Goal: Task Accomplishment & Management: Manage account settings

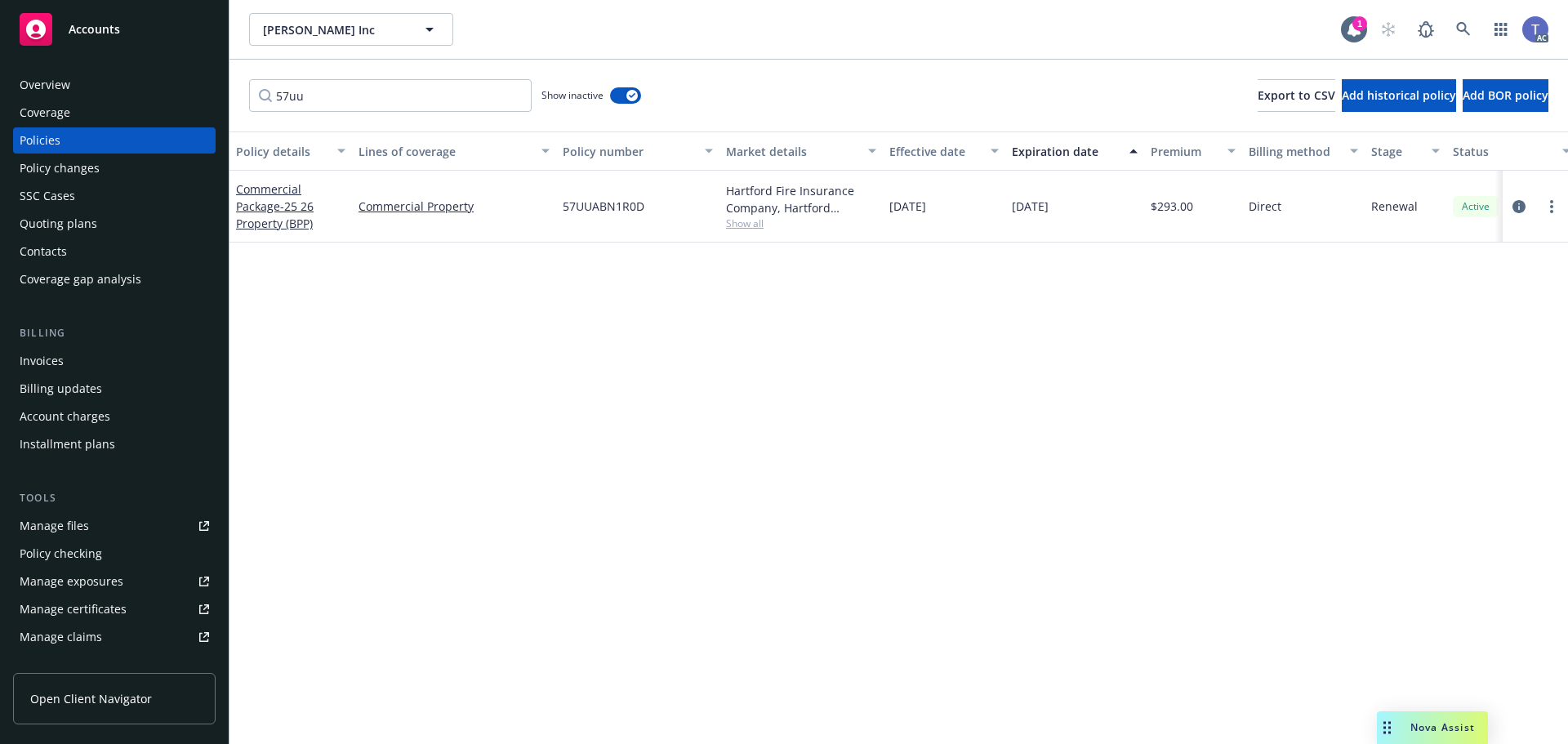
click at [893, 83] on div "57uu Show inactive Export to CSV Add historical policy Add BOR policy" at bounding box center [898, 96] width 1338 height 72
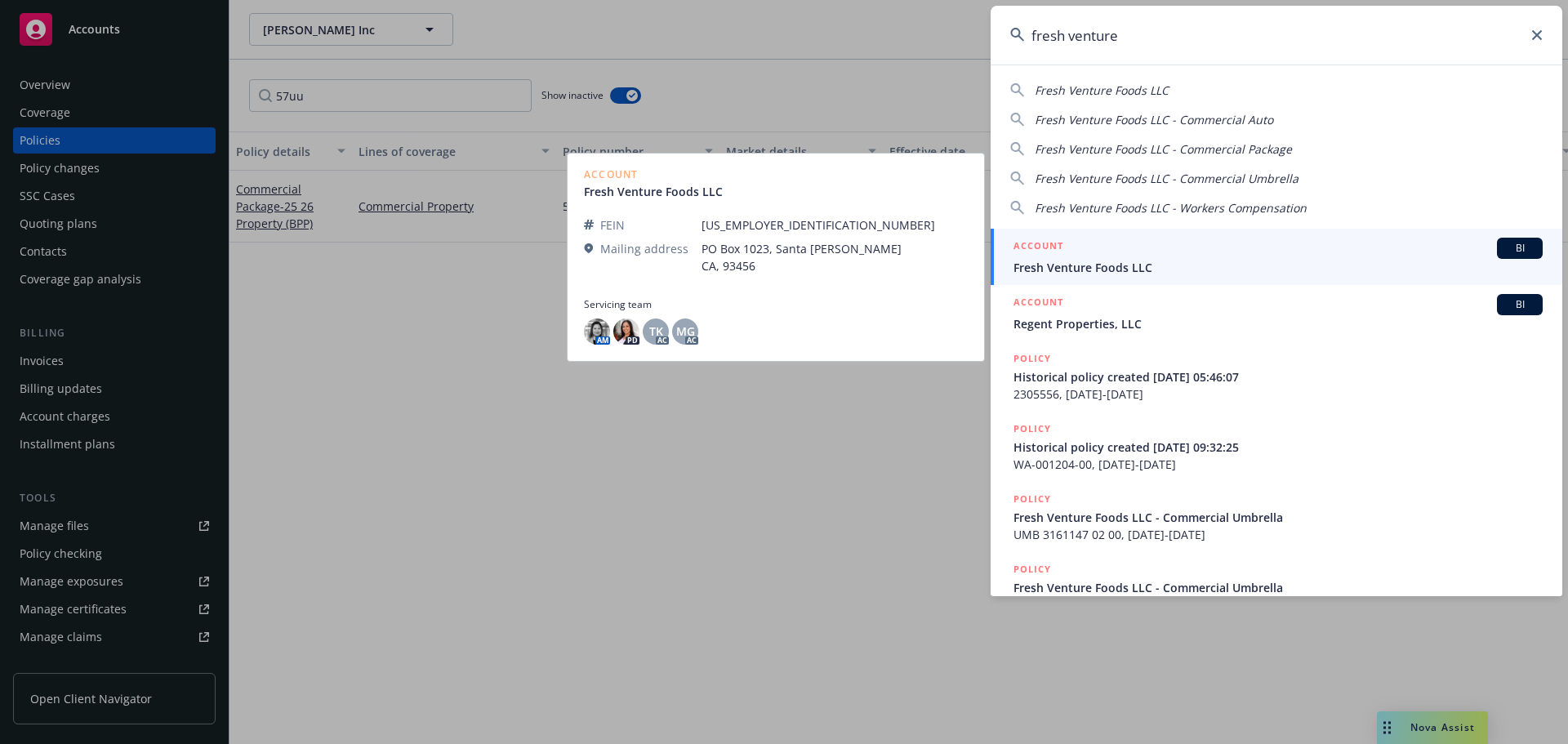
type input "fresh venture"
drag, startPoint x: 1095, startPoint y: 263, endPoint x: 1070, endPoint y: 269, distance: 25.7
click at [1095, 263] on span "Fresh Venture Foods LLC" at bounding box center [1277, 267] width 529 height 17
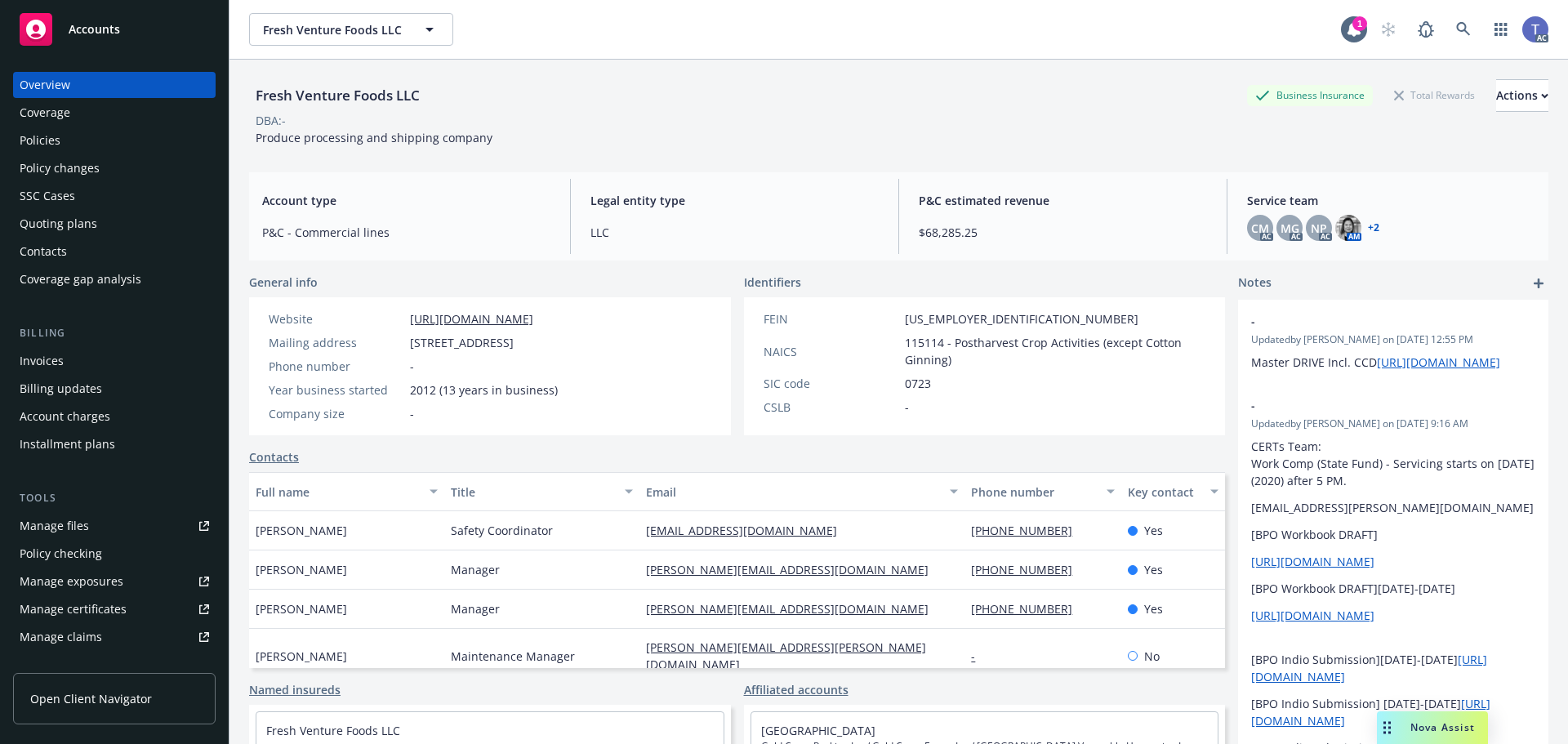
click at [43, 137] on div "Policies" at bounding box center [40, 140] width 41 height 26
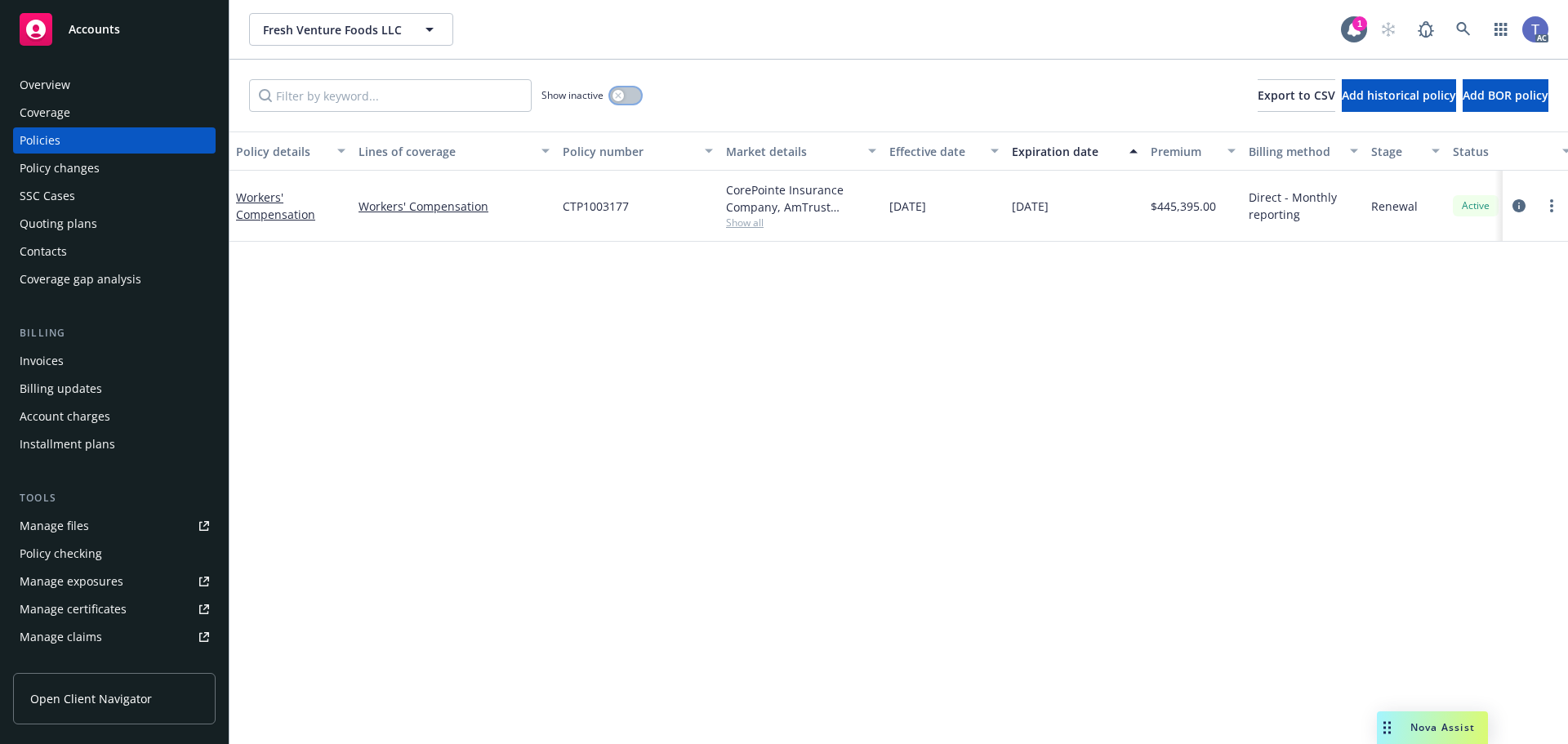
click at [626, 98] on button "button" at bounding box center [625, 96] width 31 height 16
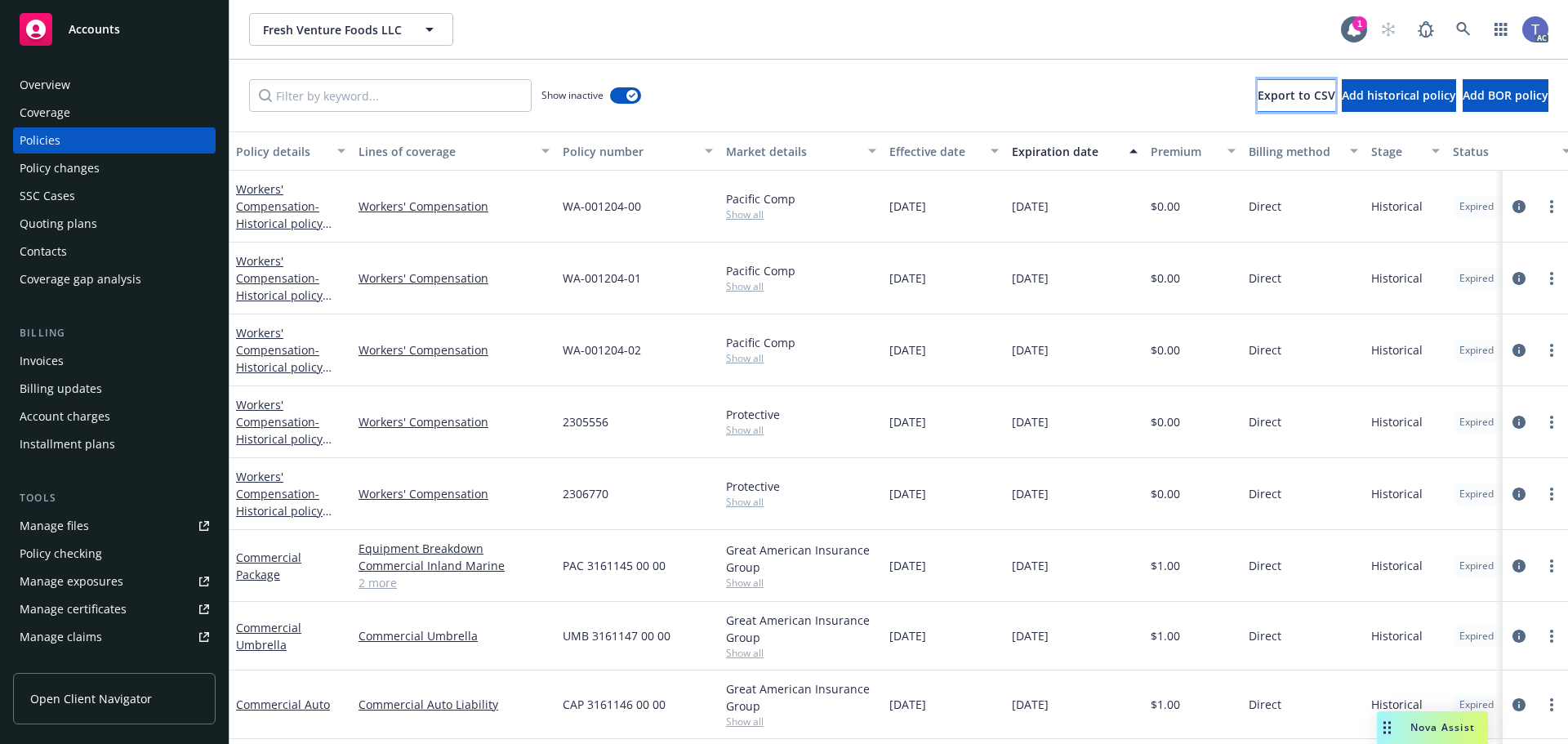
click at [1257, 88] on span "Export to CSV" at bounding box center [1296, 95] width 78 height 15
click at [628, 96] on div "button" at bounding box center [632, 95] width 12 height 12
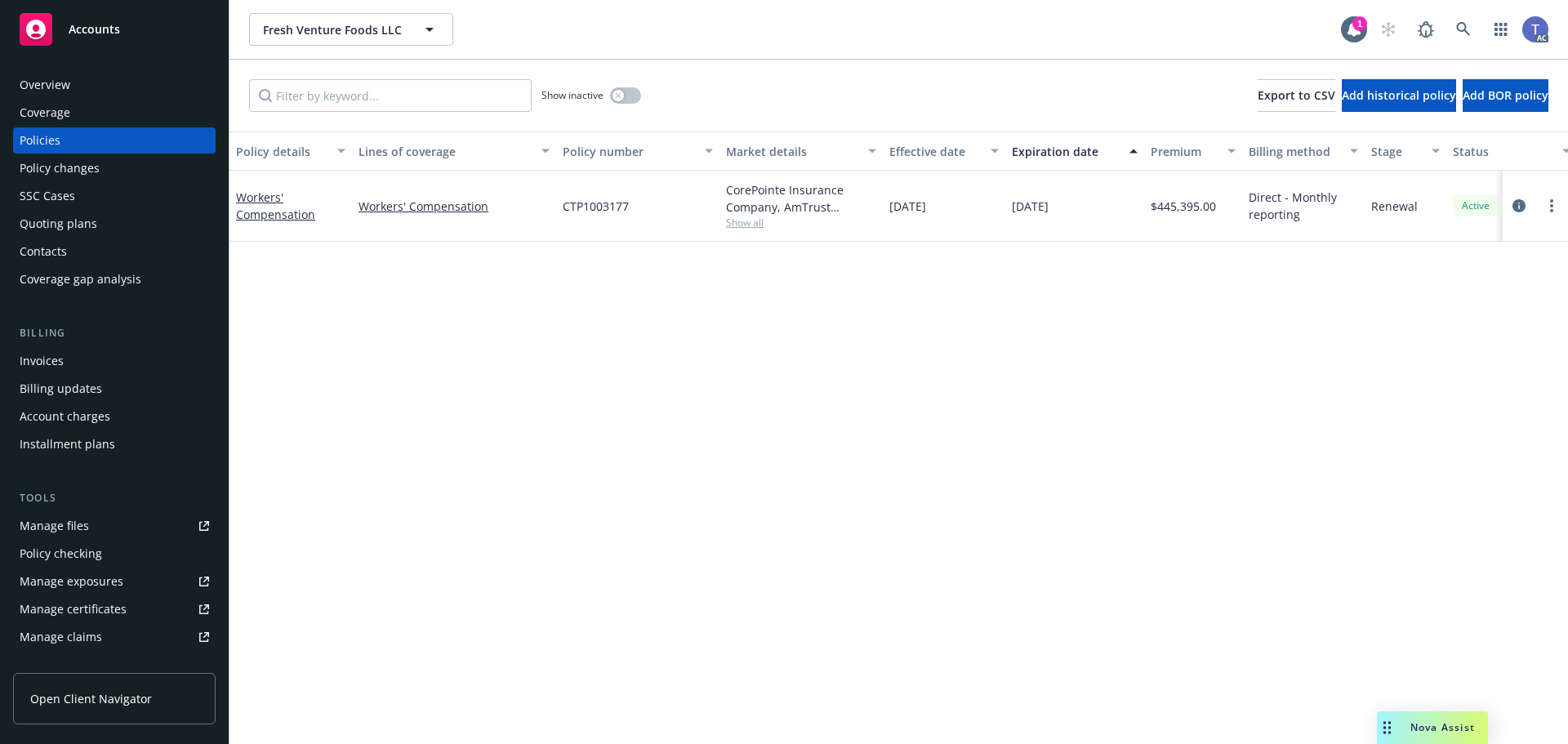
click at [811, 74] on div "Show inactive Export to CSV Add historical policy Add BOR policy" at bounding box center [898, 96] width 1338 height 72
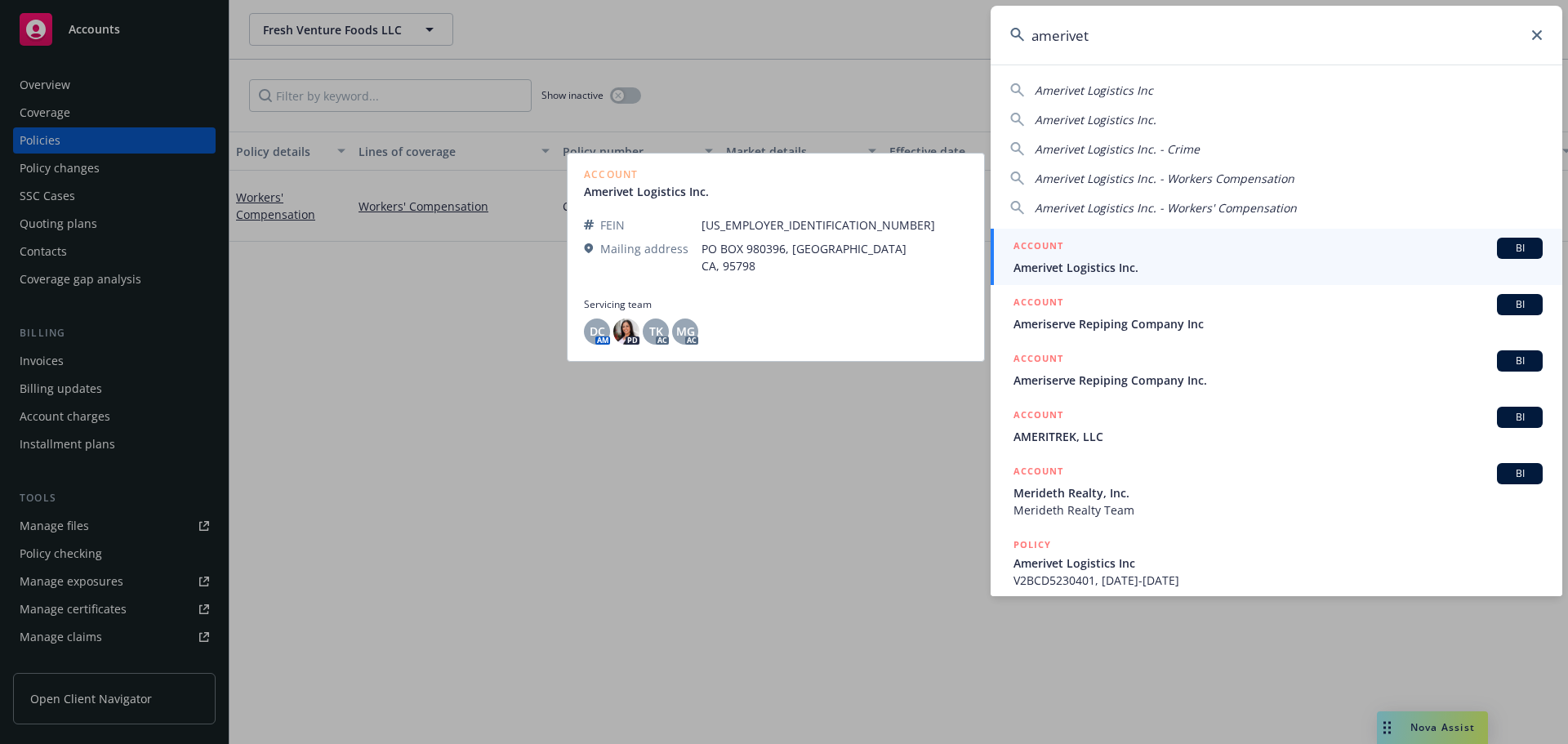
type input "amerivet"
click at [1177, 241] on div "ACCOUNT BI" at bounding box center [1277, 248] width 529 height 21
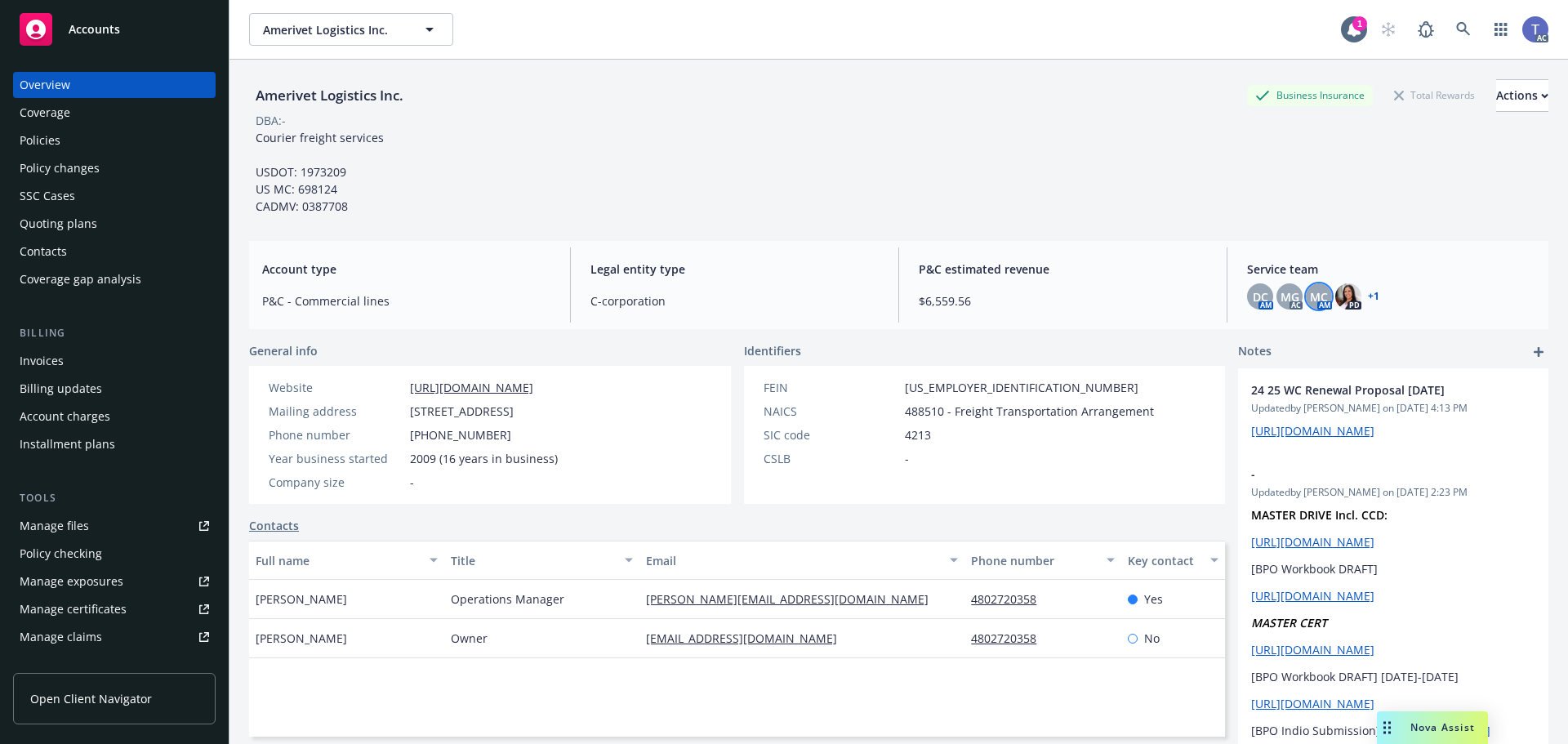
click at [1313, 302] on span "MC" at bounding box center [1319, 297] width 18 height 17
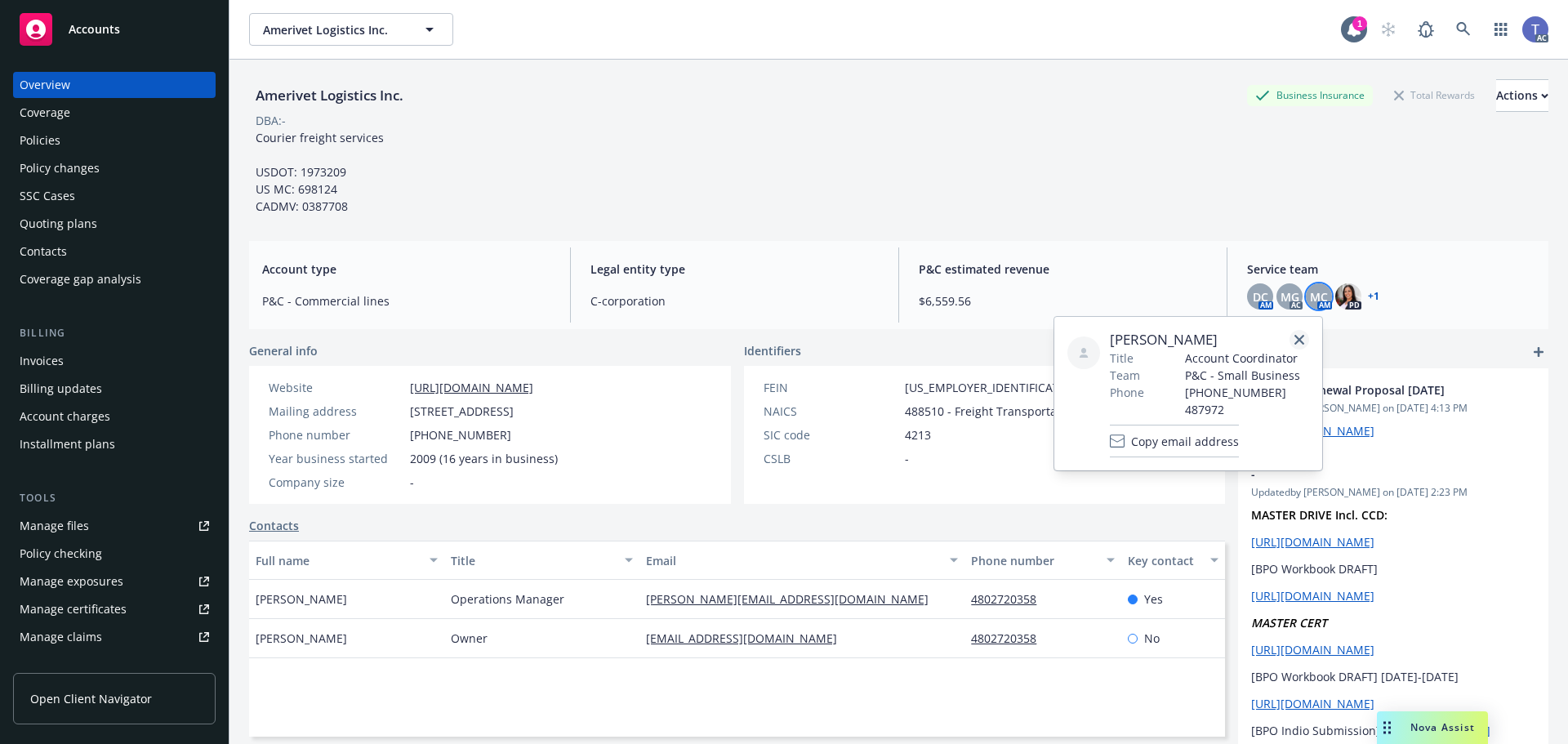
click at [1300, 338] on icon "close" at bounding box center [1299, 339] width 10 height 10
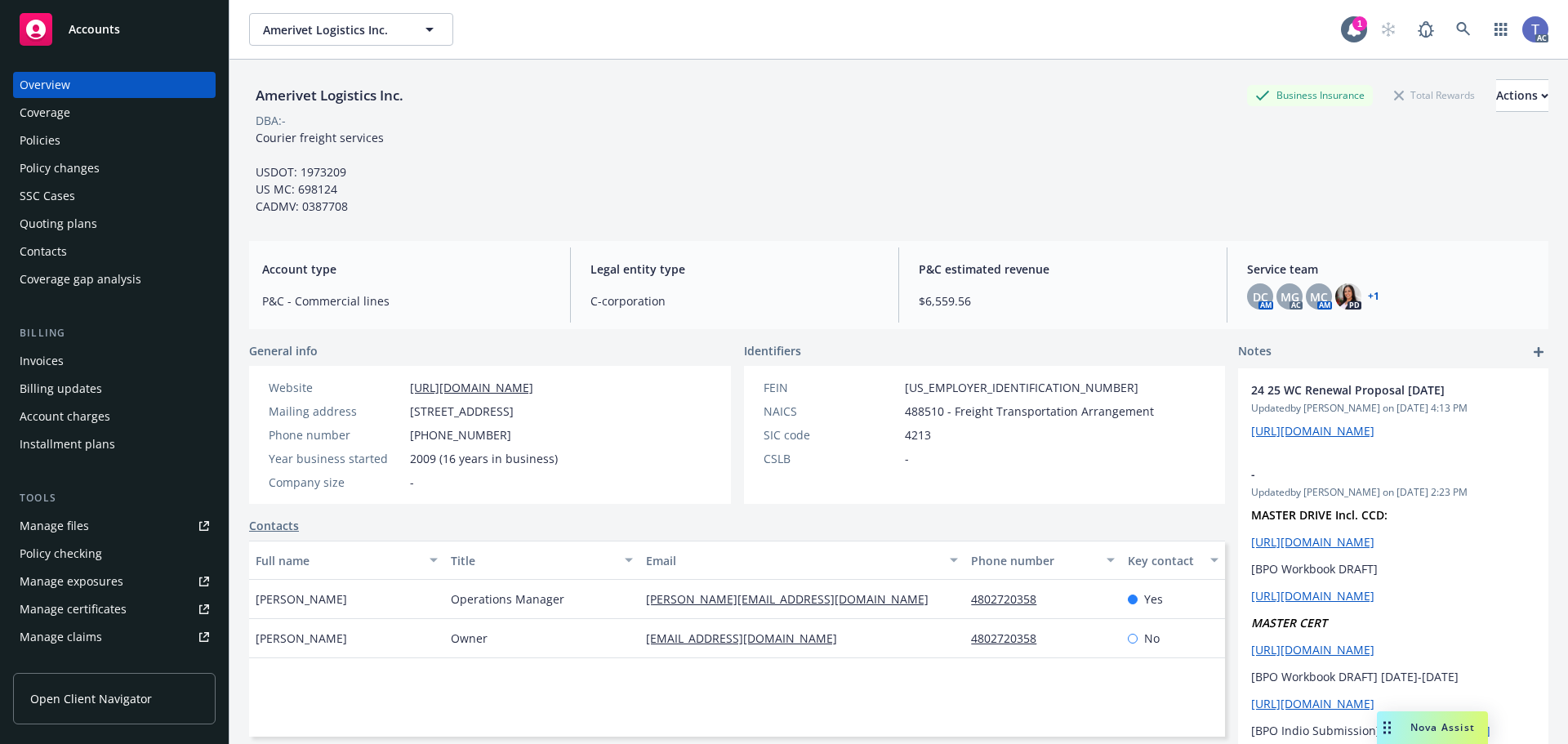
click at [747, 162] on div "Amerivet Logistics Inc. Business Insurance Total Rewards Actions DBA: - Courier…" at bounding box center [898, 147] width 1299 height 136
click at [759, 108] on div "Amerivet Logistics Inc. Business Insurance Total Rewards Actions" at bounding box center [898, 96] width 1299 height 33
click at [68, 137] on div "Policies" at bounding box center [115, 140] width 190 height 26
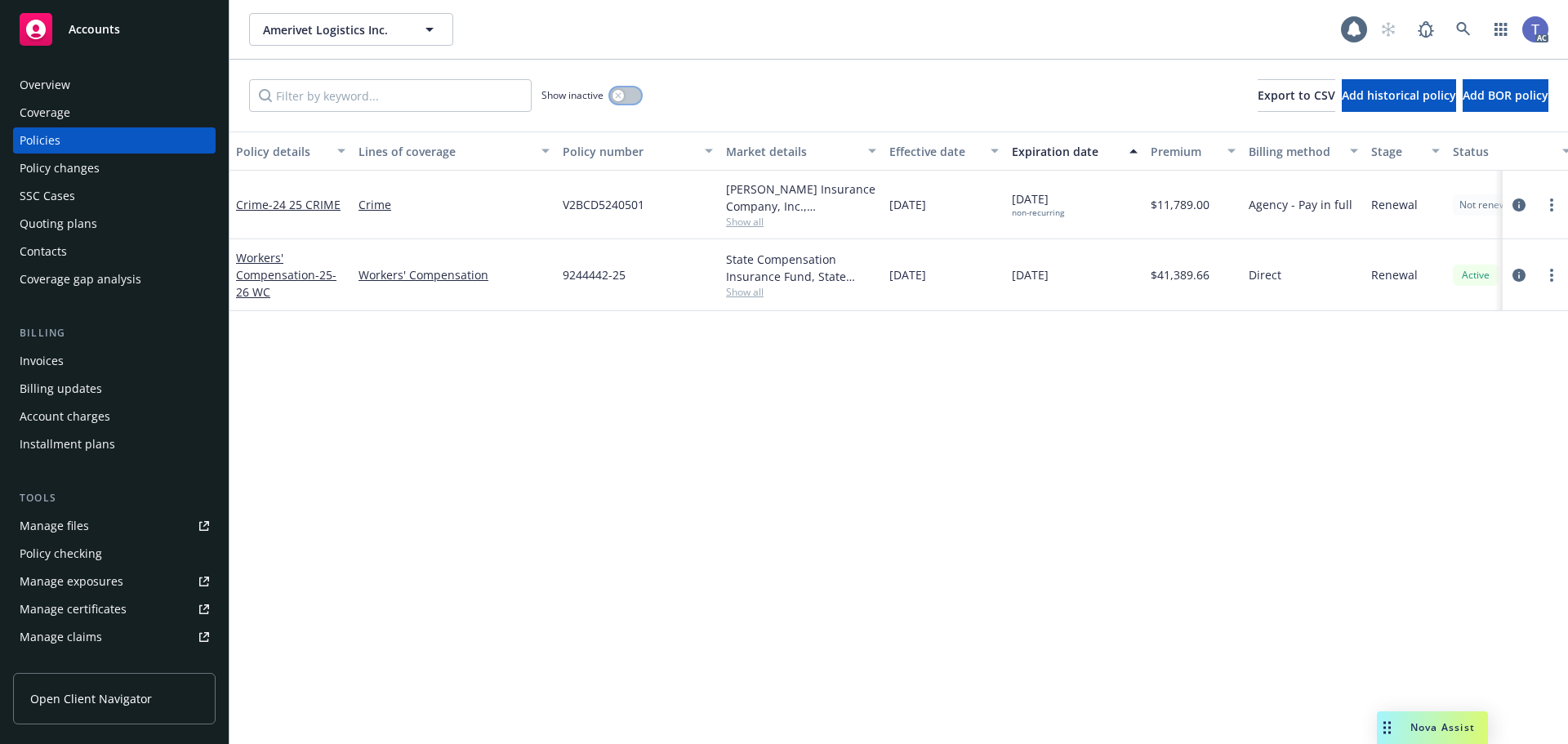
click at [630, 89] on button "button" at bounding box center [625, 96] width 31 height 16
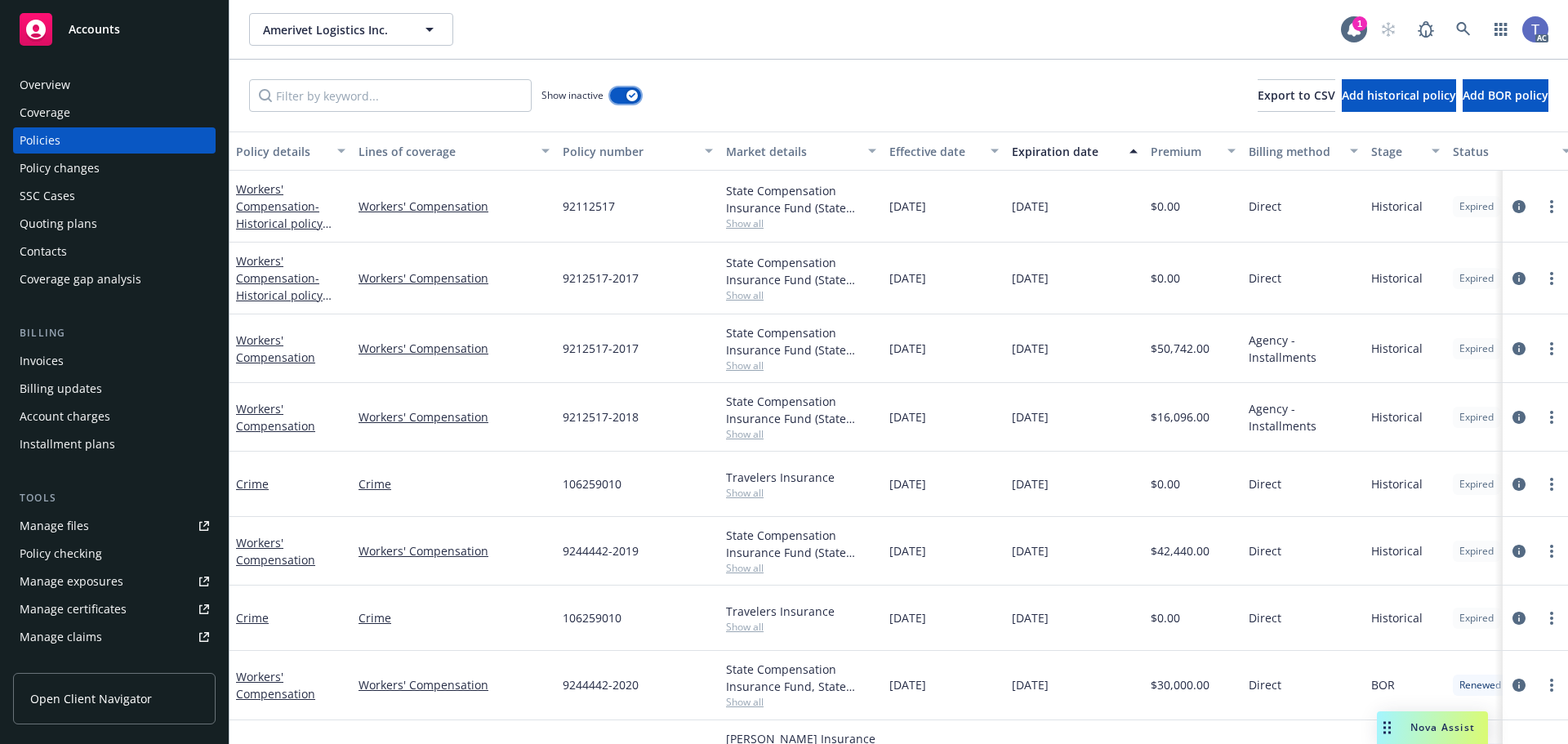
click at [632, 91] on div "button" at bounding box center [632, 95] width 12 height 12
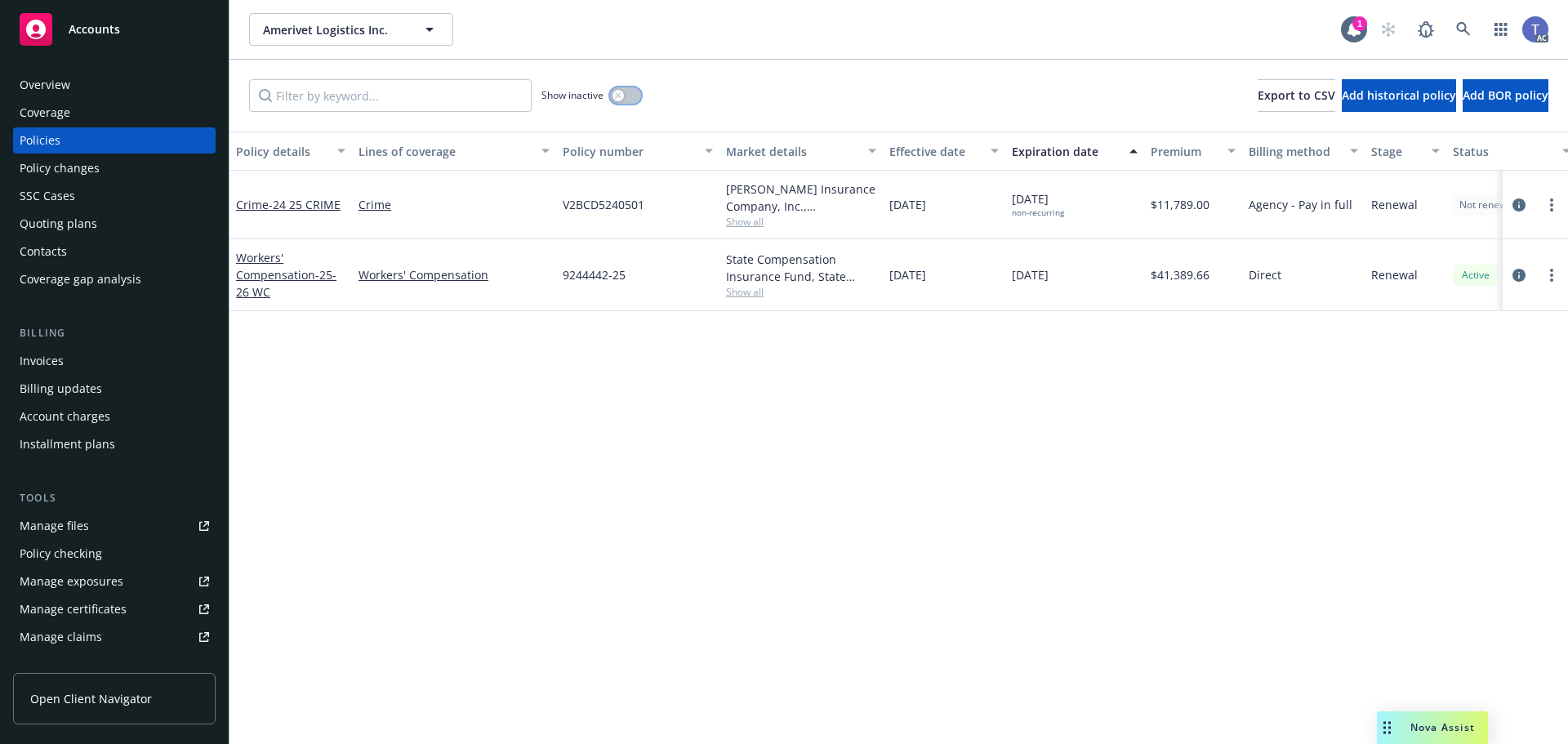
click at [632, 91] on button "button" at bounding box center [625, 96] width 31 height 16
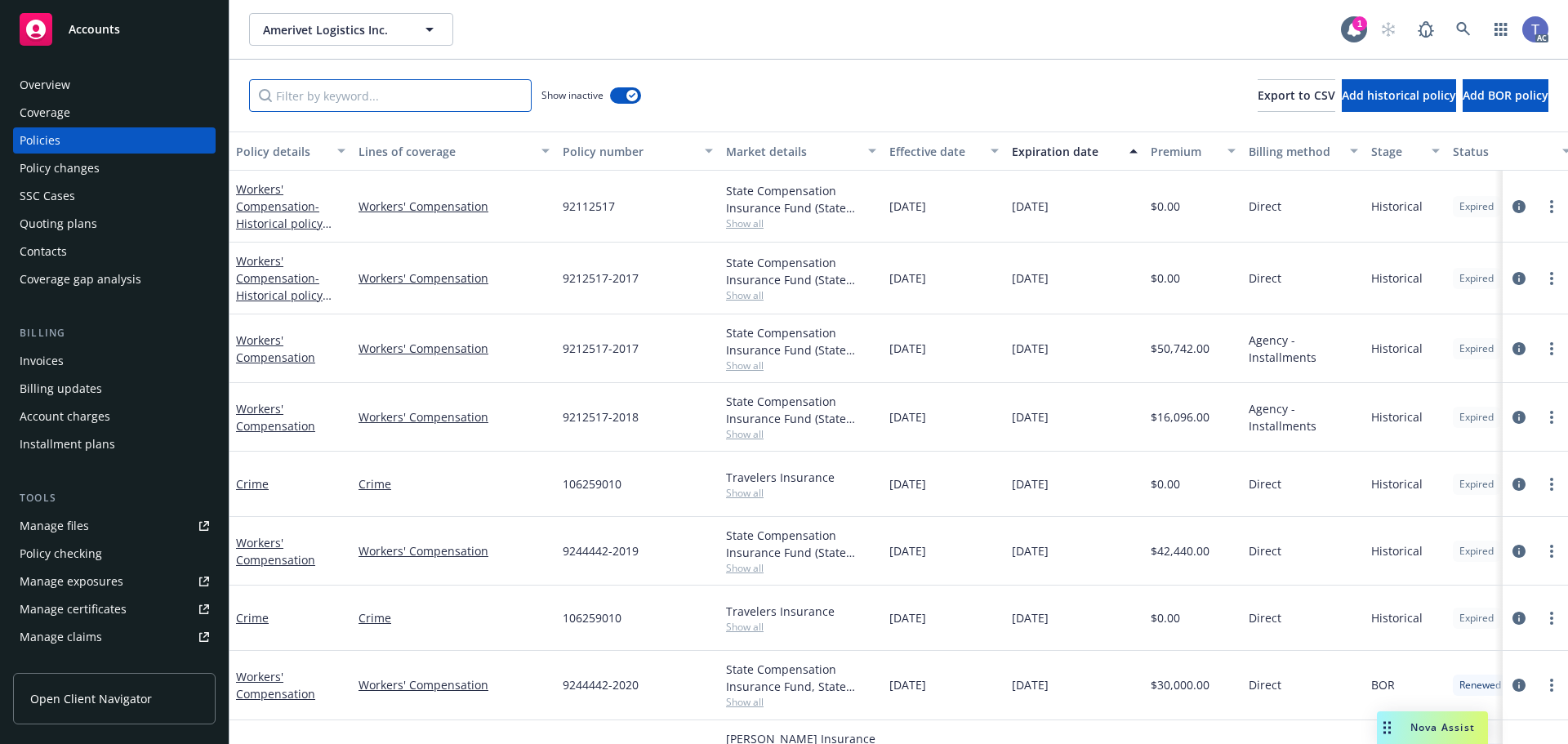
click at [480, 88] on input "Filter by keyword..." at bounding box center [390, 96] width 283 height 33
type input "workers"
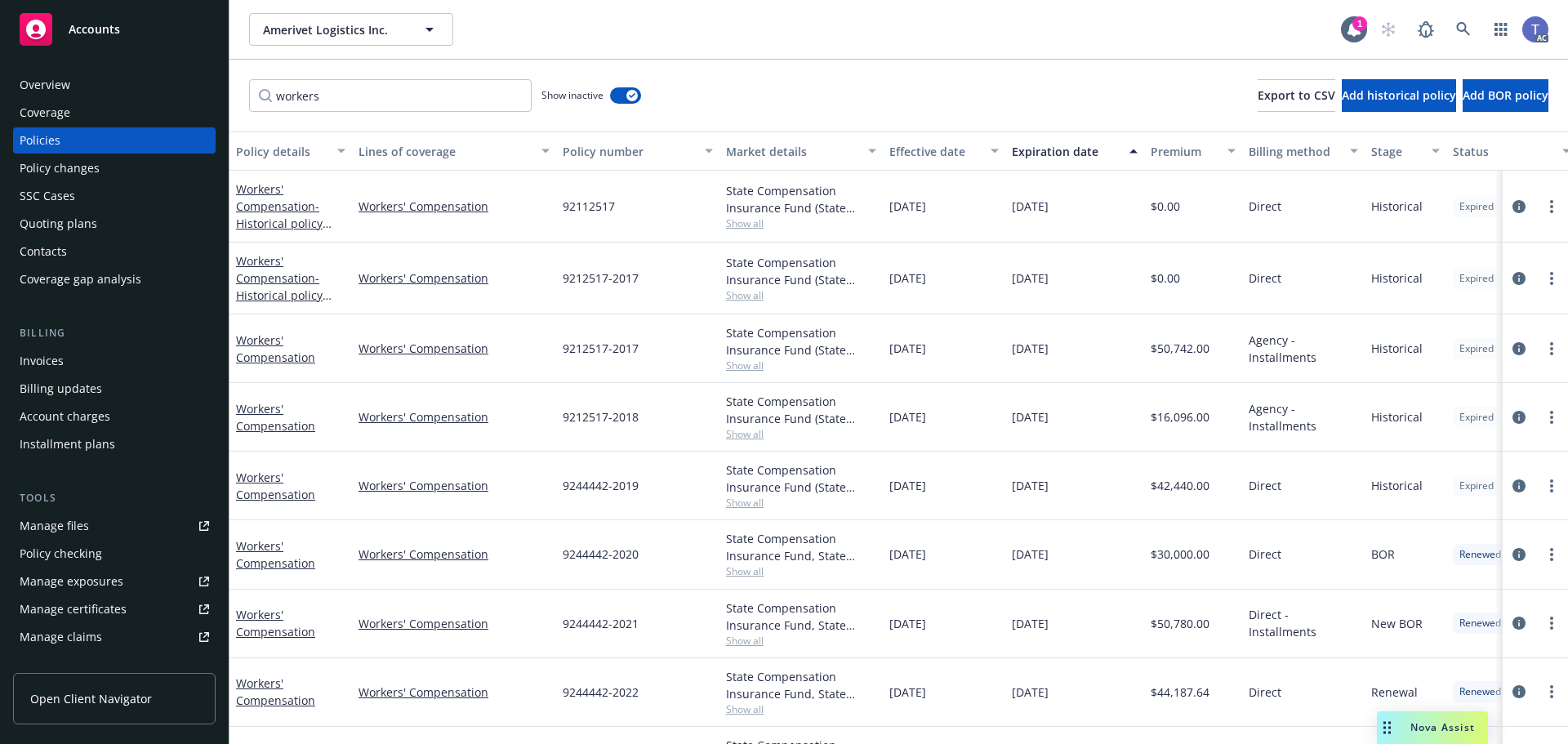
click at [926, 62] on div "workers Show inactive Export to CSV Add historical policy Add BOR policy" at bounding box center [898, 96] width 1338 height 72
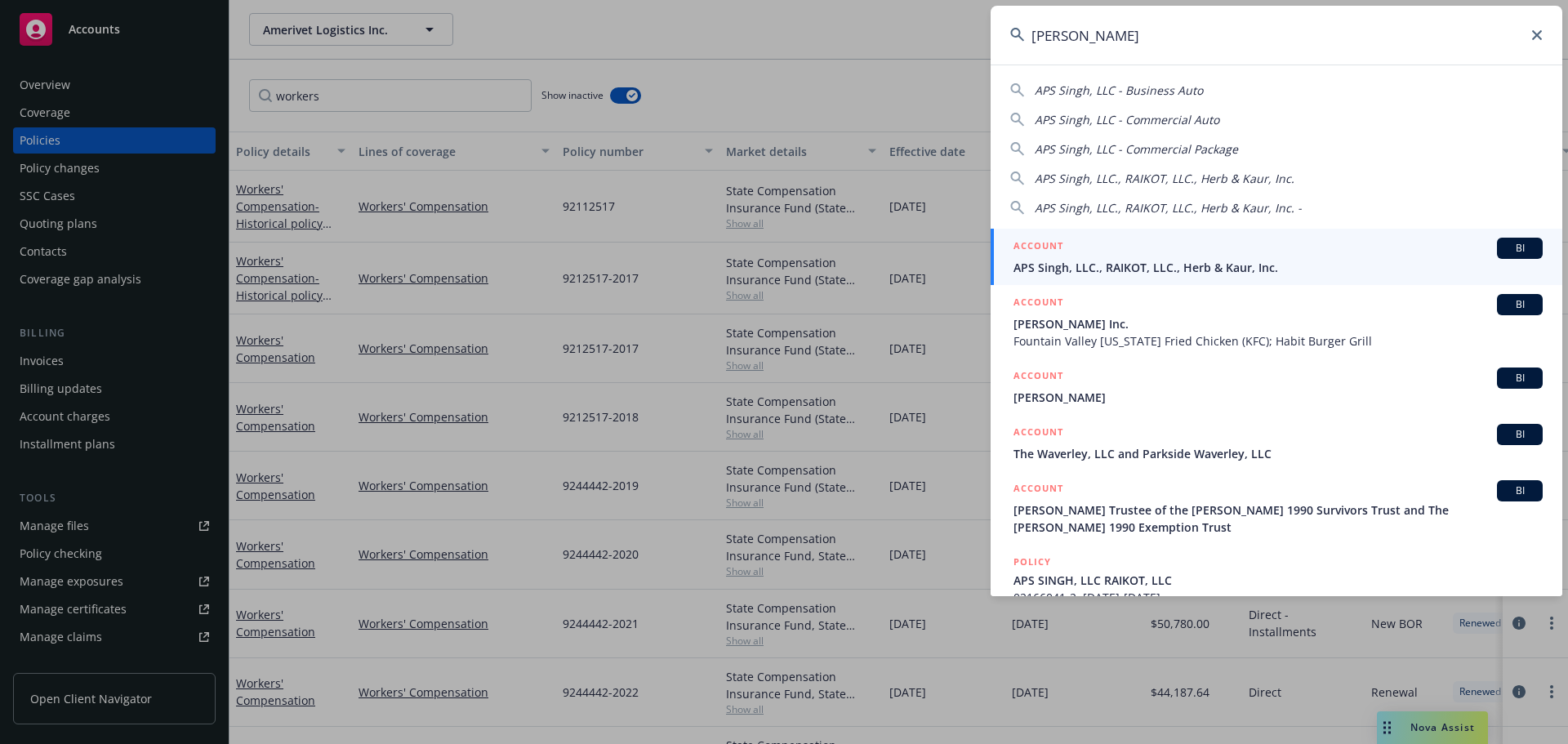
type input "[PERSON_NAME]"
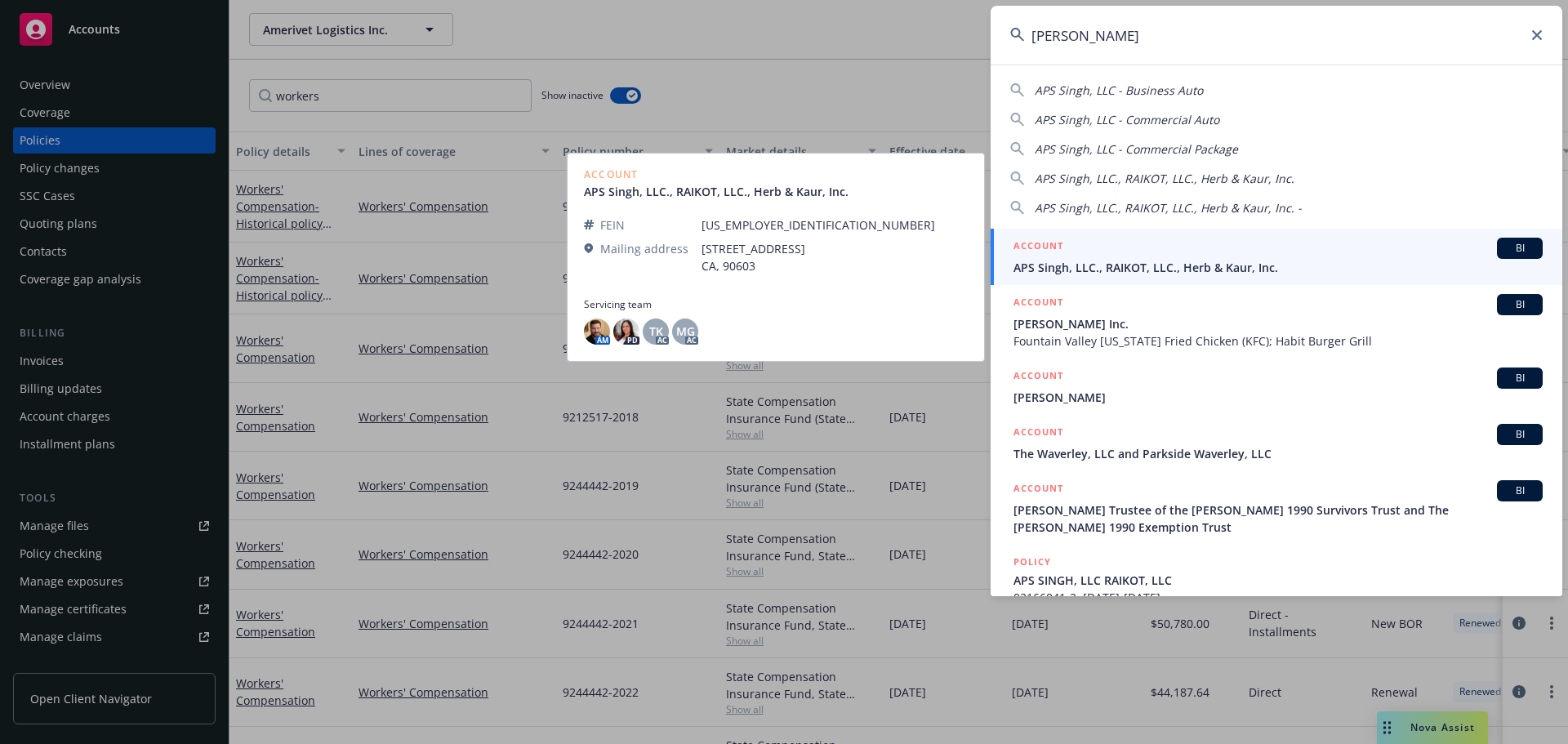
click at [1109, 250] on div "ACCOUNT BI" at bounding box center [1277, 248] width 529 height 21
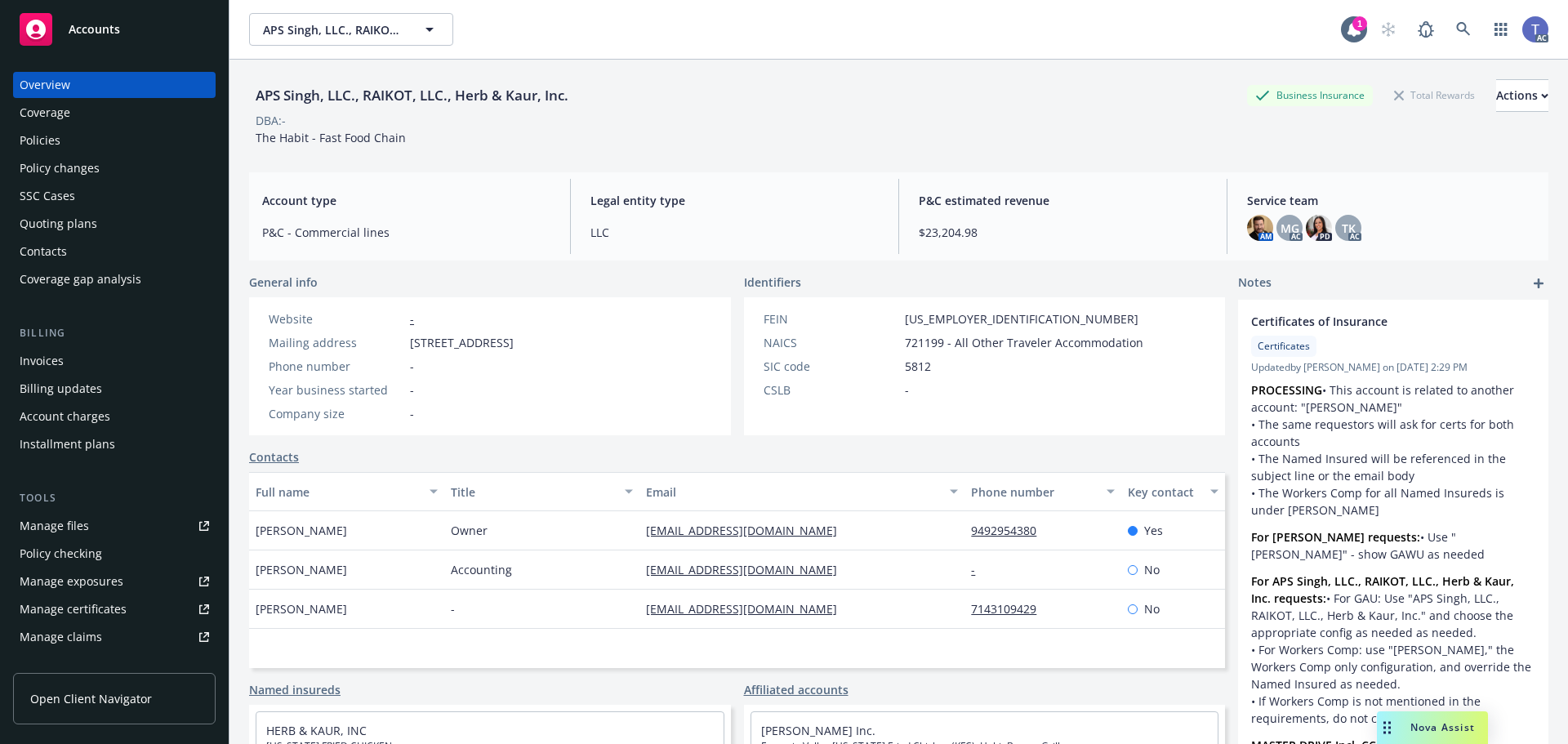
click at [38, 146] on div "Policies" at bounding box center [40, 140] width 41 height 26
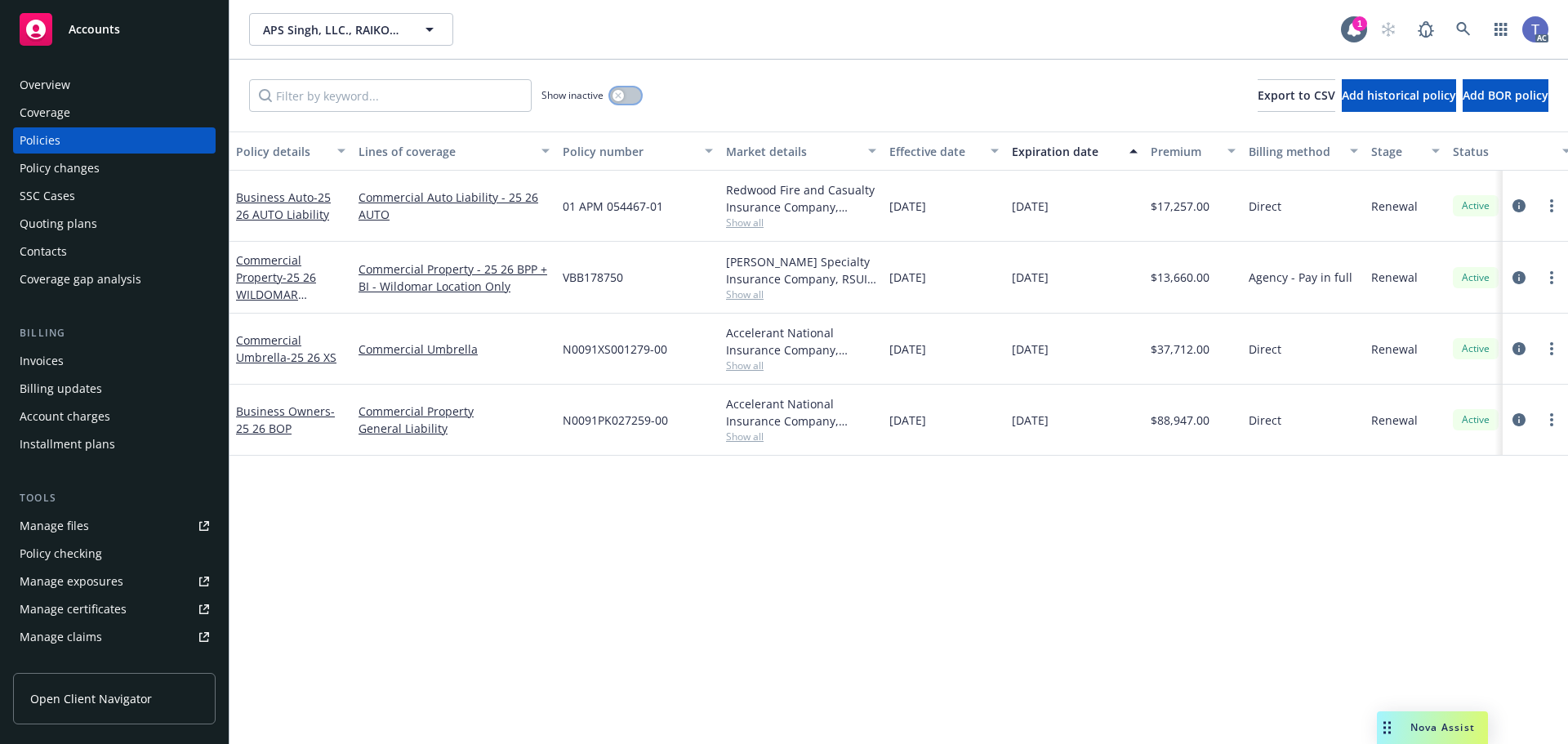
click at [615, 95] on icon "button" at bounding box center [617, 95] width 6 height 6
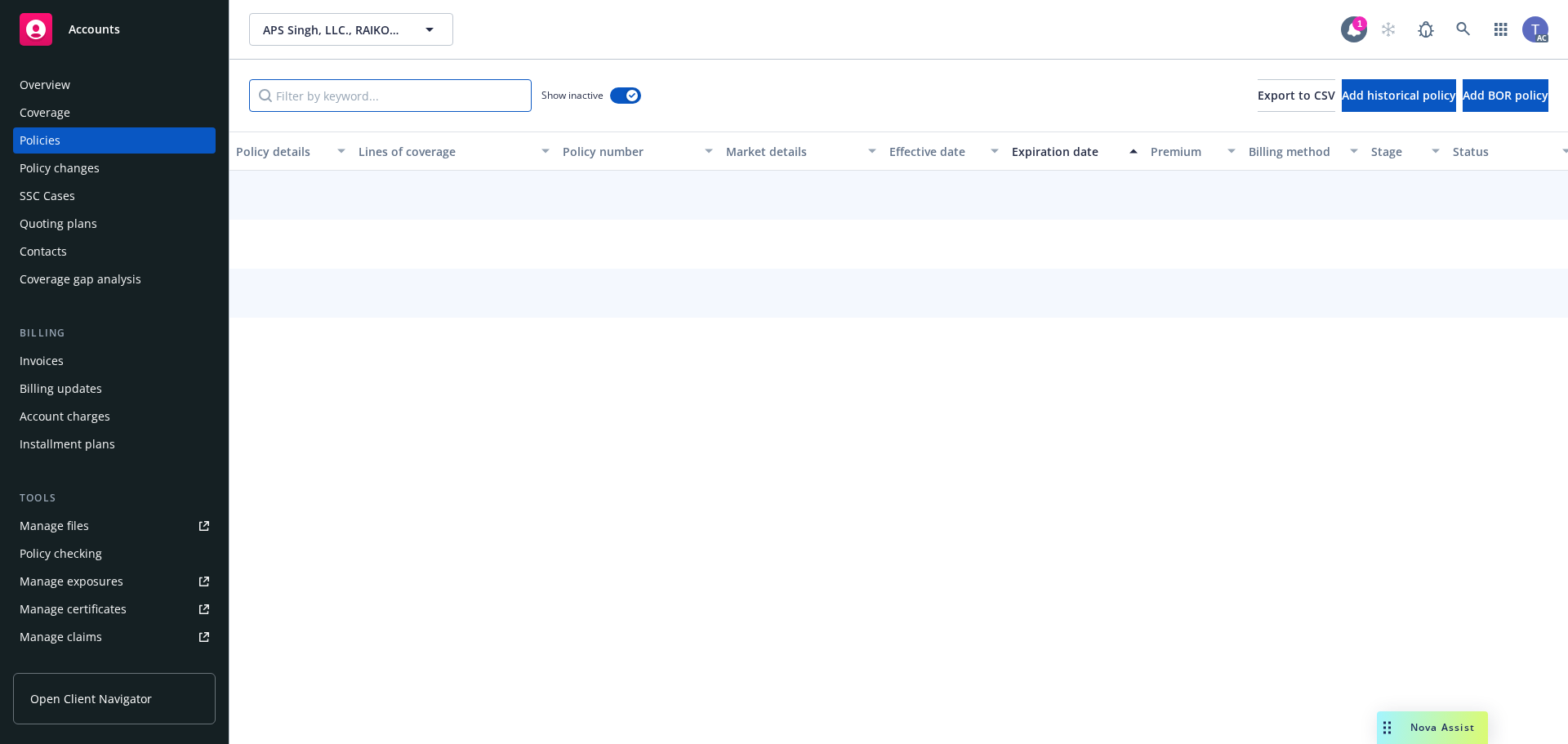
click at [407, 94] on input "Filter by keyword..." at bounding box center [390, 96] width 283 height 33
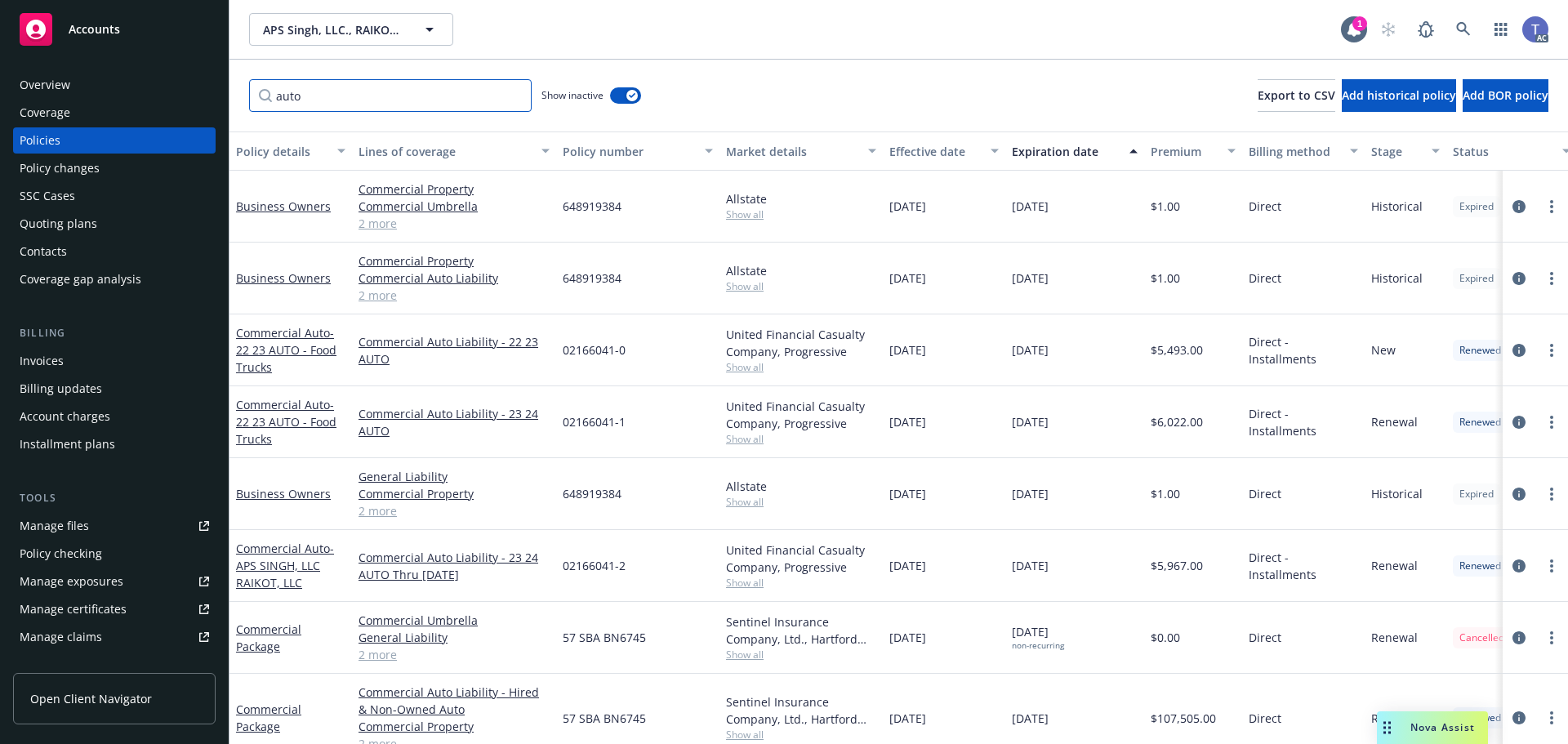
type input "auto"
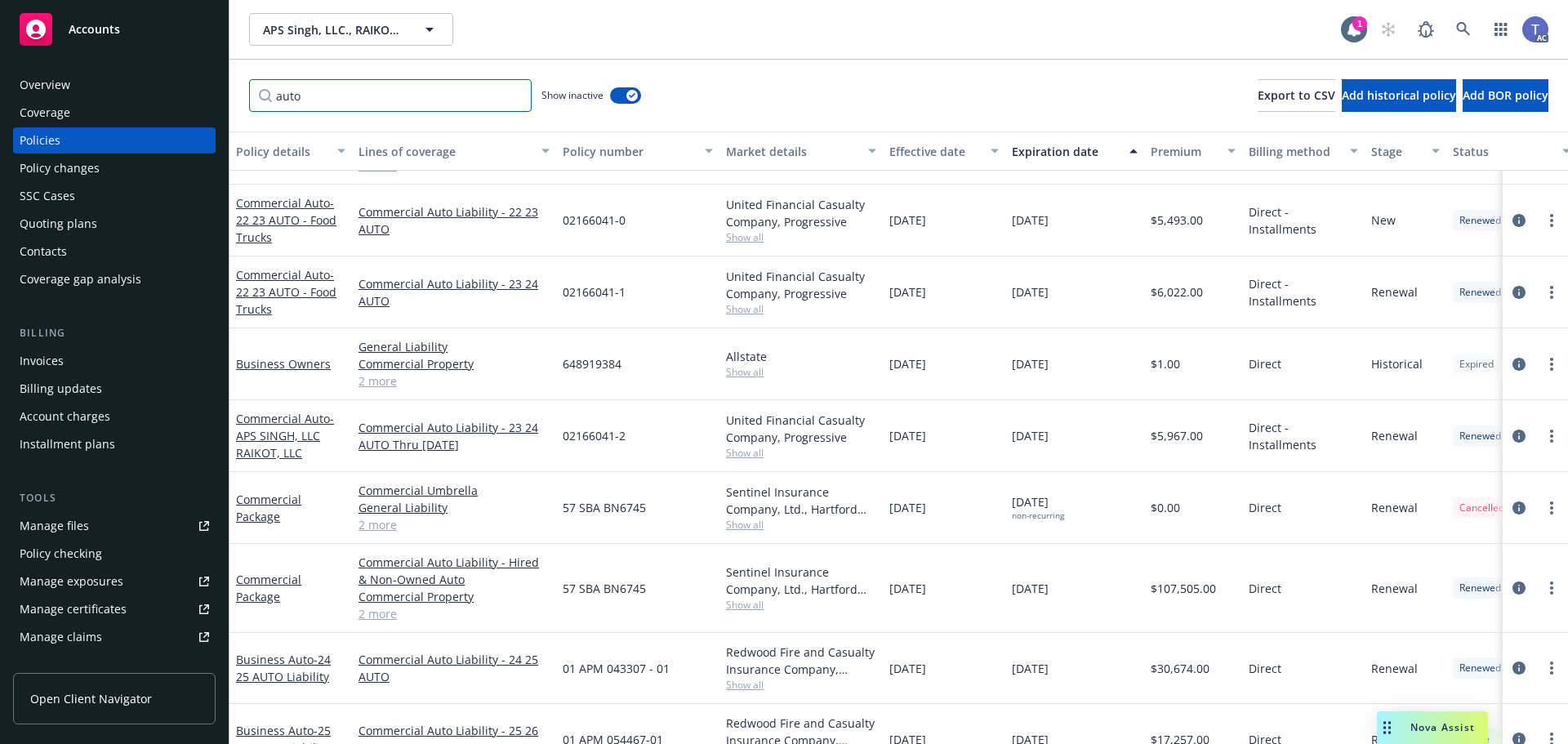
scroll to position [166, 0]
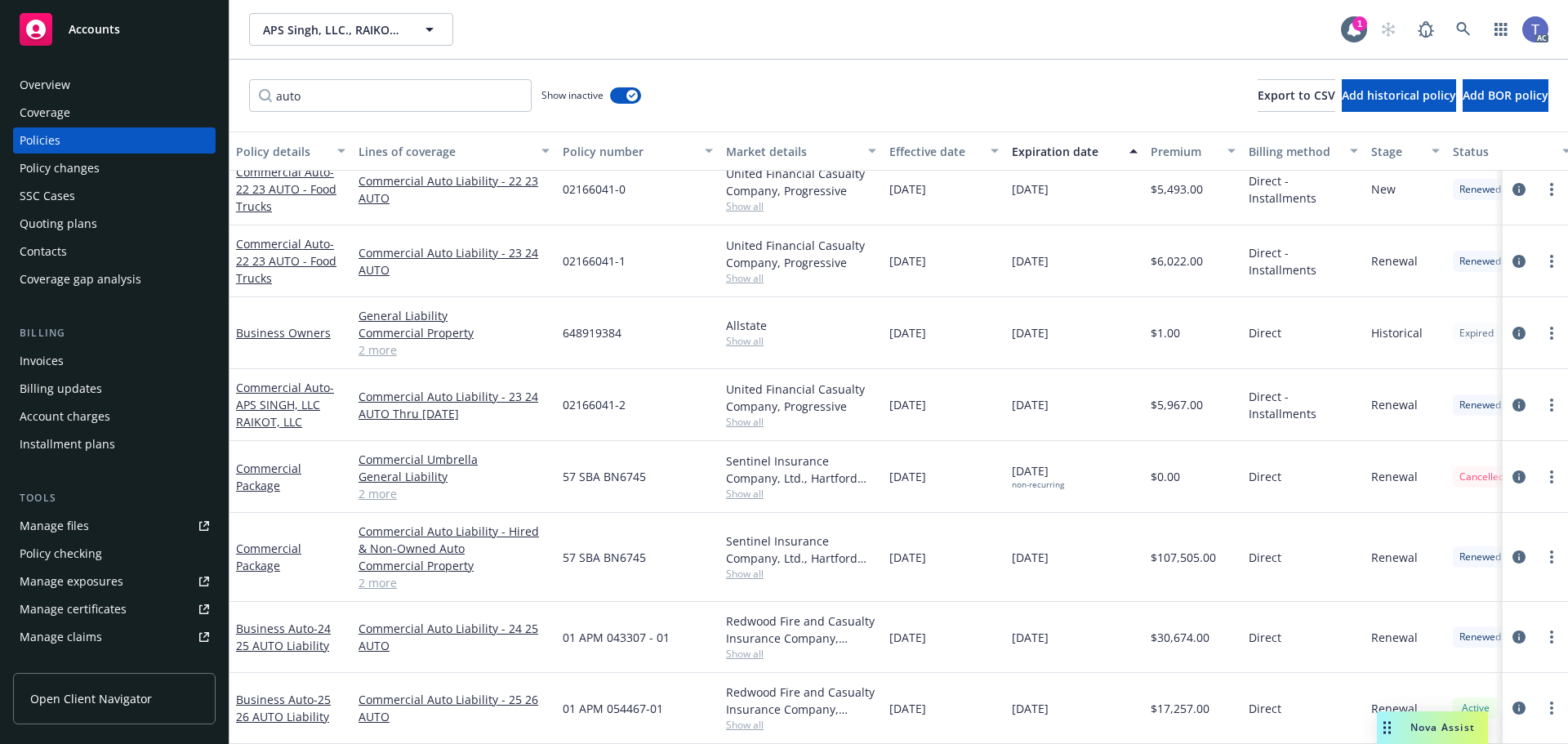
click at [960, 90] on div "auto Show inactive Export to CSV Add historical policy Add BOR policy" at bounding box center [898, 96] width 1338 height 72
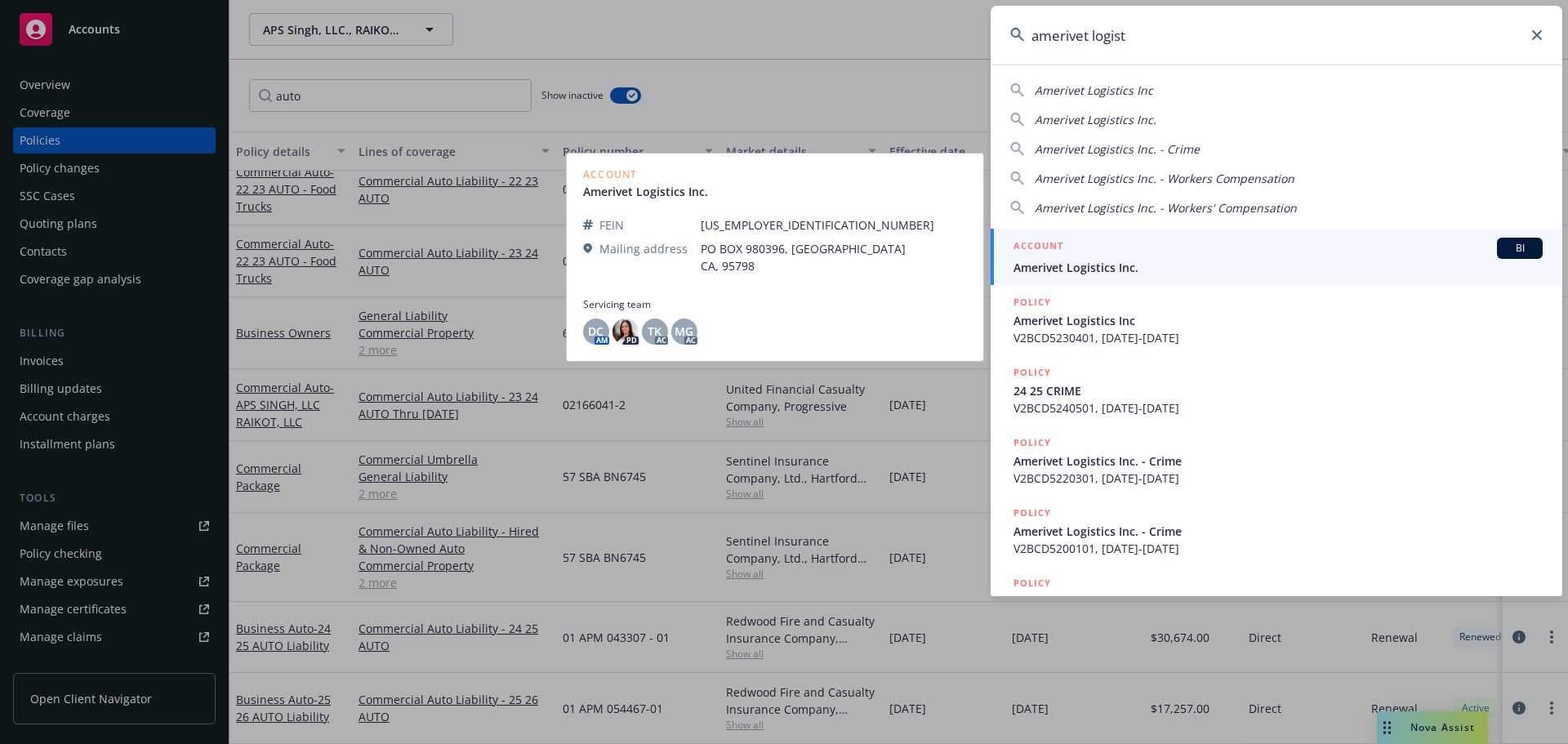
type input "amerivet logist"
click at [1154, 258] on div "ACCOUNT BI" at bounding box center [1277, 248] width 529 height 21
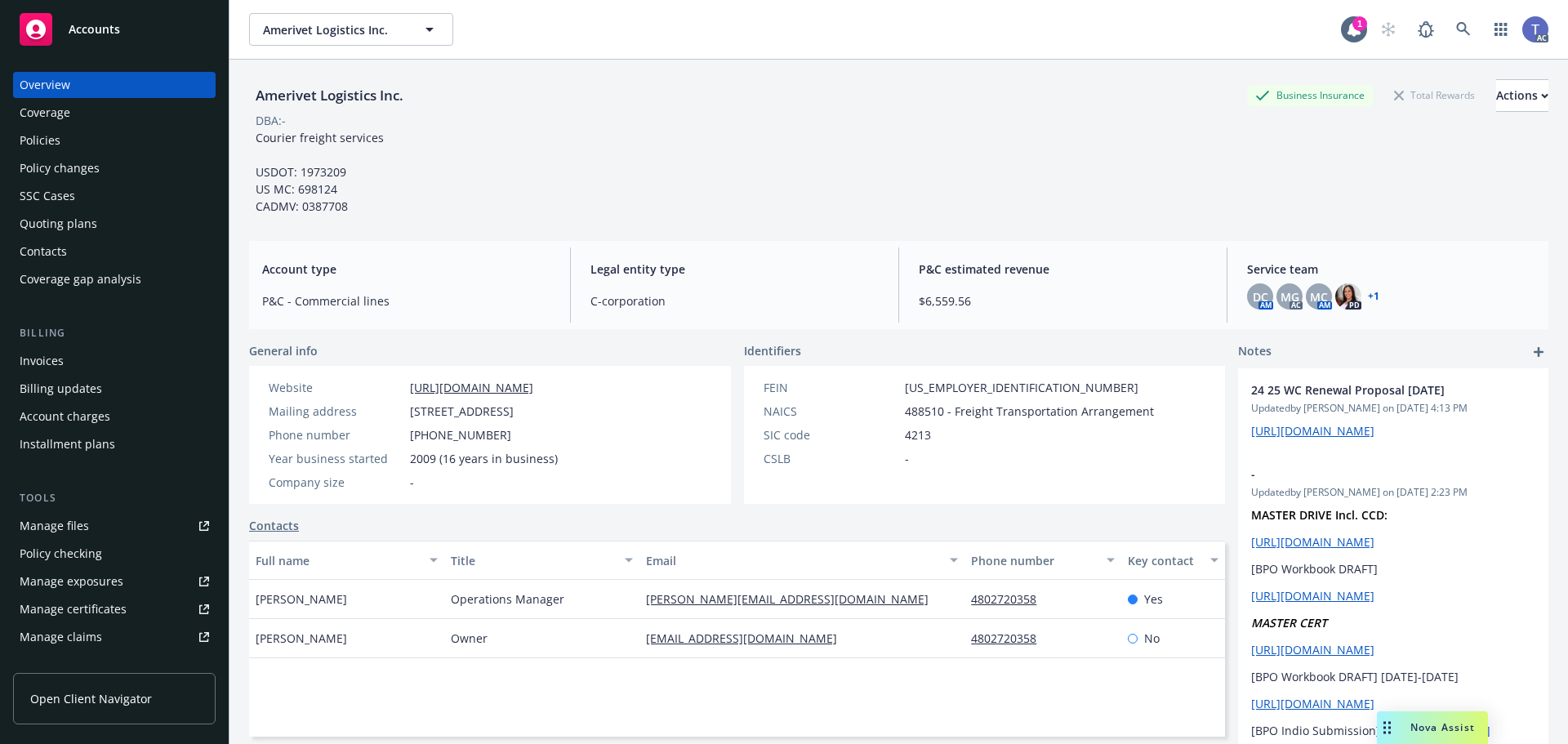
click at [53, 140] on div "Policies" at bounding box center [40, 140] width 41 height 26
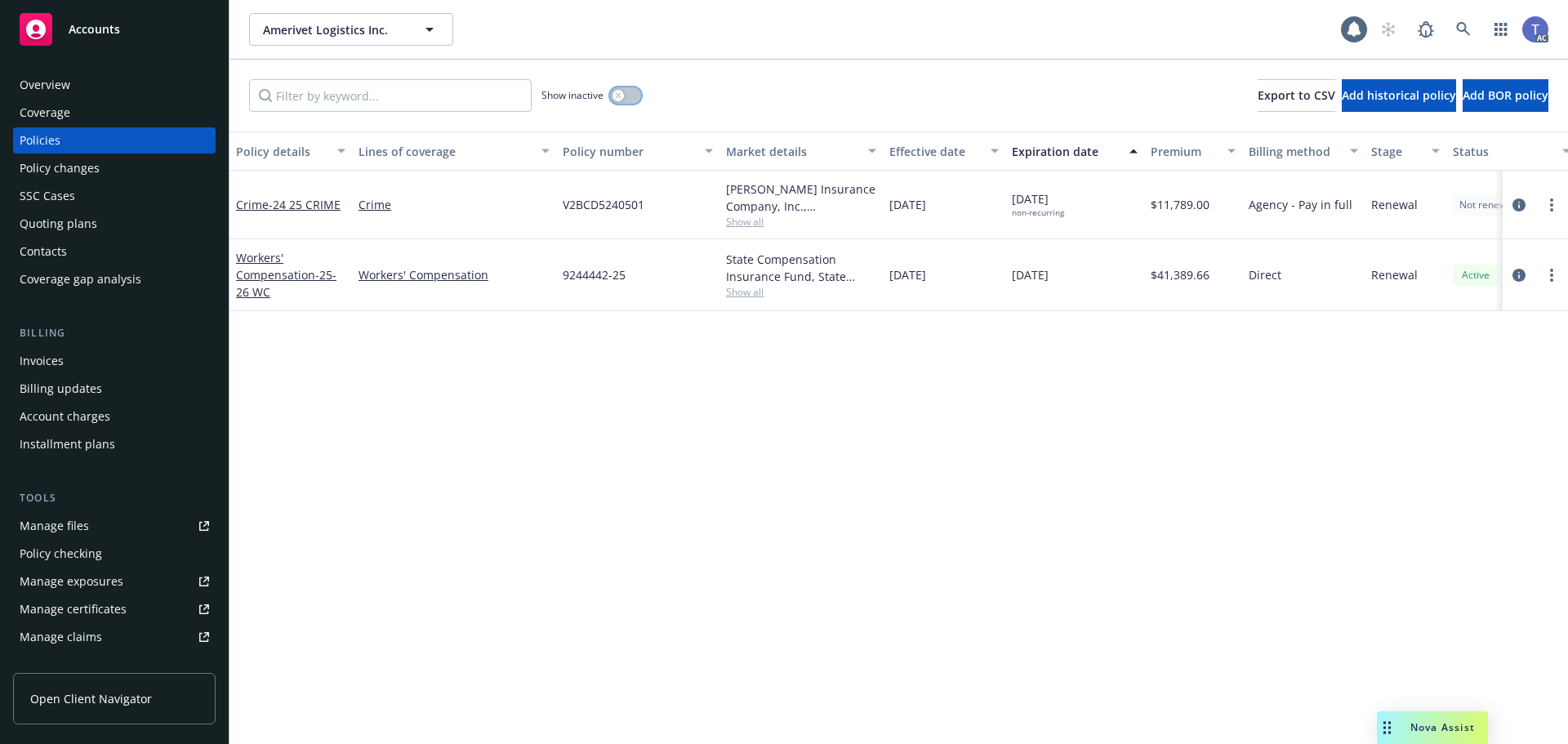
click at [624, 100] on button "button" at bounding box center [625, 96] width 31 height 16
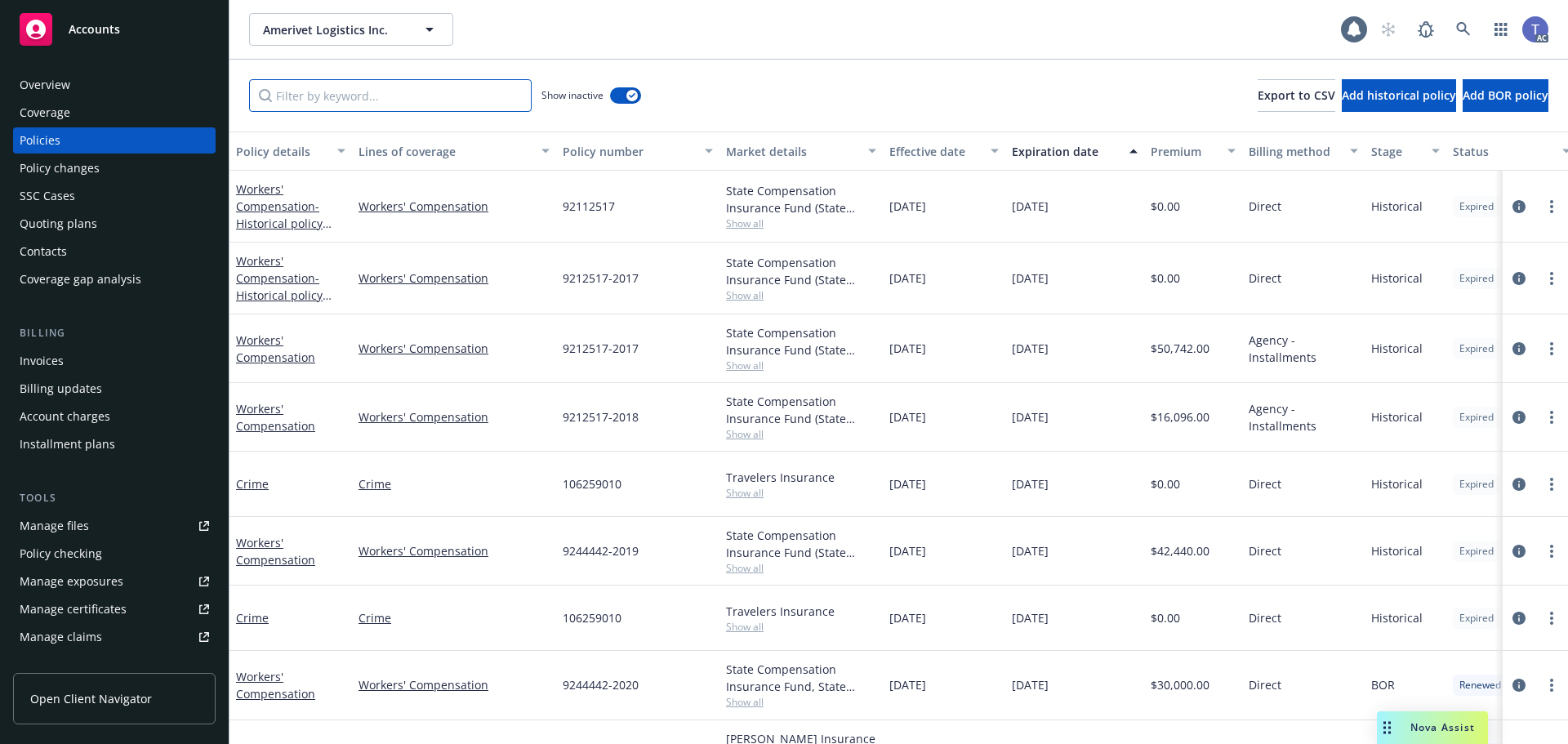
click at [390, 100] on input "Filter by keyword..." at bounding box center [390, 96] width 283 height 33
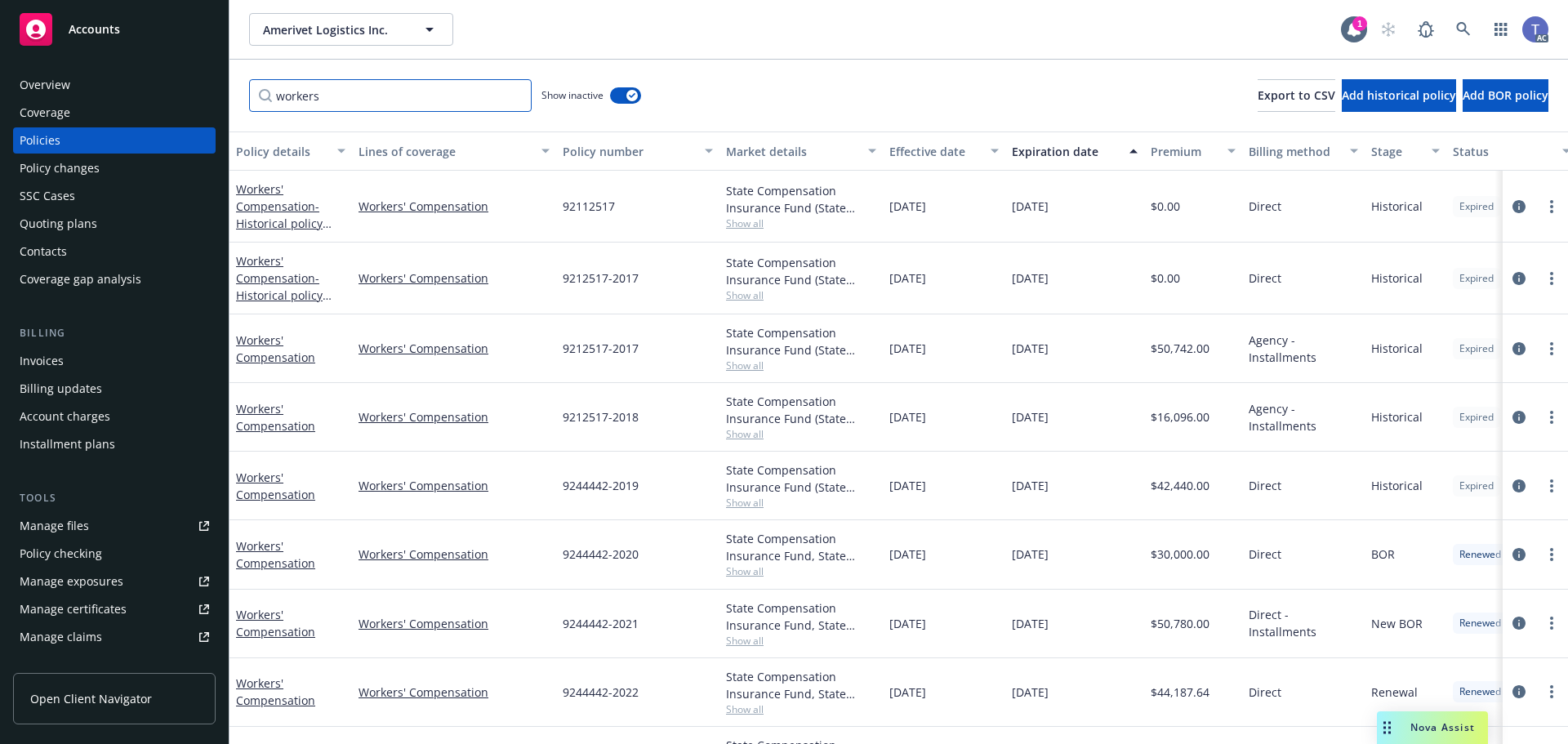
type input "workers"
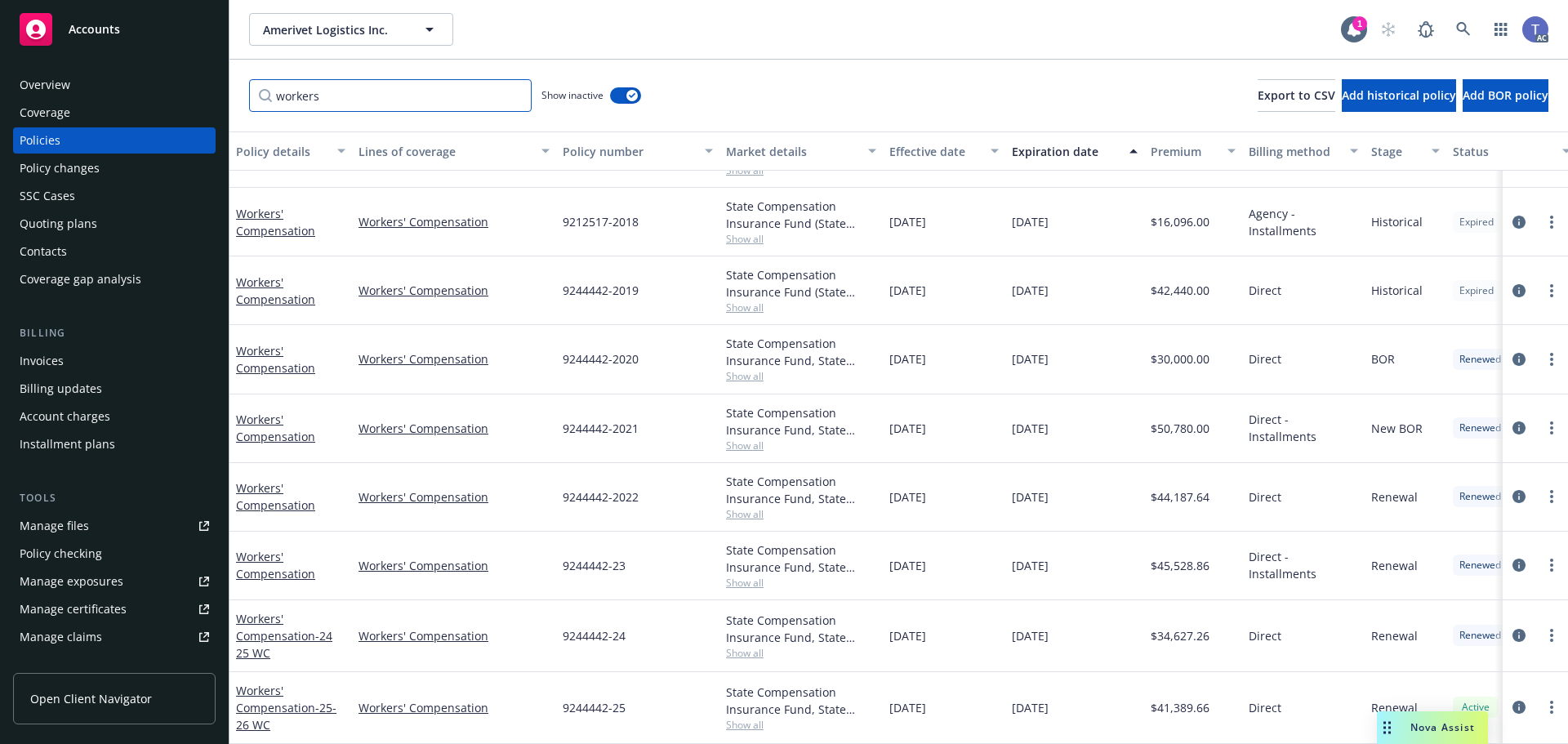
scroll to position [194, 0]
click at [921, 86] on div "workers Show inactive Export to CSV Add historical policy Add BOR policy" at bounding box center [898, 96] width 1338 height 72
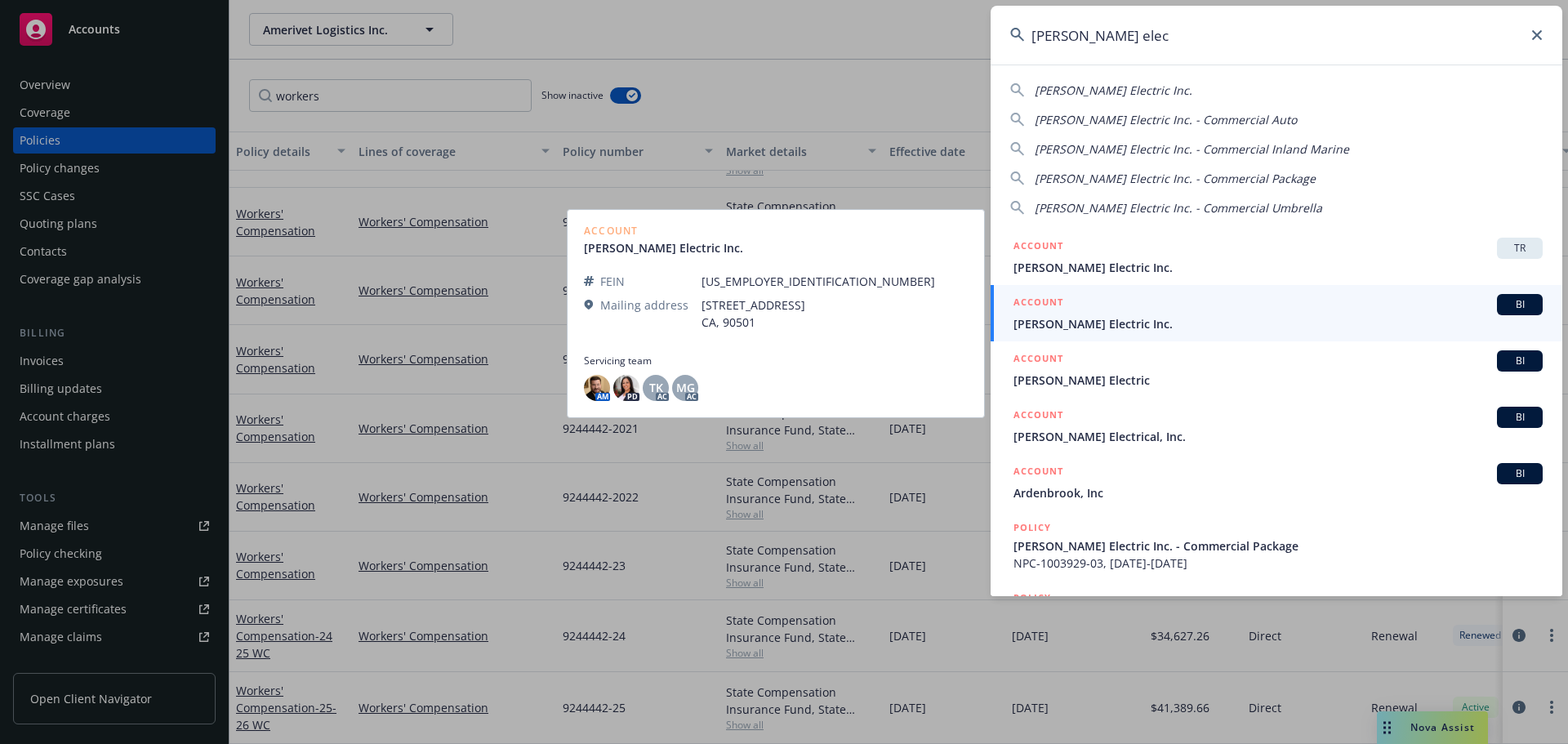
type input "[PERSON_NAME] elec"
click at [1093, 322] on span "[PERSON_NAME] Electric Inc." at bounding box center [1277, 324] width 529 height 17
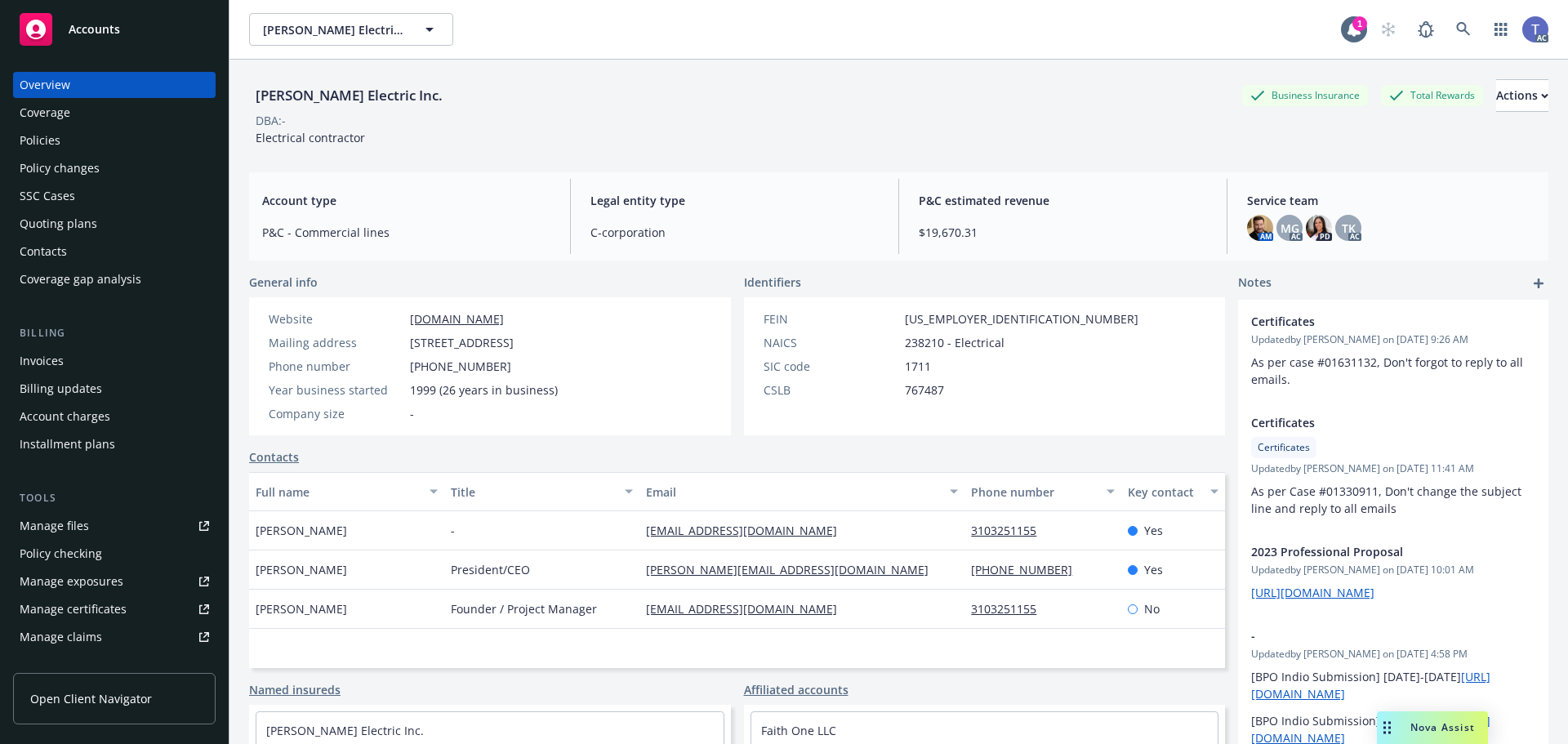
click at [60, 173] on div "Policy changes" at bounding box center [60, 168] width 80 height 26
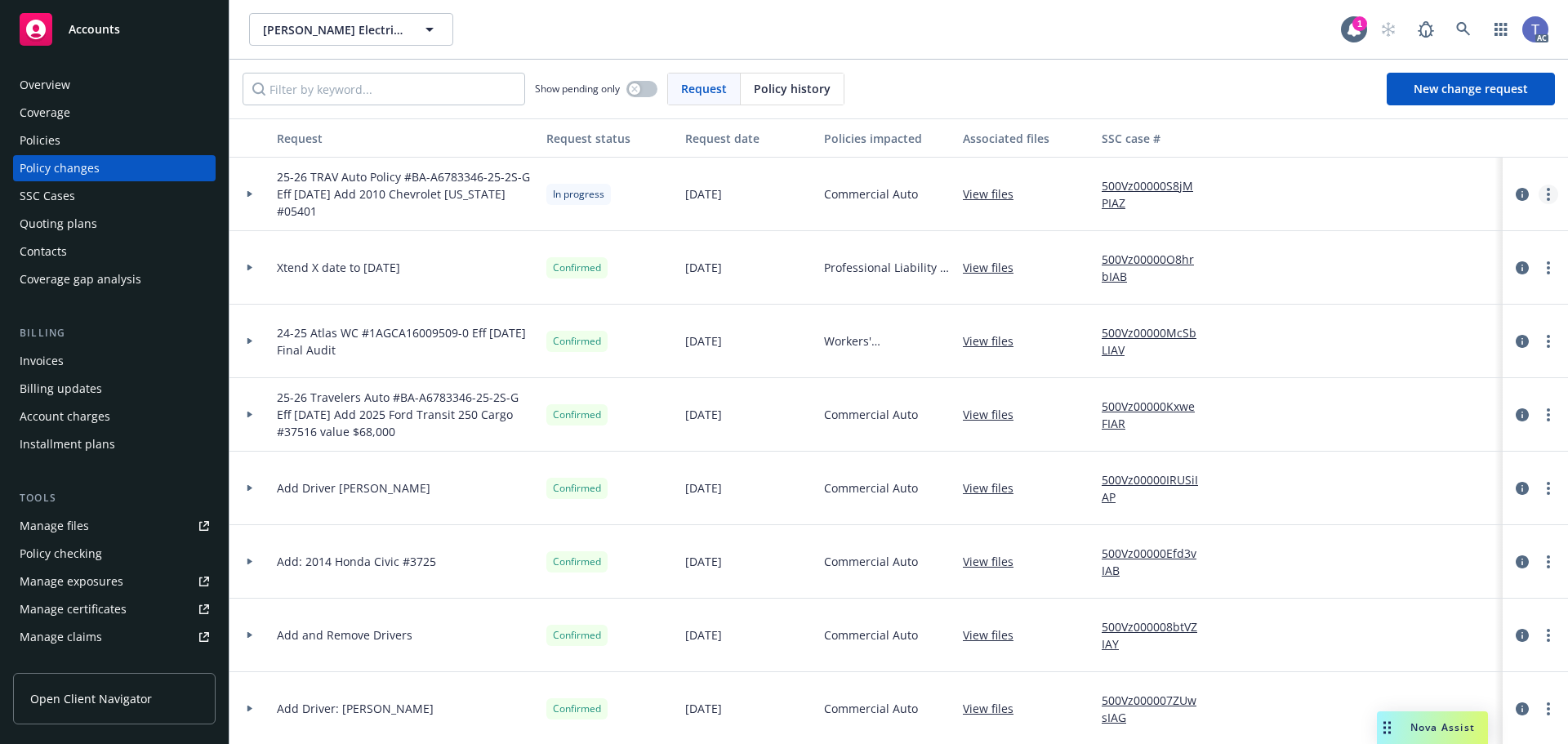
click at [1546, 193] on circle "more" at bounding box center [1548, 194] width 4 height 4
drag, startPoint x: 1366, startPoint y: 227, endPoint x: 1250, endPoint y: 234, distance: 116.2
click at [1366, 228] on link "Copy logging email" at bounding box center [1404, 228] width 280 height 33
click at [1538, 190] on link "more" at bounding box center [1548, 194] width 20 height 20
click at [1326, 229] on link "Copy logging email" at bounding box center [1404, 228] width 280 height 33
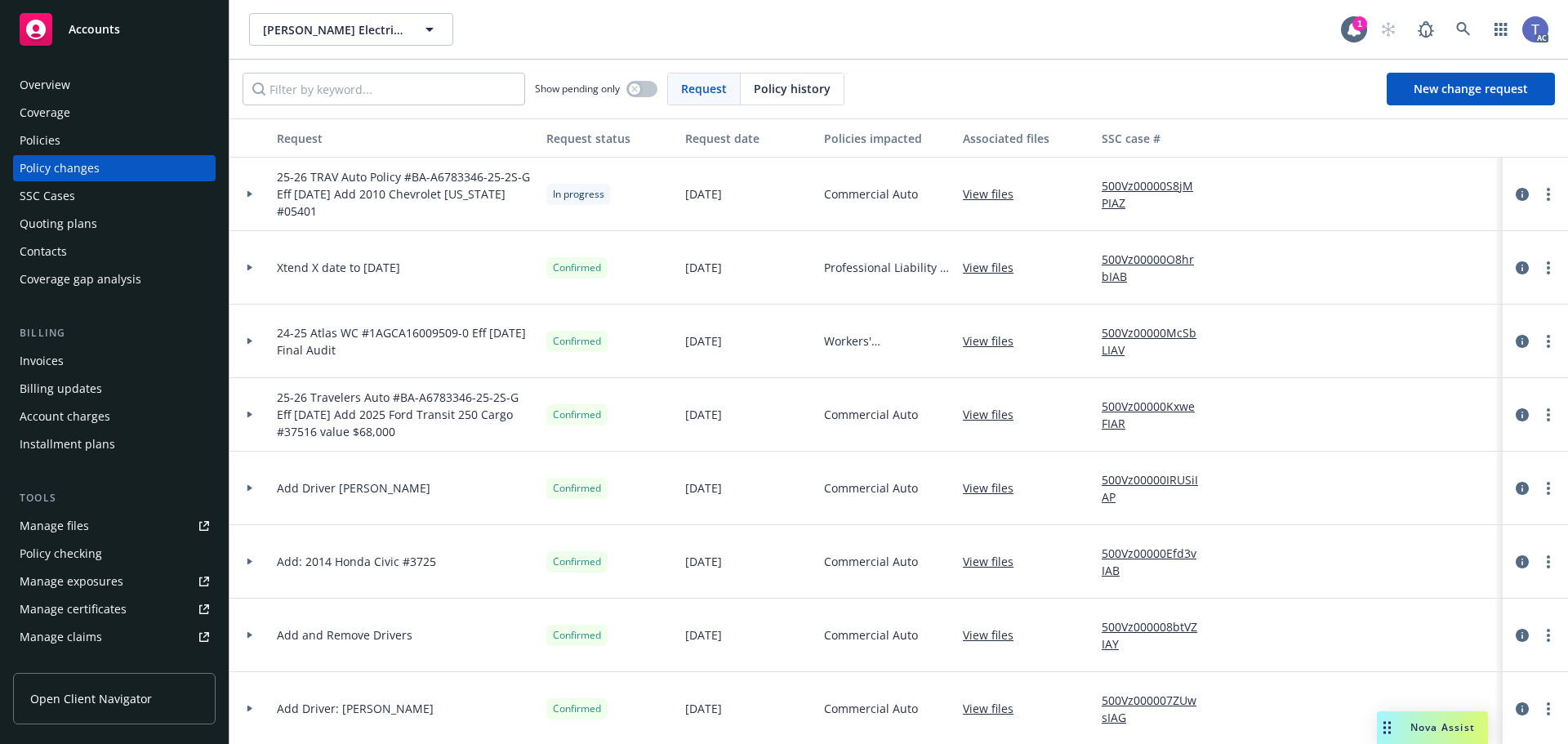
click at [1038, 88] on div "Show pending only Request Policy history New change request" at bounding box center [898, 89] width 1312 height 33
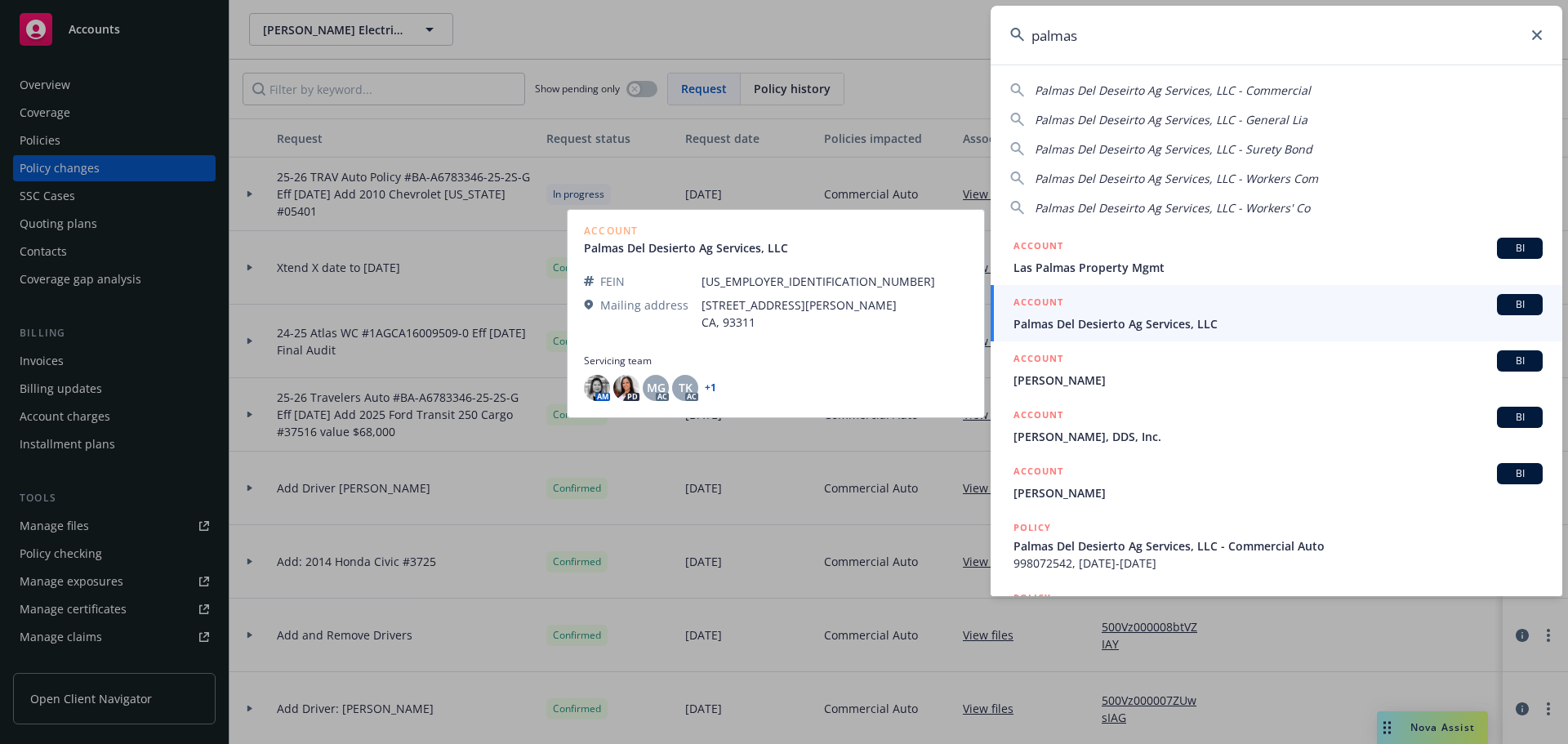
type input "palmas"
click at [1121, 334] on link "ACCOUNT BI Palmas Del Desierto Ag Services, LLC" at bounding box center [1276, 313] width 571 height 56
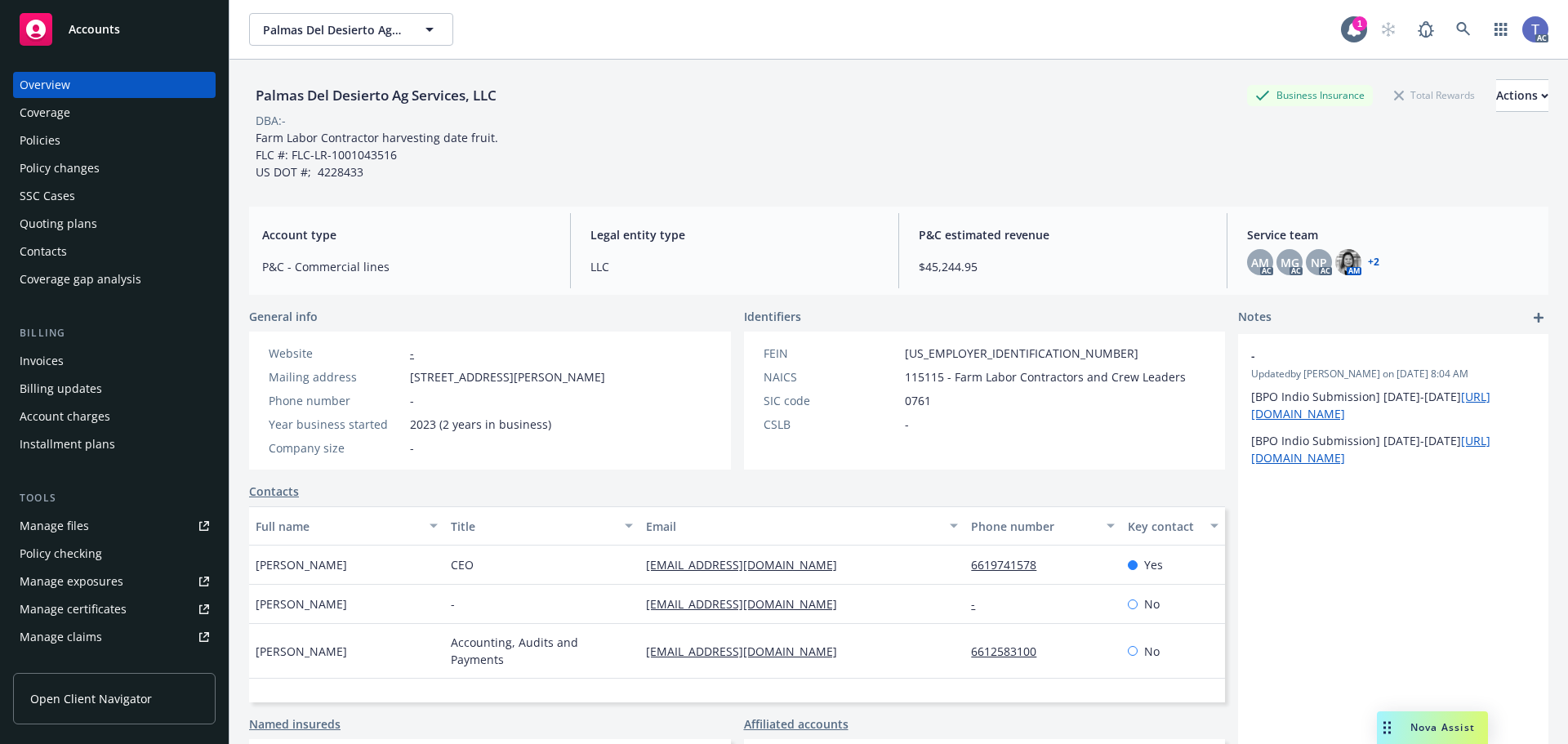
click at [58, 147] on div "Policies" at bounding box center [40, 140] width 41 height 26
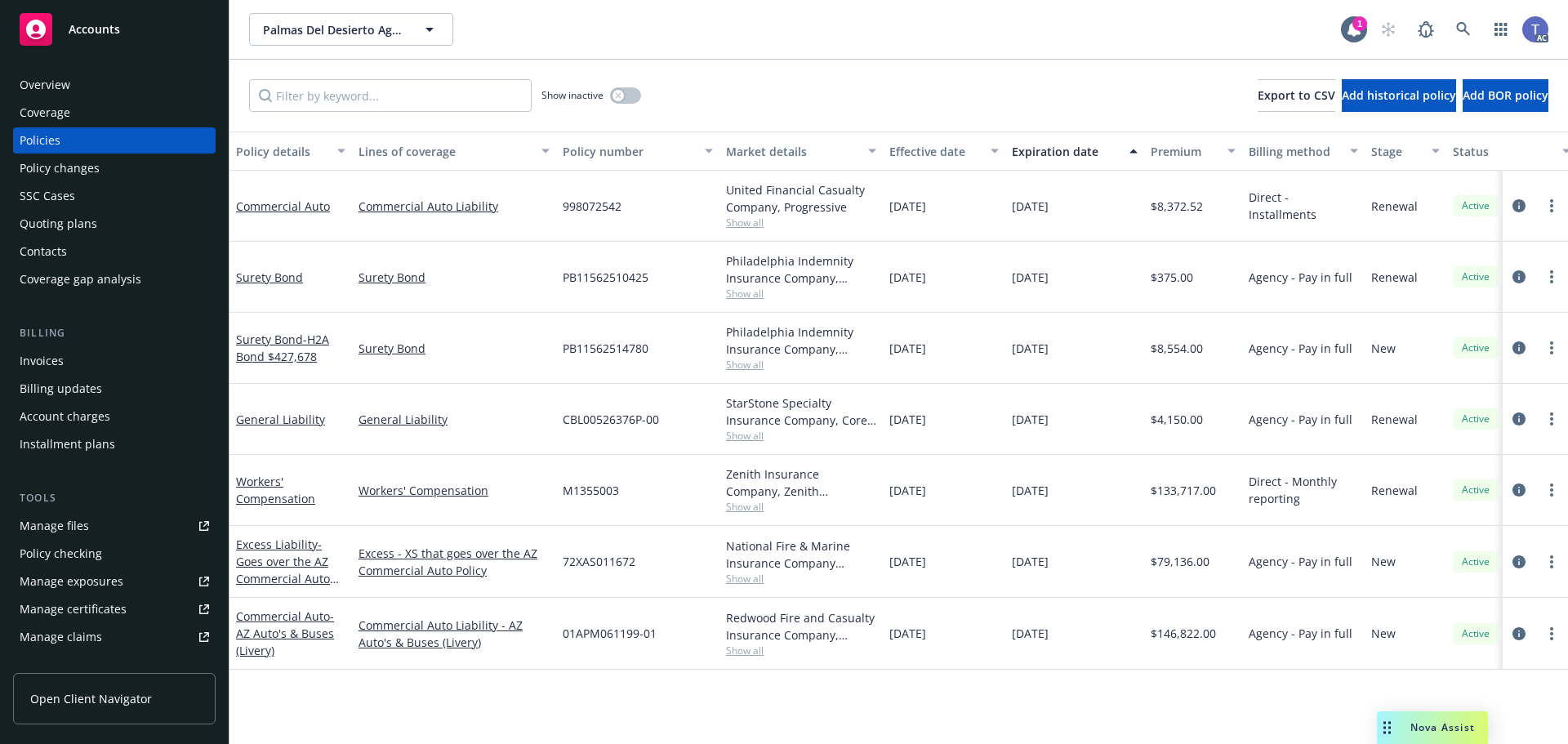
click at [55, 179] on div "Policy changes" at bounding box center [60, 168] width 80 height 26
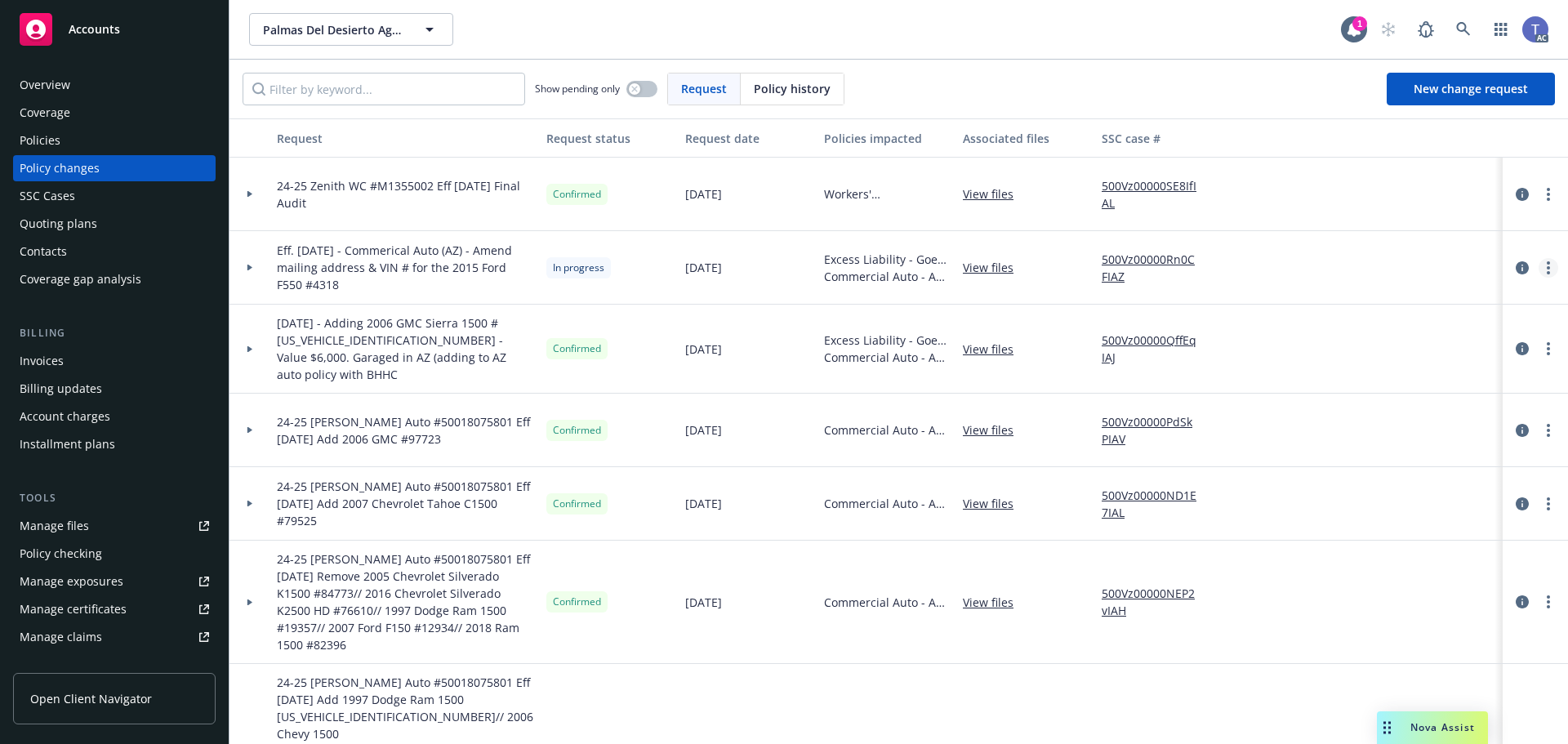
click at [1539, 274] on link "more" at bounding box center [1548, 268] width 20 height 20
click at [1328, 303] on link "Copy logging email" at bounding box center [1404, 301] width 280 height 33
click at [1546, 269] on icon "more" at bounding box center [1548, 268] width 4 height 13
click at [1329, 401] on link "Resume workflow" at bounding box center [1404, 400] width 280 height 33
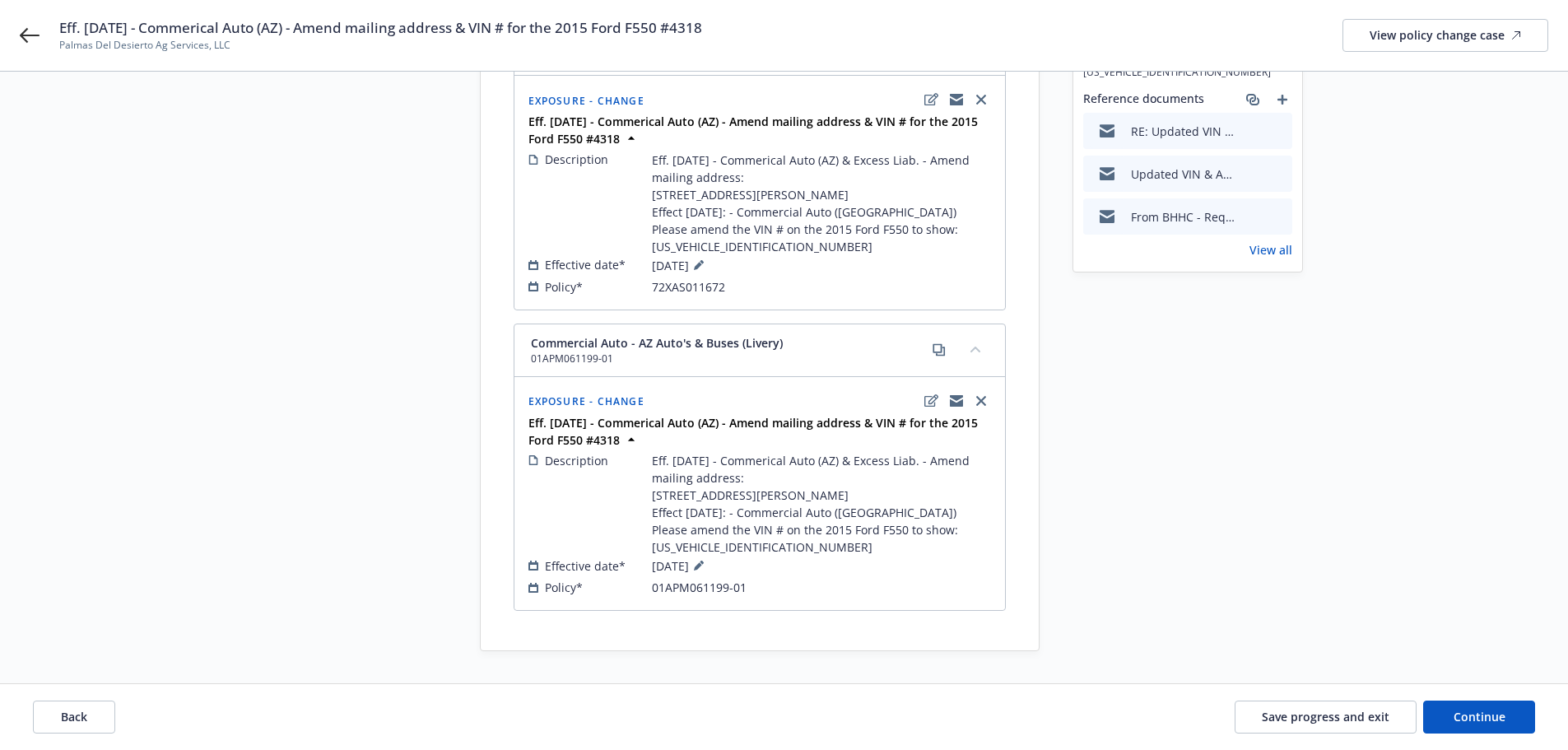
scroll to position [315, 0]
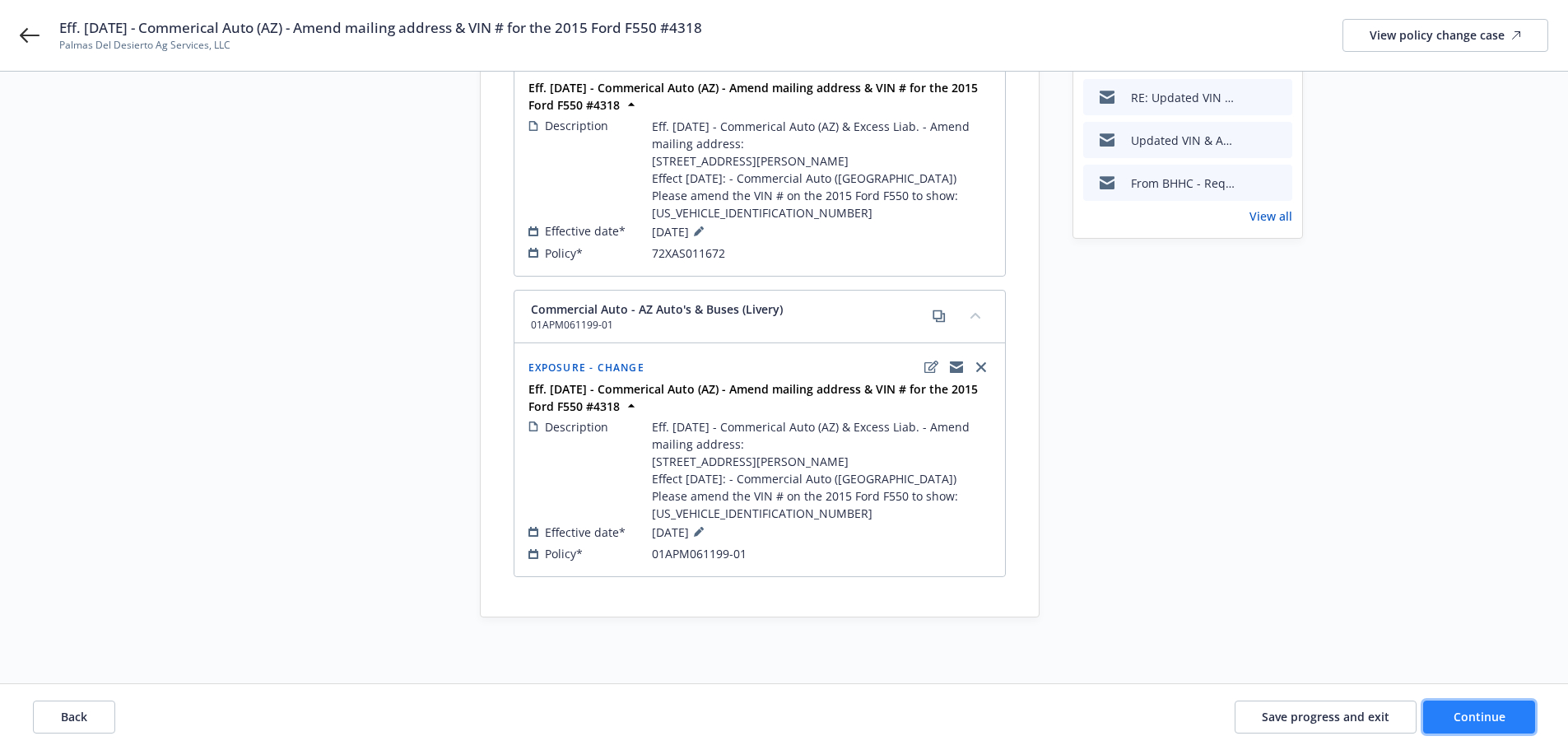
click at [1471, 717] on span "Continue" at bounding box center [1479, 716] width 52 height 15
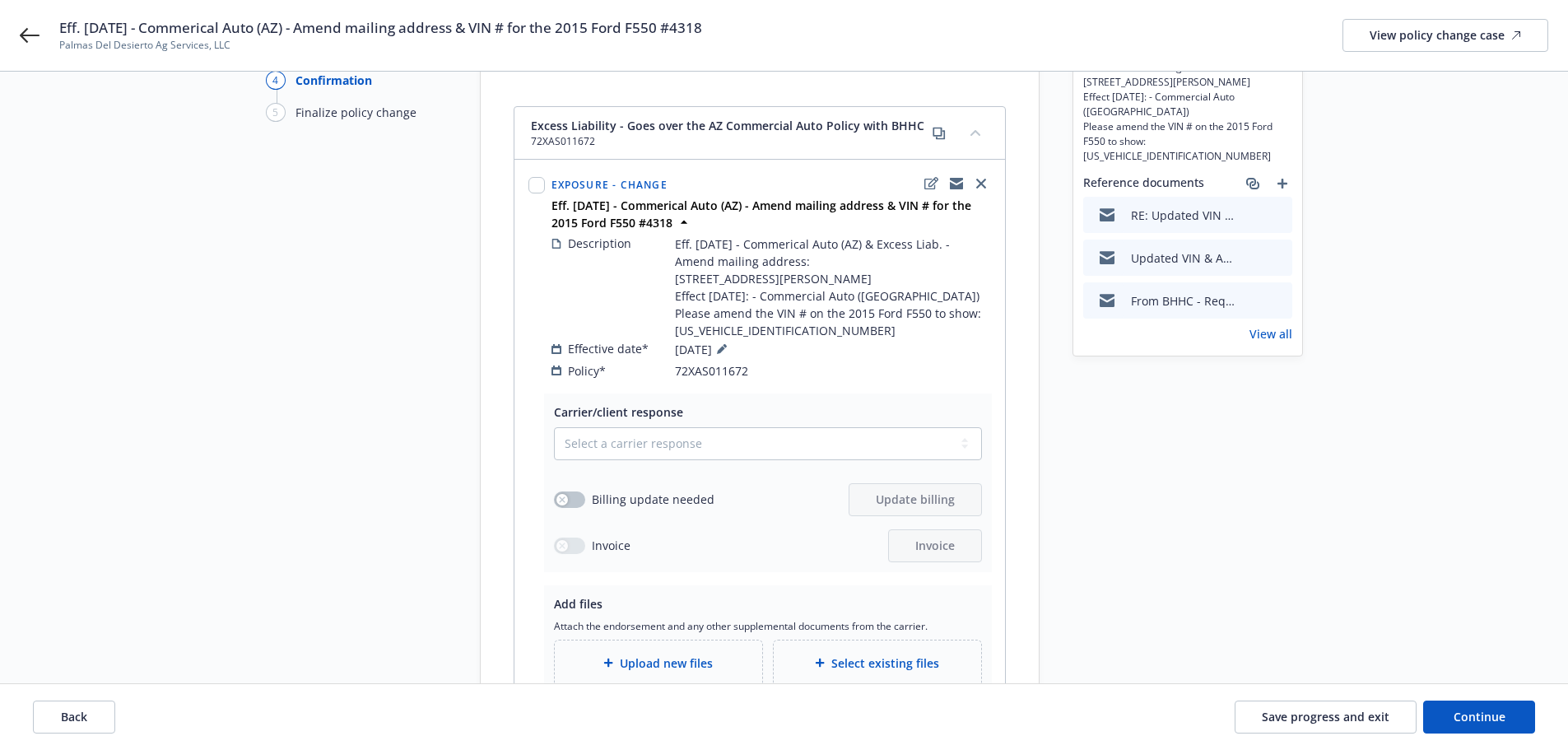
scroll to position [165, 0]
click at [666, 442] on select "Select a carrier response Accepted Accepted with revision No endorsement needed…" at bounding box center [768, 442] width 428 height 33
select select "ACCEPTED"
click at [554, 426] on select "Select a carrier response Accepted Accepted with revision No endorsement needed…" at bounding box center [768, 442] width 428 height 33
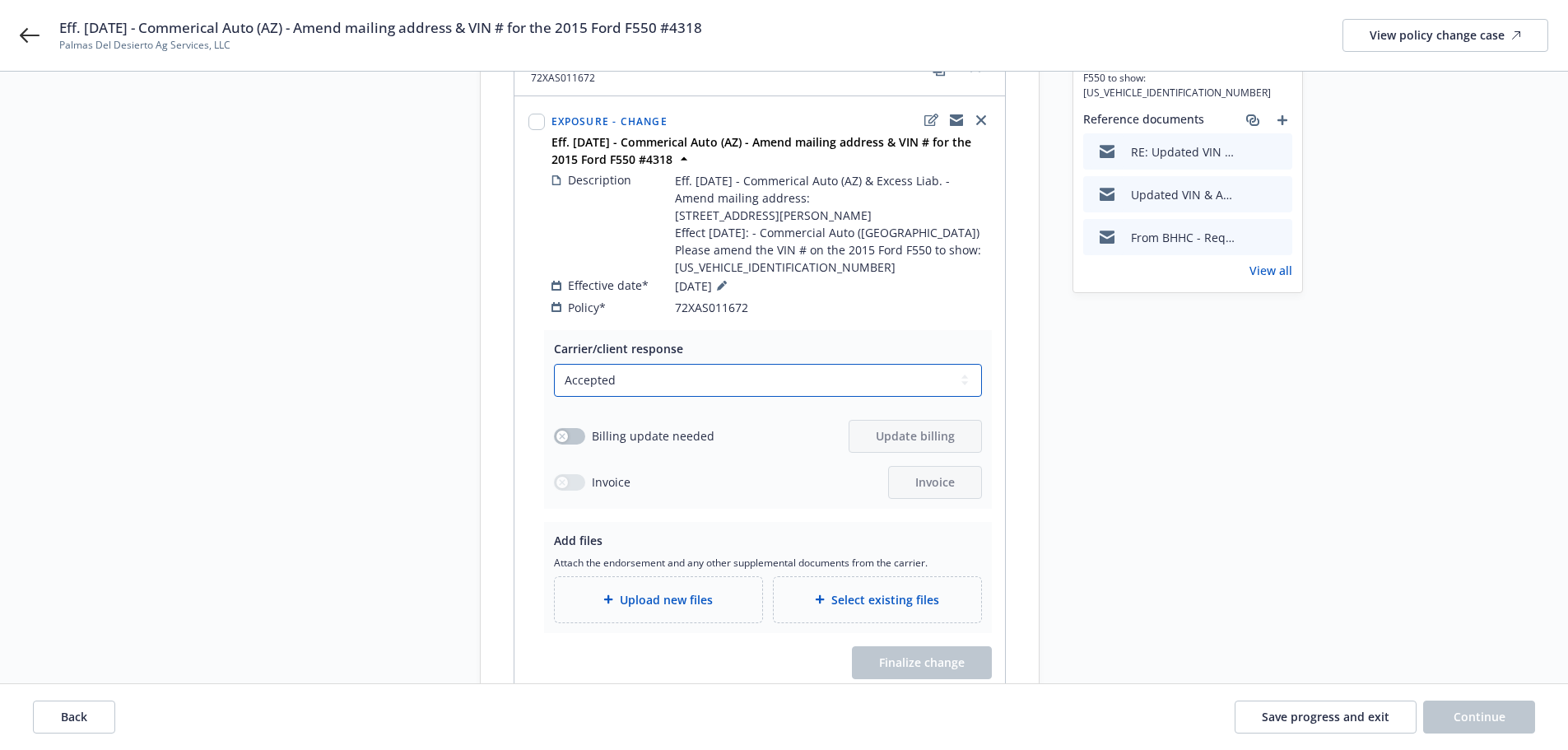
scroll to position [247, 0]
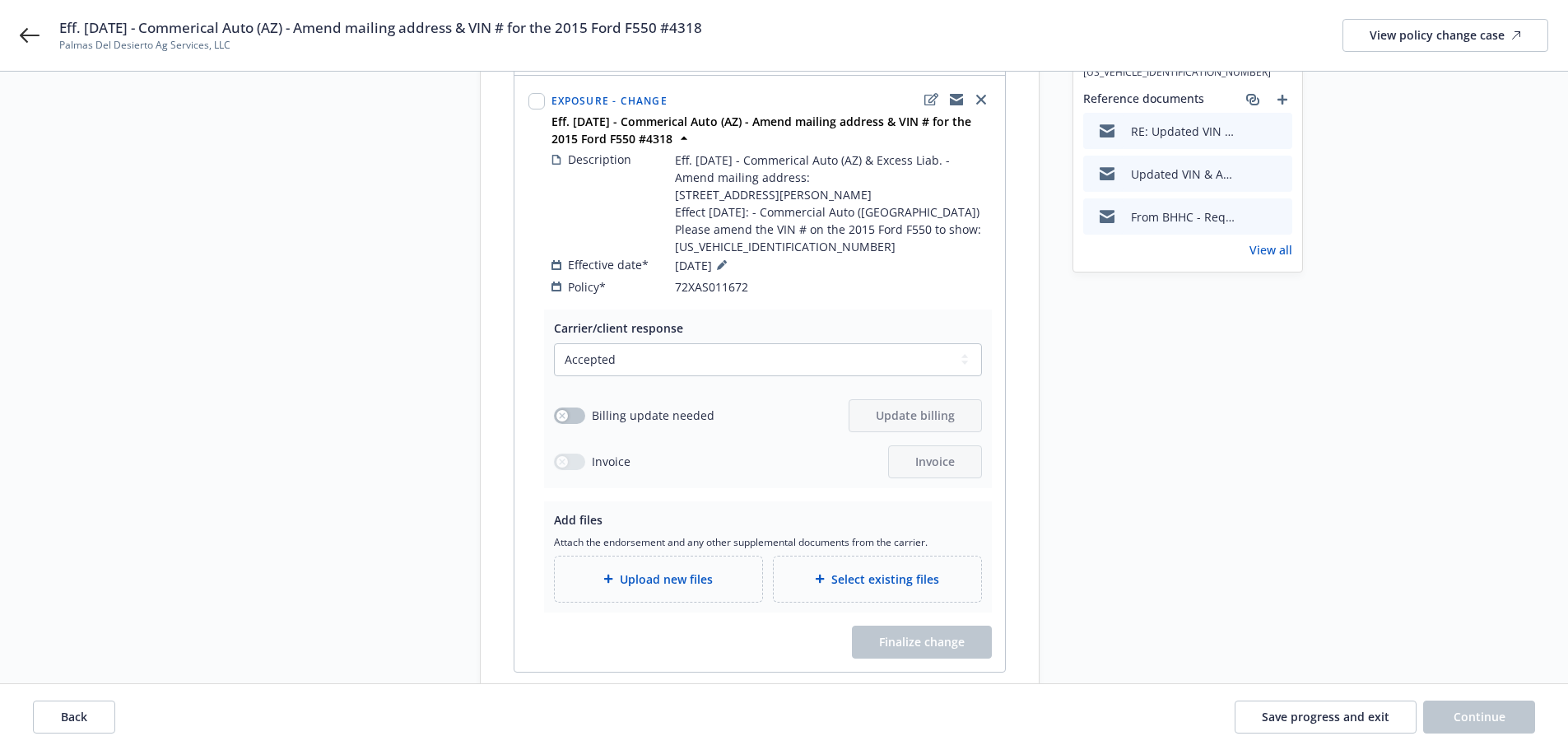
click at [659, 572] on span "Upload new files" at bounding box center [666, 579] width 93 height 17
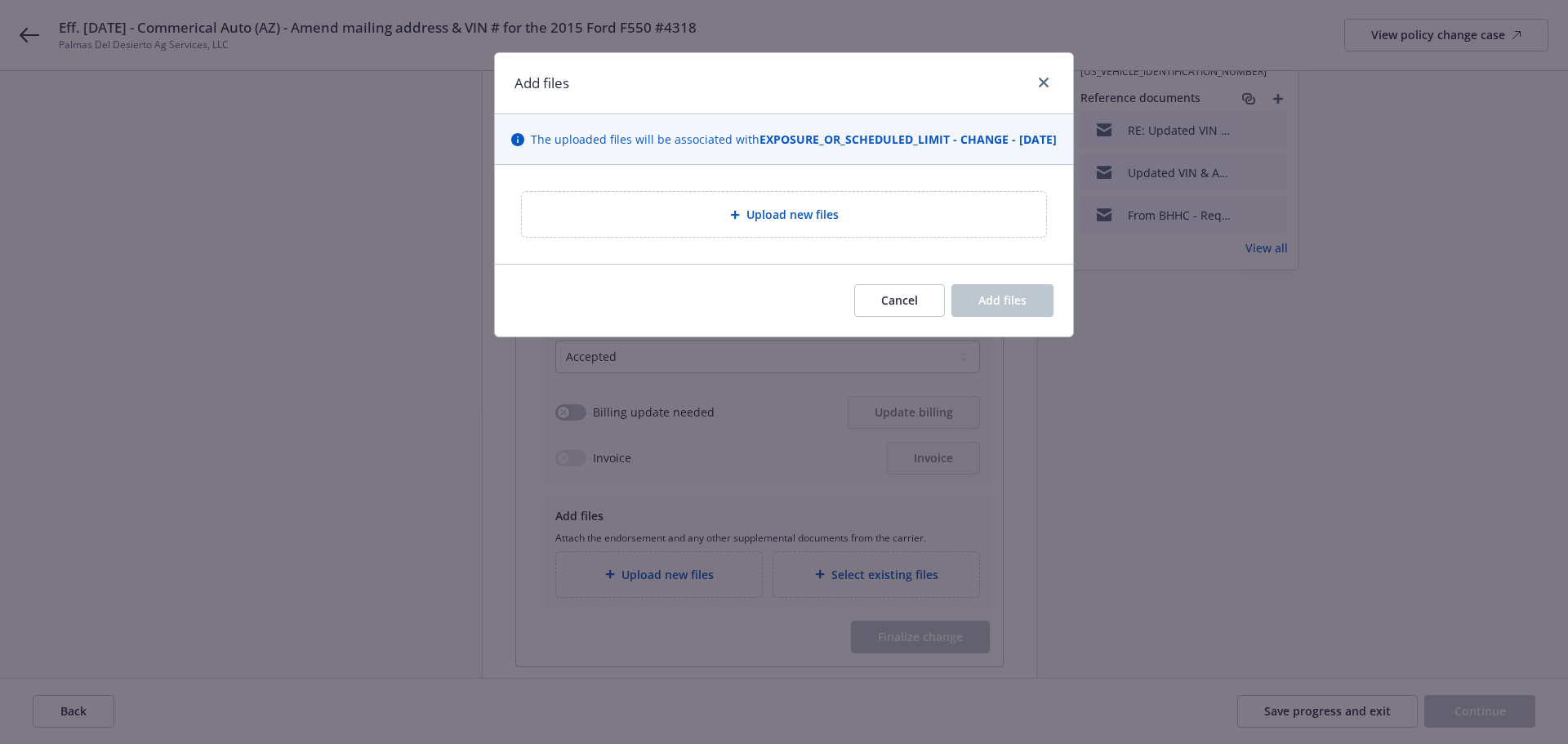
click at [827, 223] on span "Upload new files" at bounding box center [793, 214] width 92 height 17
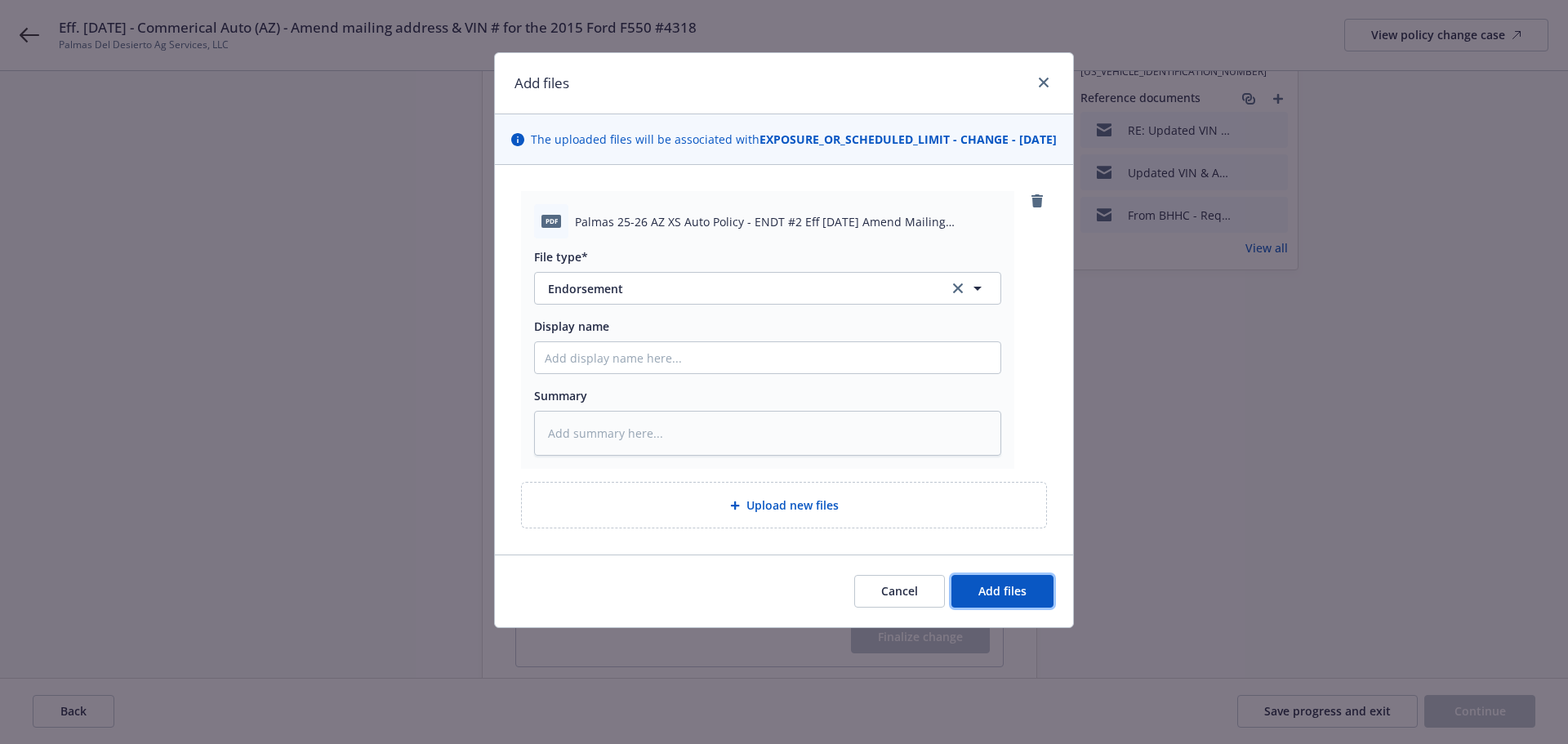
click at [993, 598] on span "Add files" at bounding box center [1001, 590] width 48 height 15
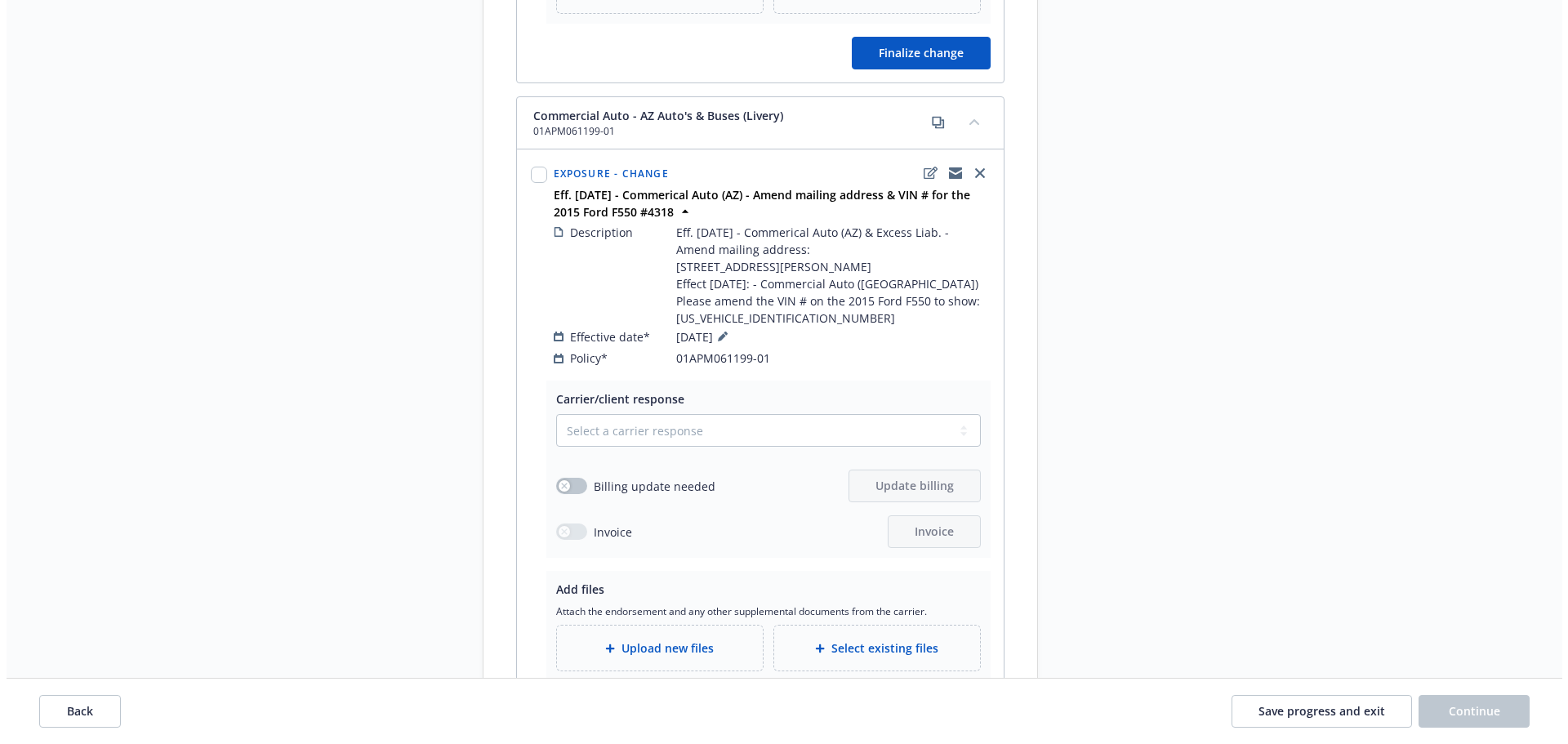
scroll to position [899, 0]
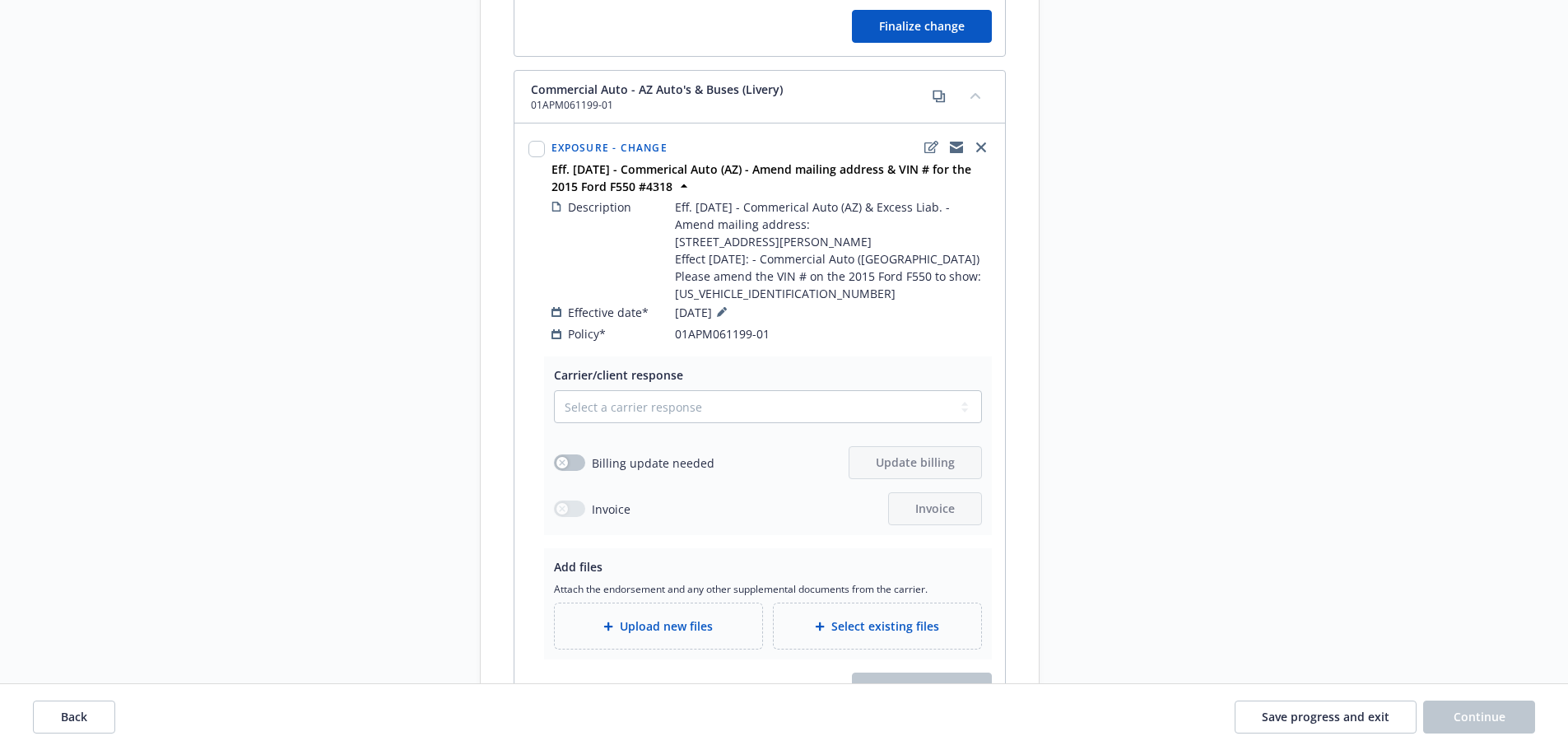
click at [644, 635] on span "Upload new files" at bounding box center [666, 626] width 93 height 17
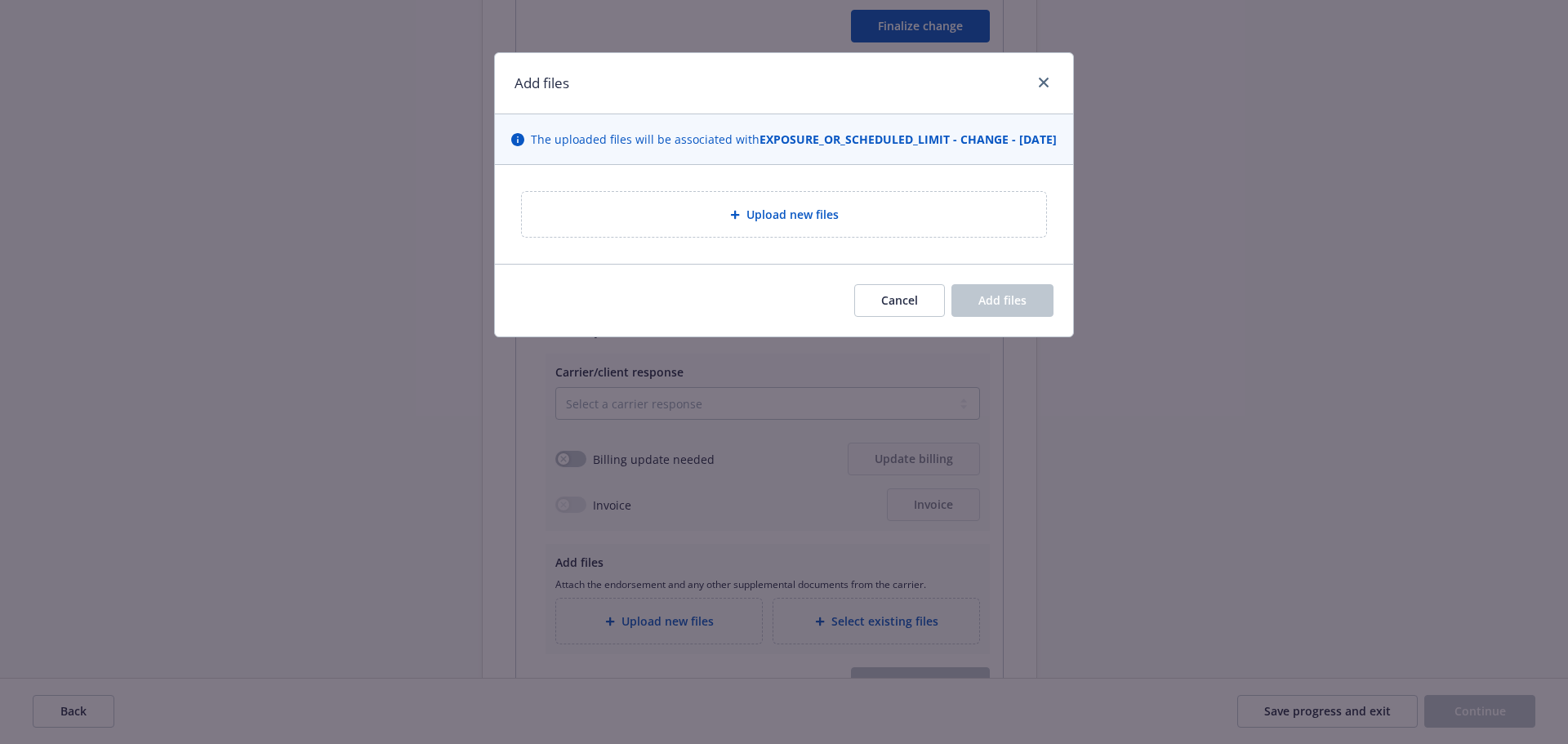
click at [742, 212] on div "Upload new files" at bounding box center [784, 214] width 524 height 45
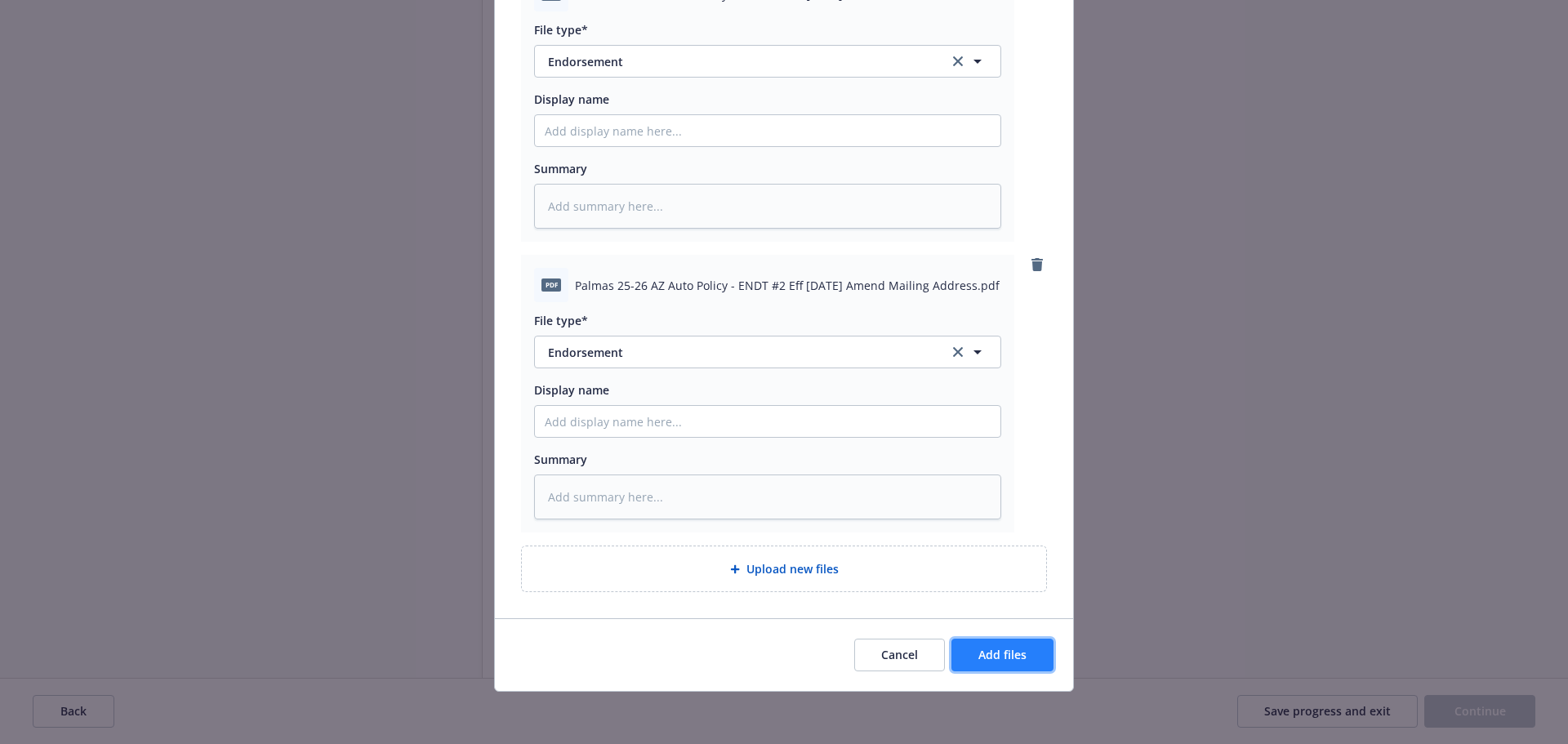
click at [985, 641] on button "Add files" at bounding box center [1002, 655] width 102 height 33
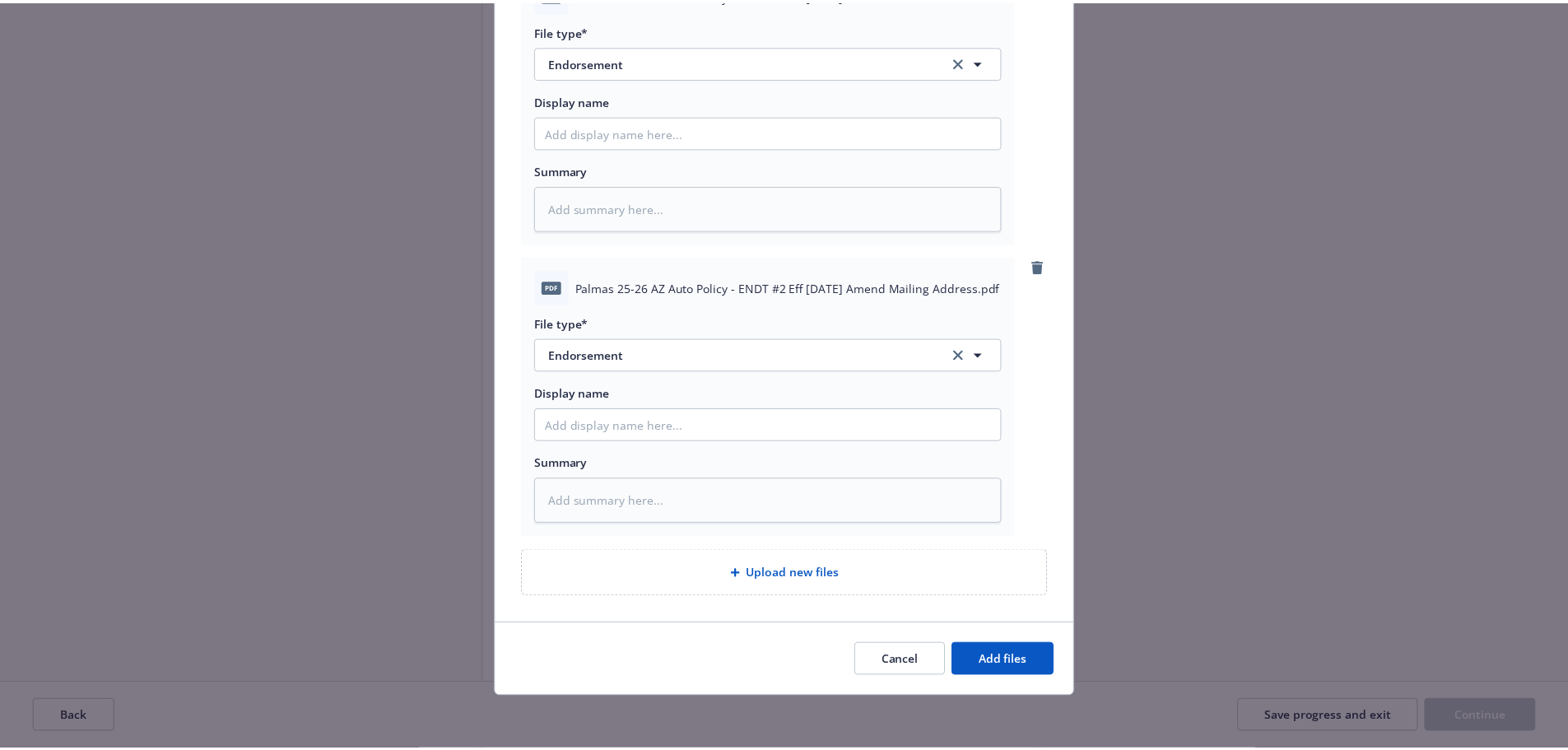
scroll to position [186, 0]
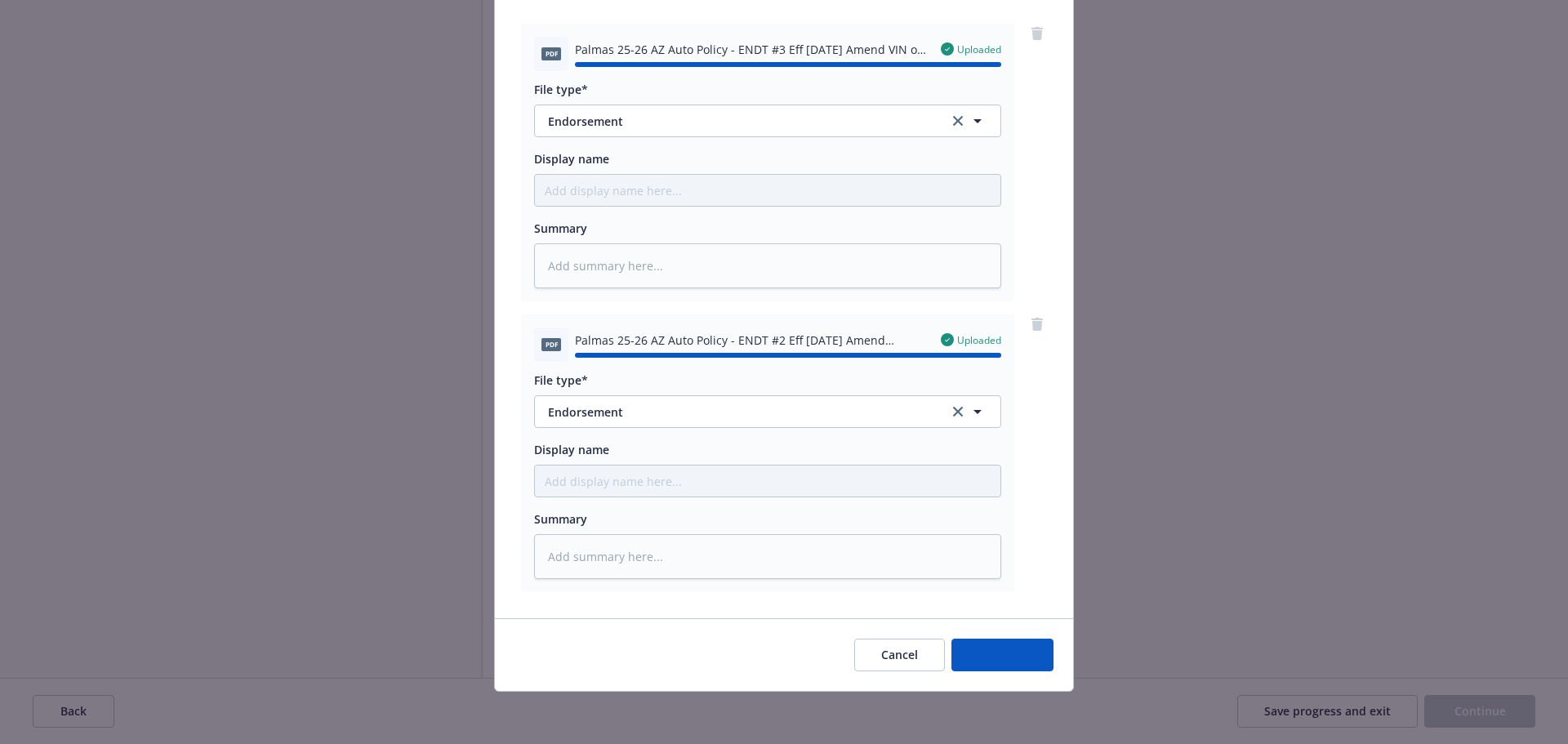
type textarea "x"
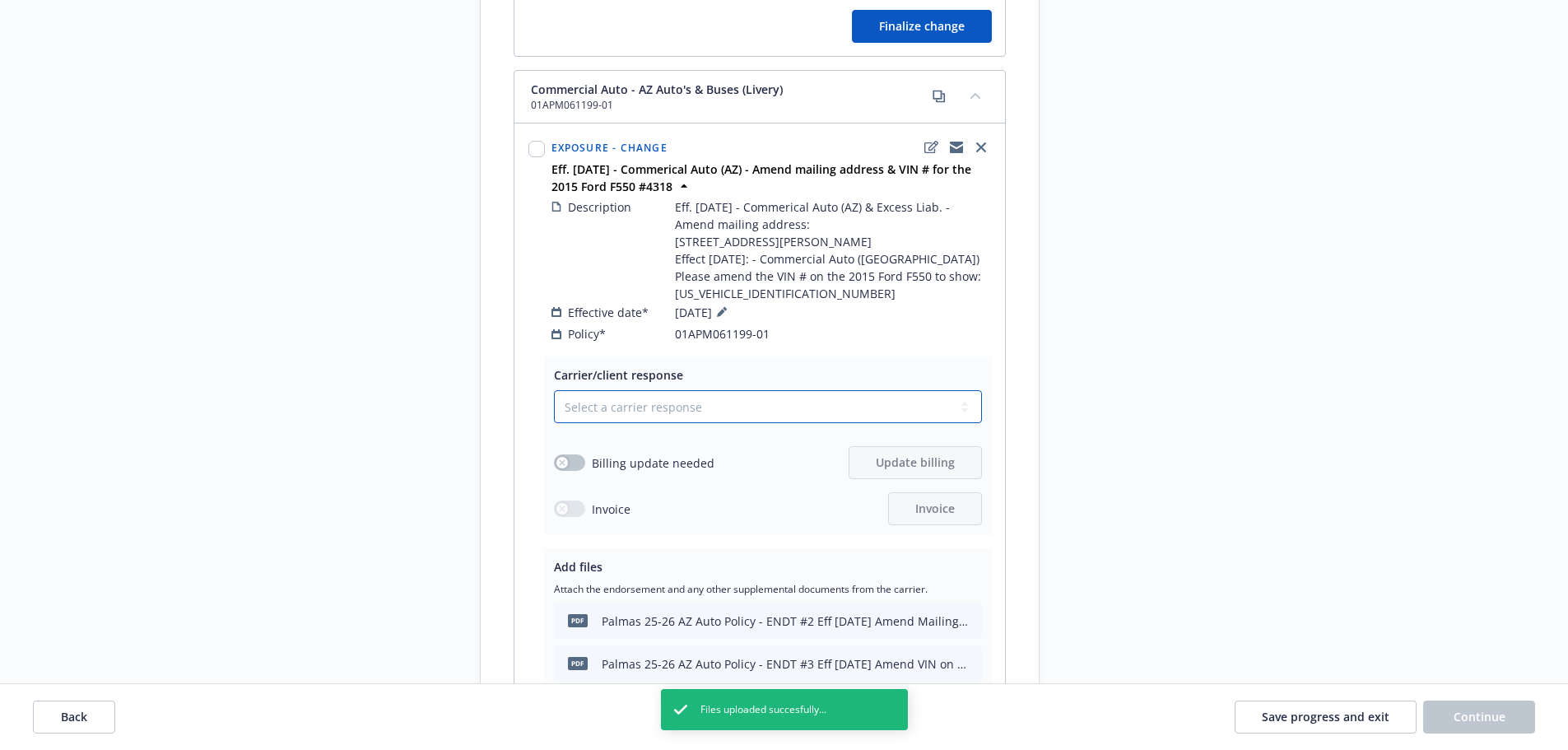
click at [784, 408] on select "Select a carrier response Accepted Accepted with revision No endorsement needed…" at bounding box center [768, 406] width 428 height 33
select select "ACCEPTED"
click at [554, 407] on select "Select a carrier response Accepted Accepted with revision No endorsement needed…" at bounding box center [768, 406] width 428 height 33
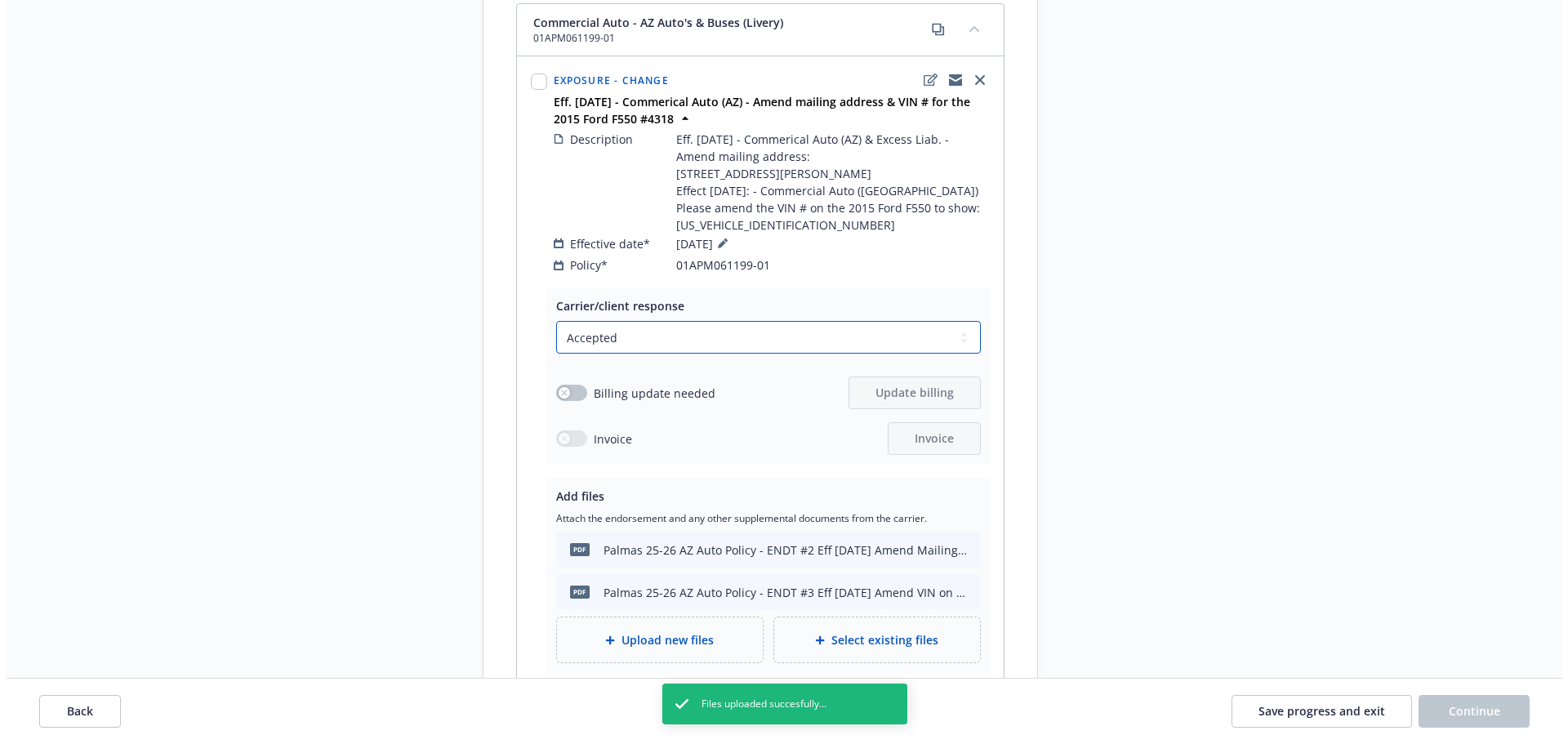
scroll to position [1061, 0]
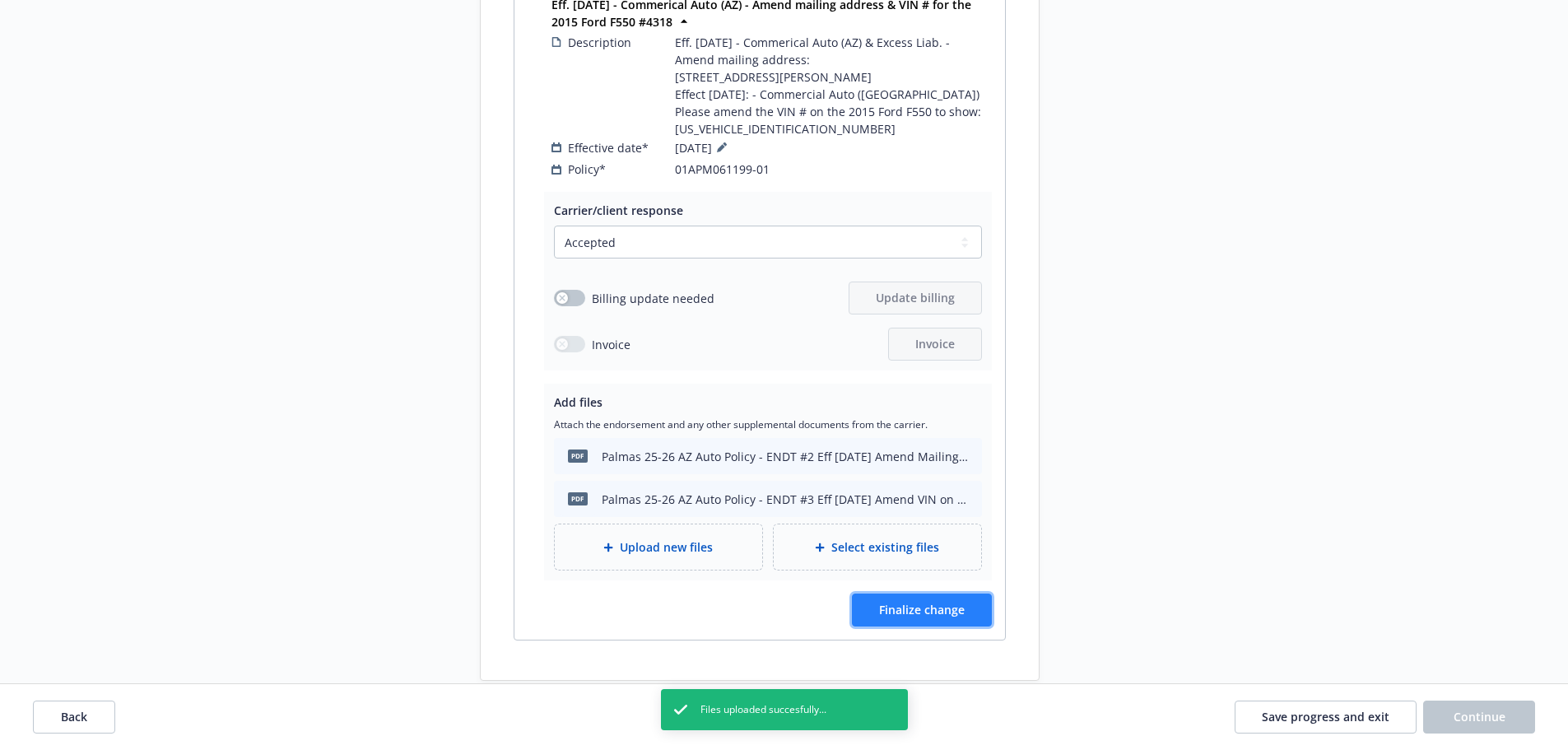
click at [928, 617] on button "Finalize change" at bounding box center [922, 610] width 140 height 33
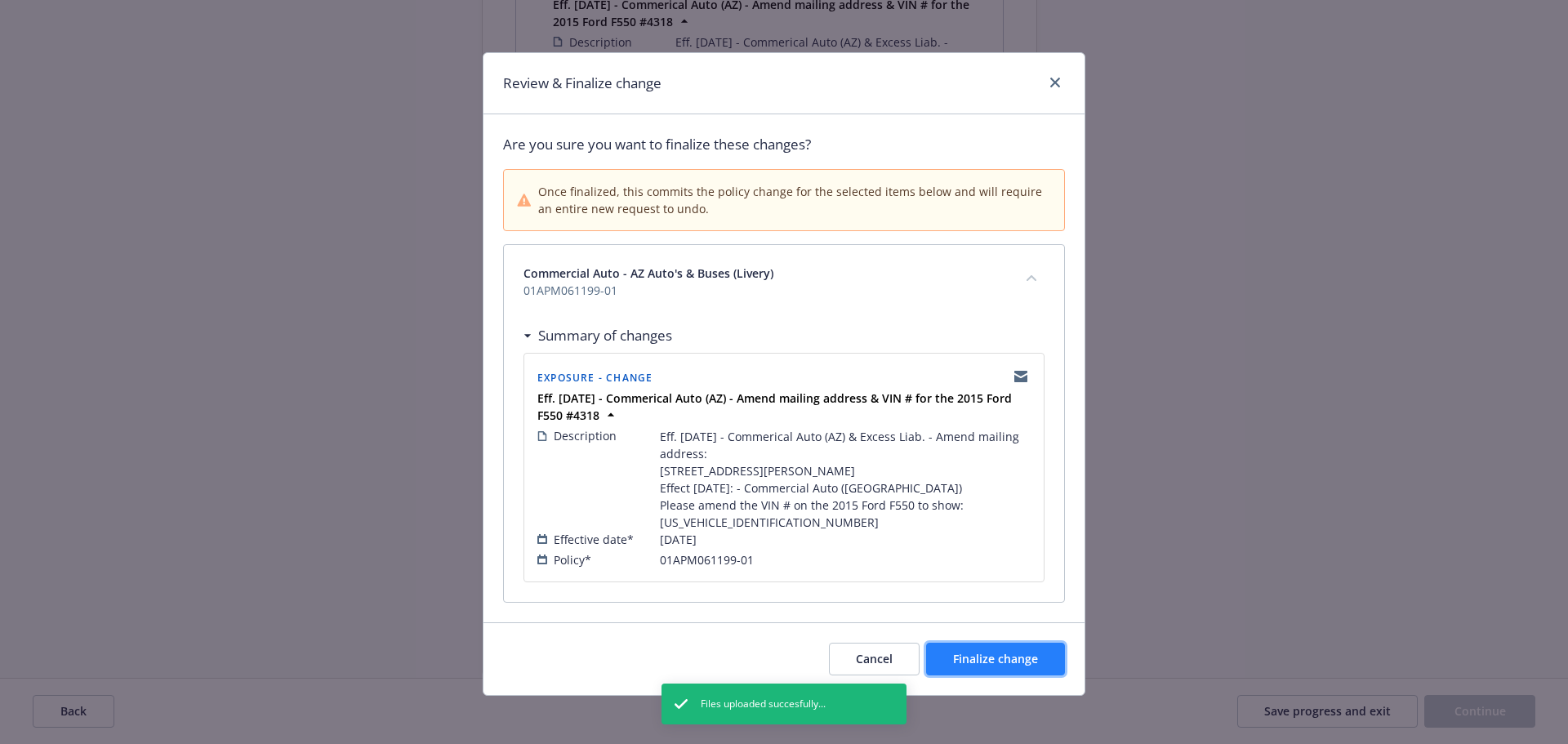
click at [995, 666] on span "Finalize change" at bounding box center [995, 658] width 85 height 15
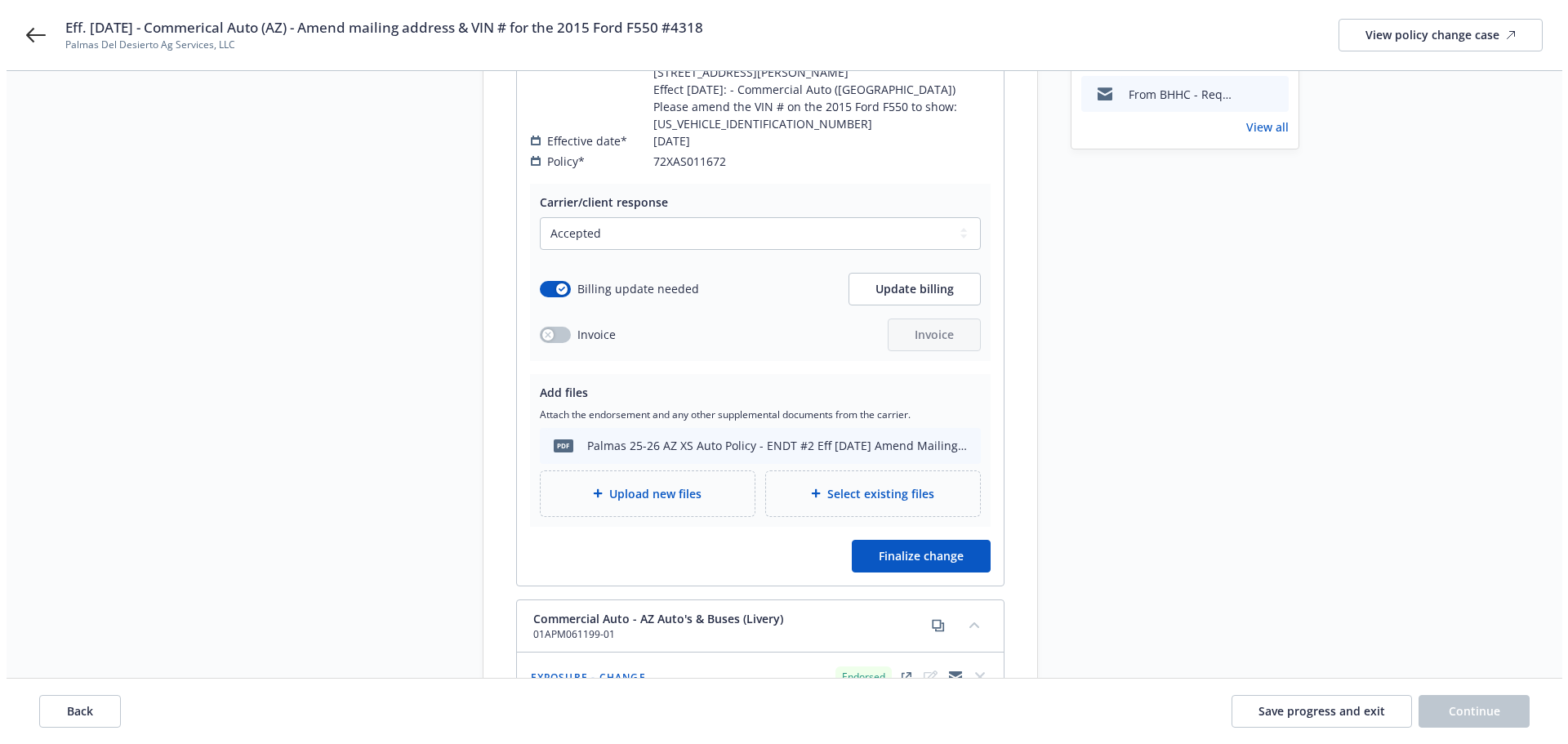
scroll to position [326, 0]
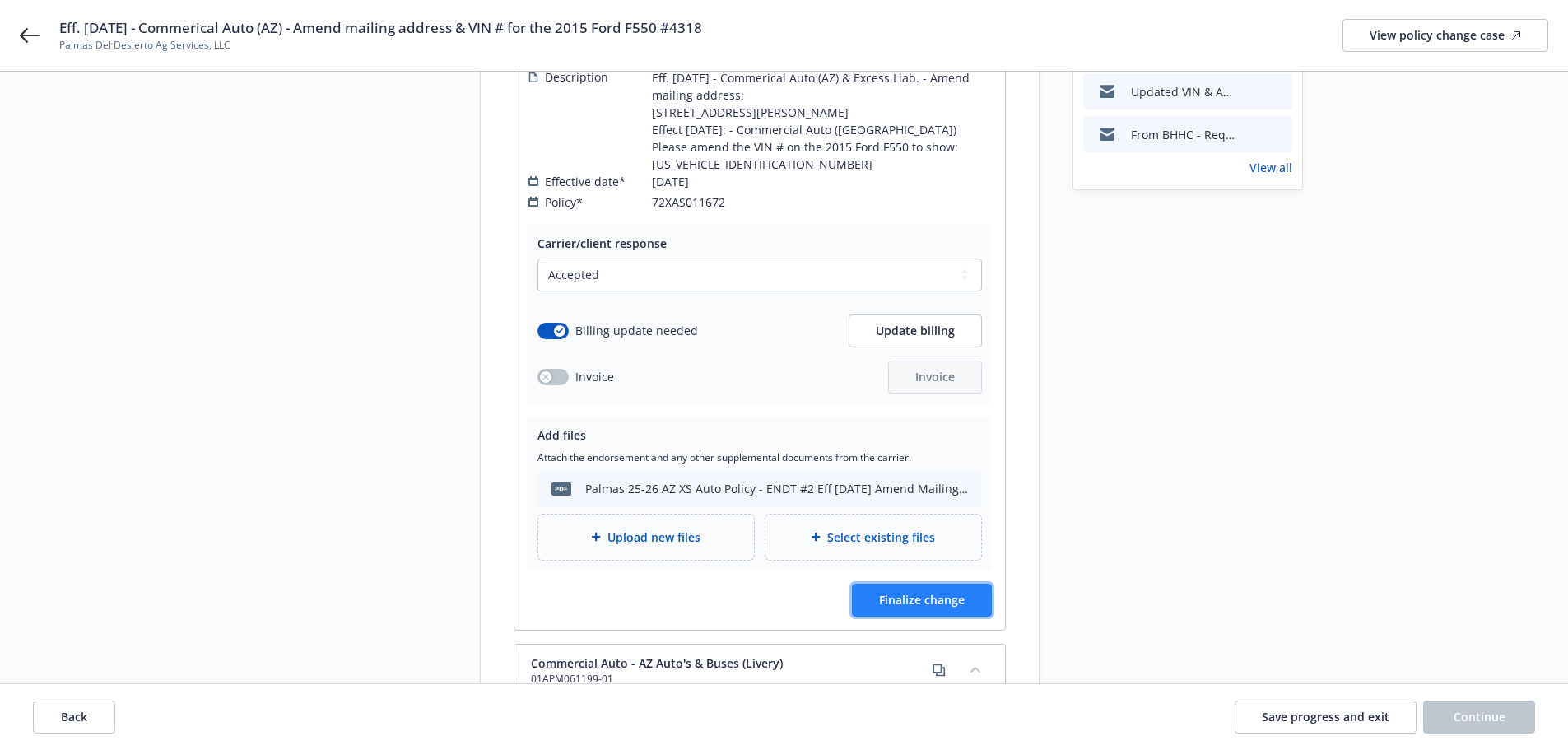
click at [926, 610] on button "Finalize change" at bounding box center [922, 601] width 140 height 33
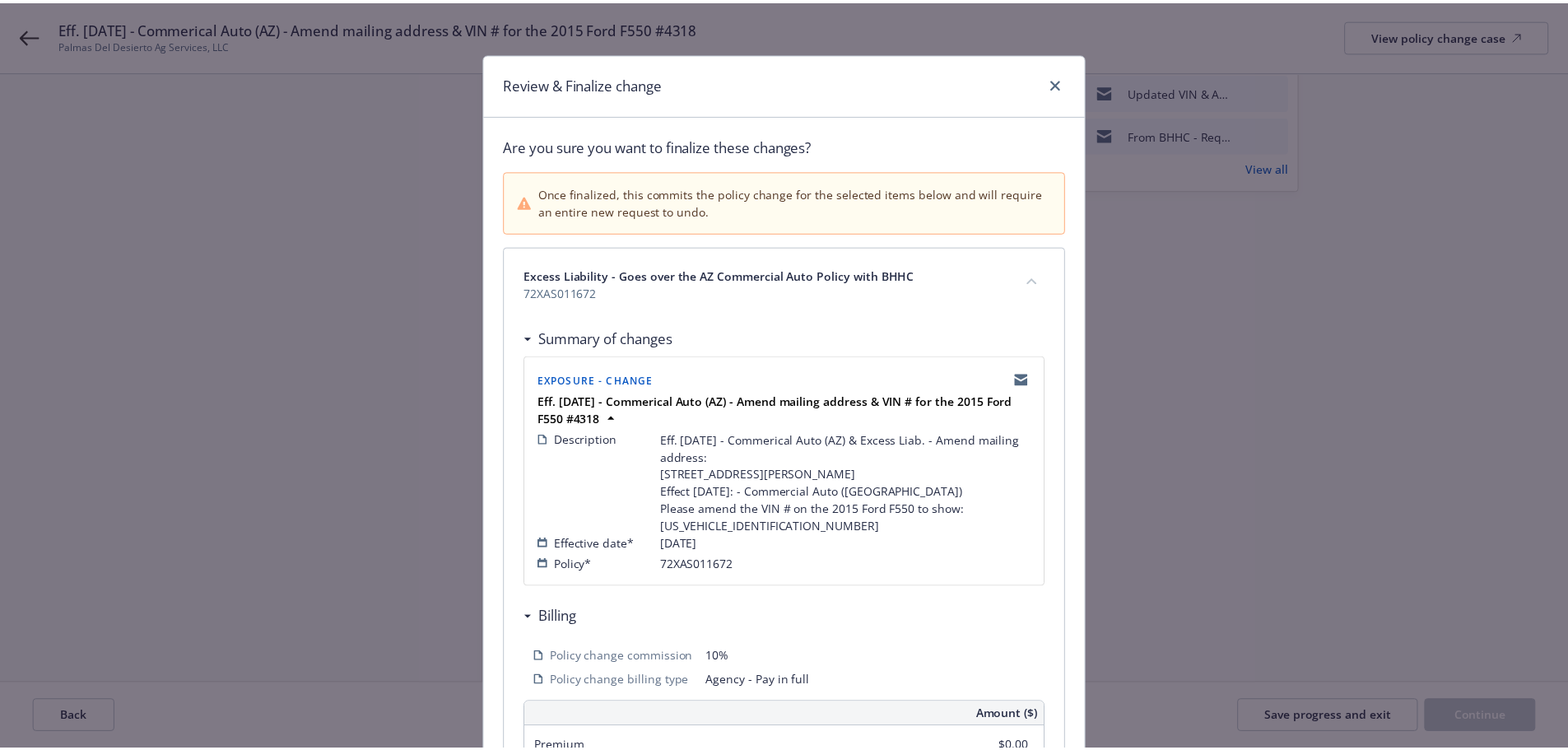
scroll to position [412, 0]
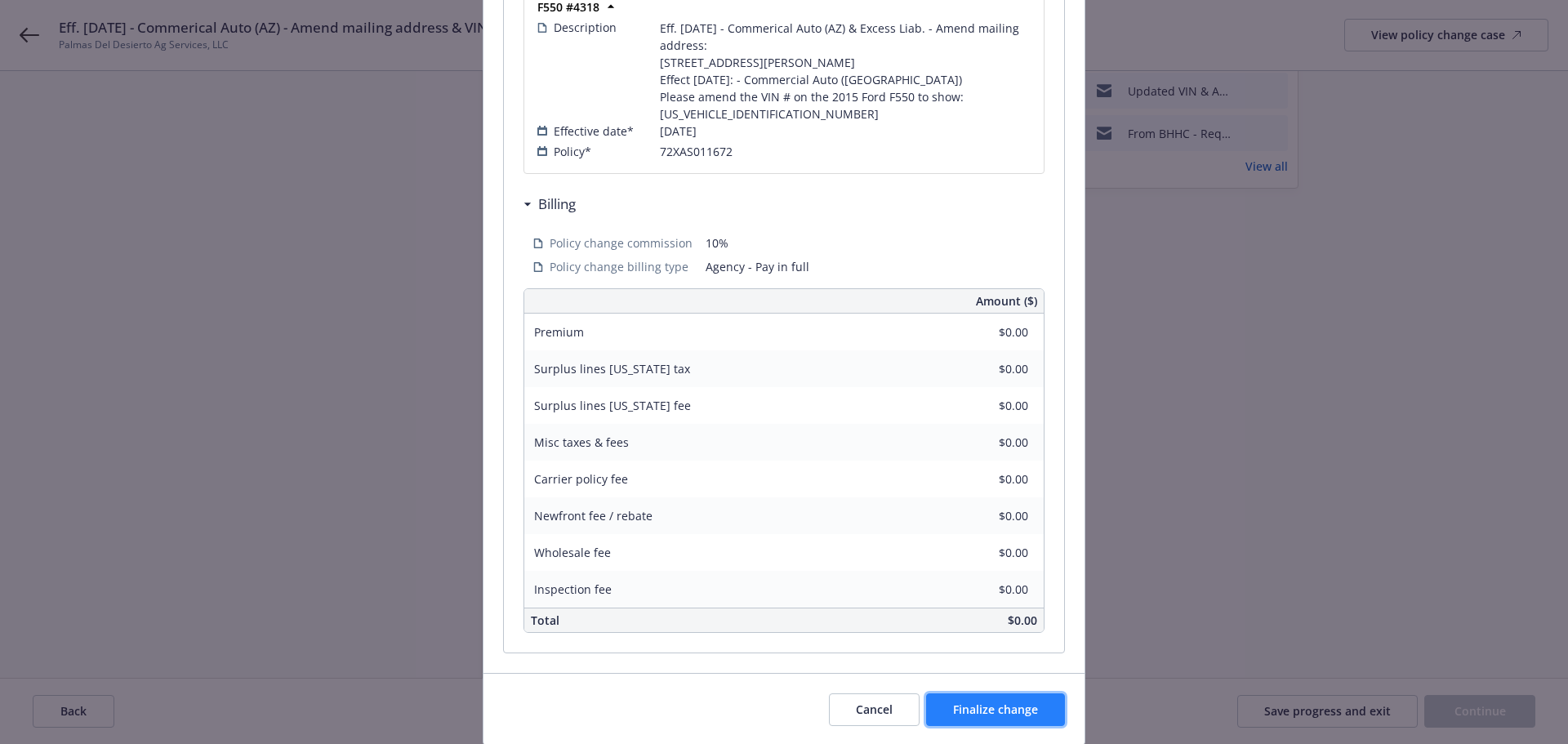
click at [1009, 717] on span "Finalize change" at bounding box center [995, 709] width 85 height 15
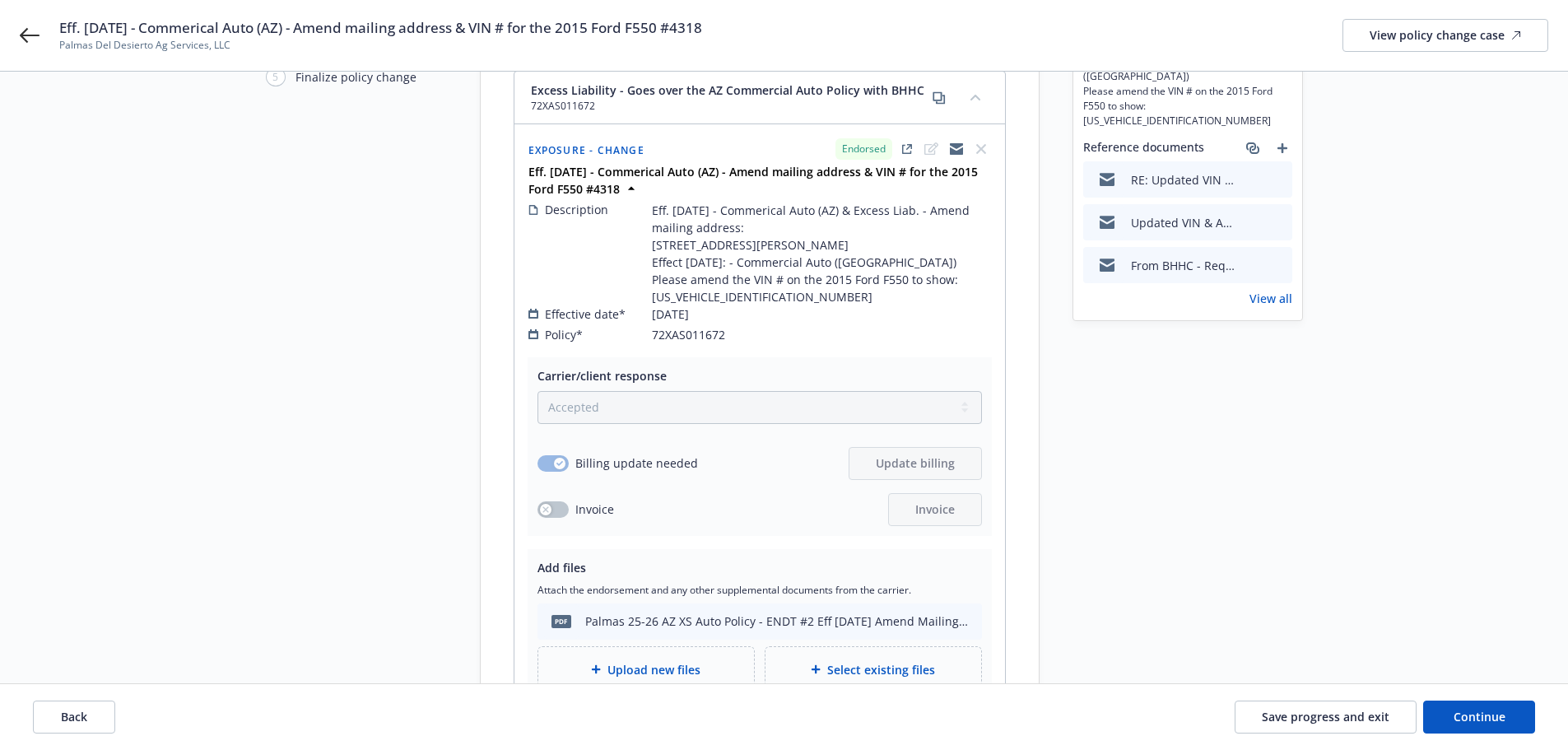
scroll to position [0, 0]
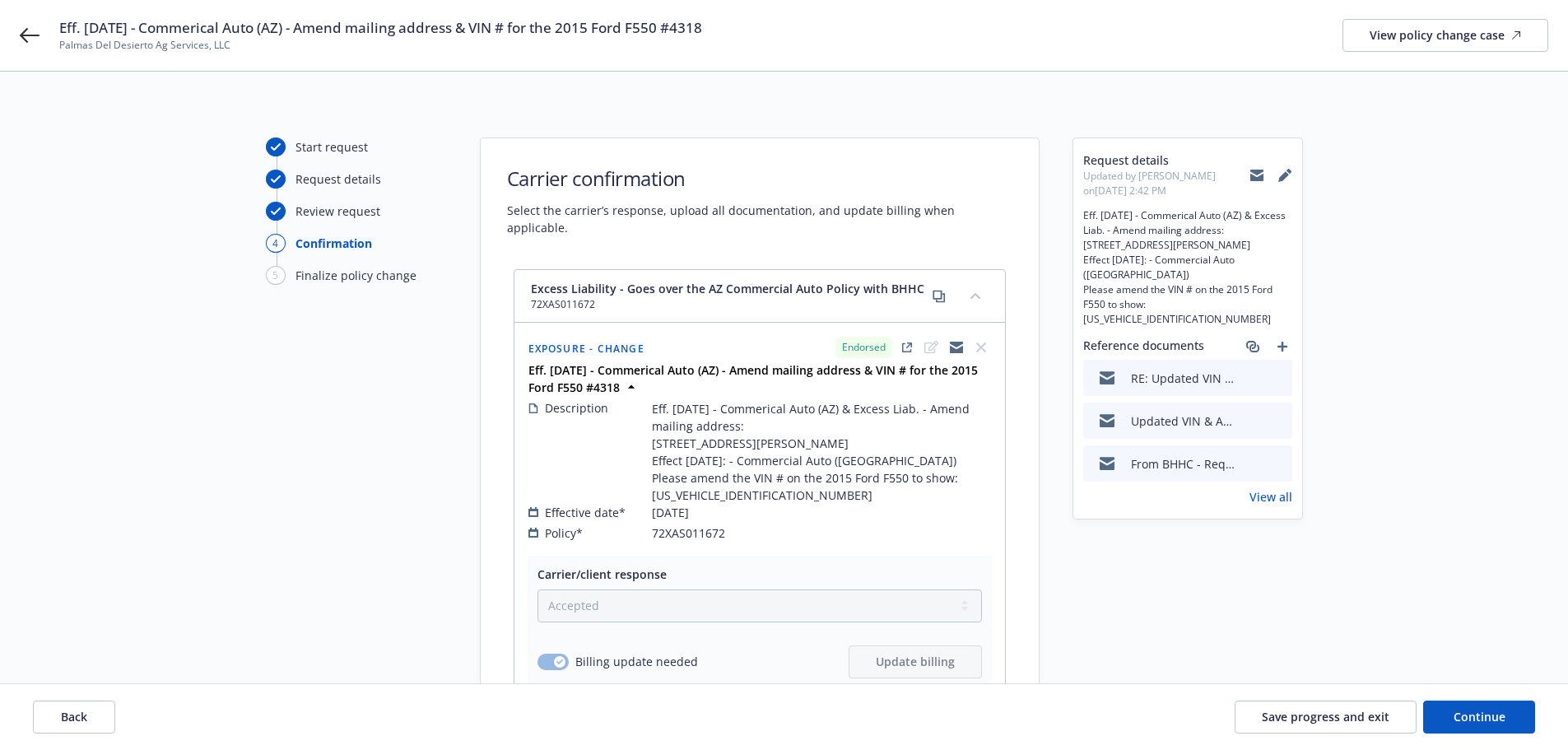
click at [975, 284] on button "collapse content" at bounding box center [975, 295] width 26 height 26
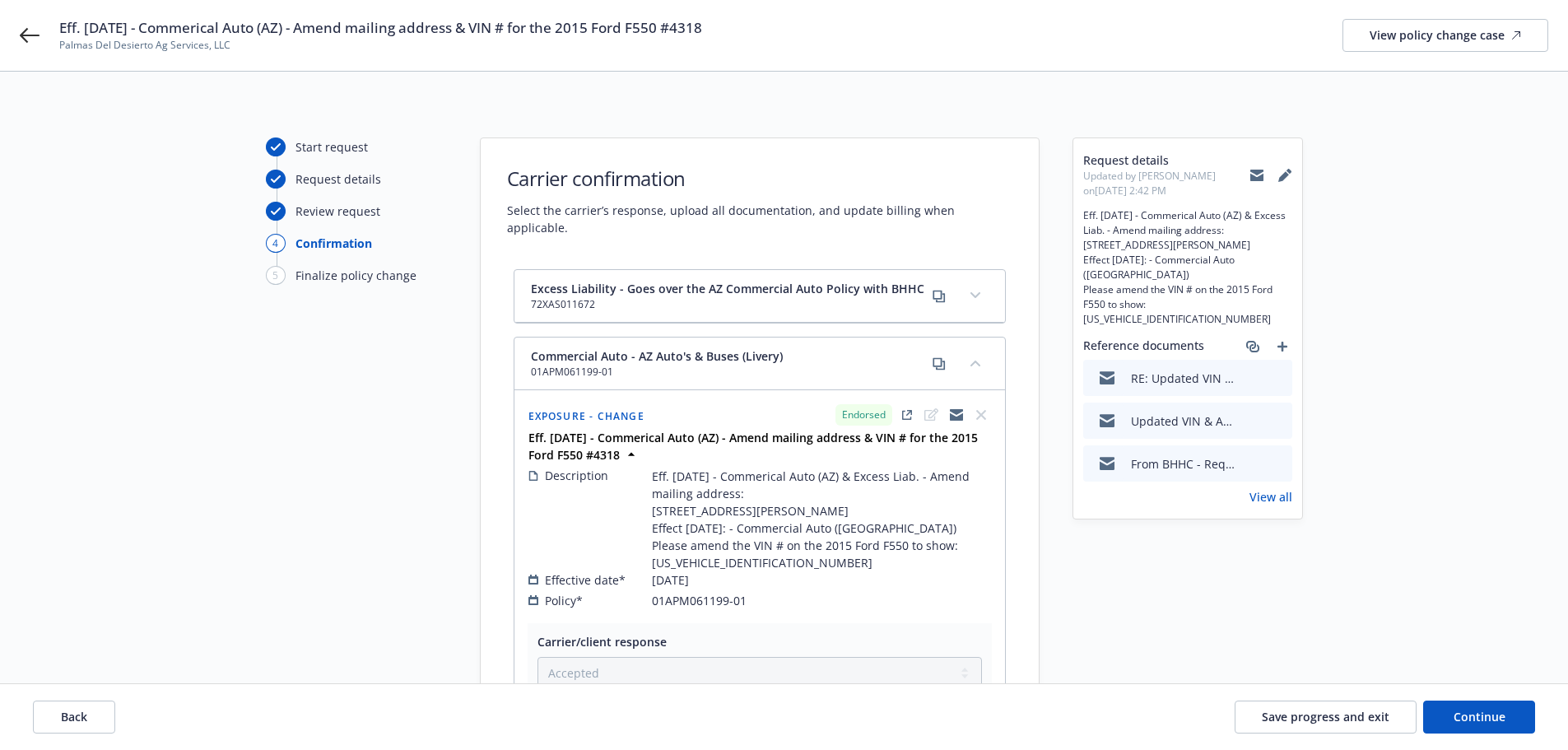
click at [976, 360] on icon "collapse content" at bounding box center [975, 363] width 10 height 6
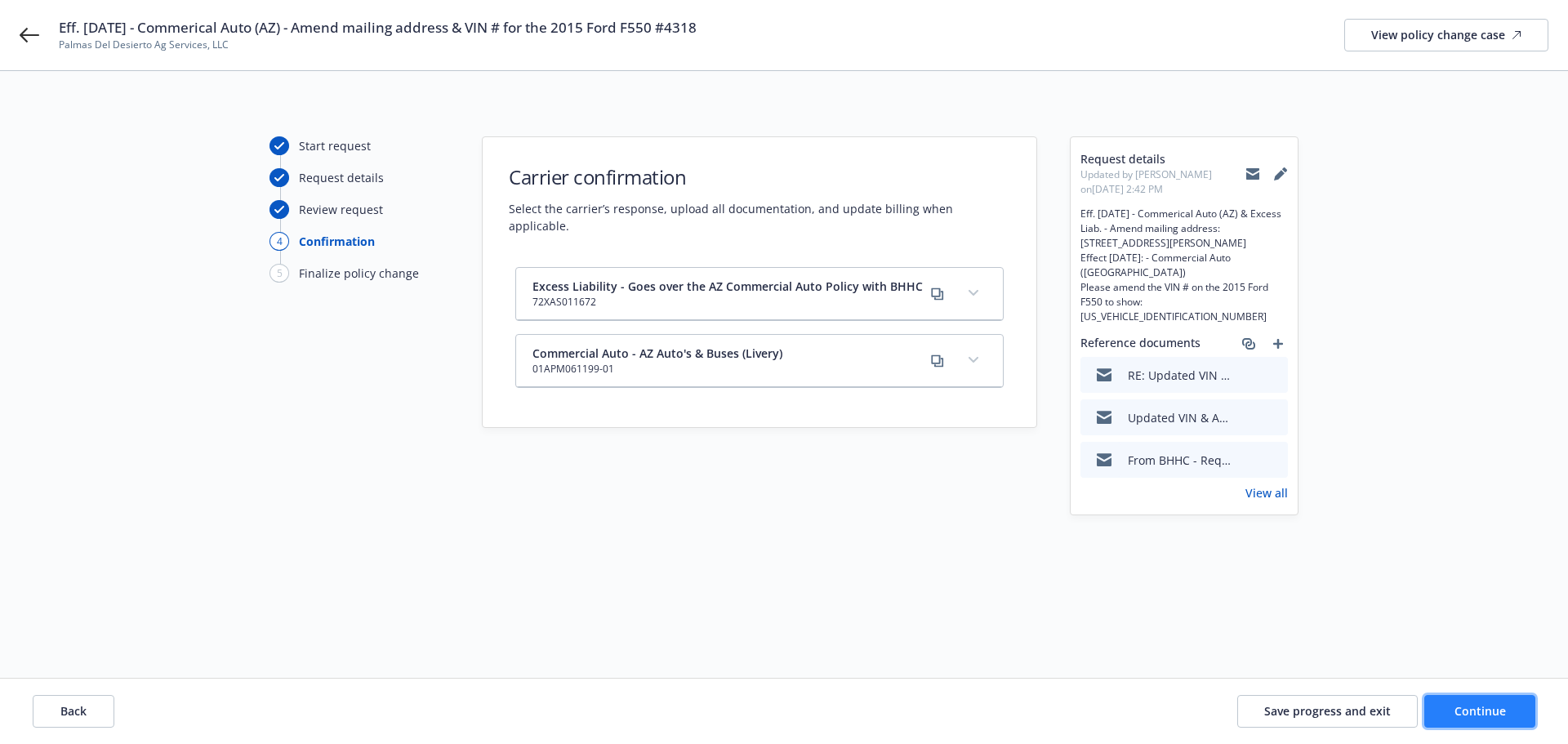
click at [1481, 717] on span "Continue" at bounding box center [1479, 711] width 52 height 15
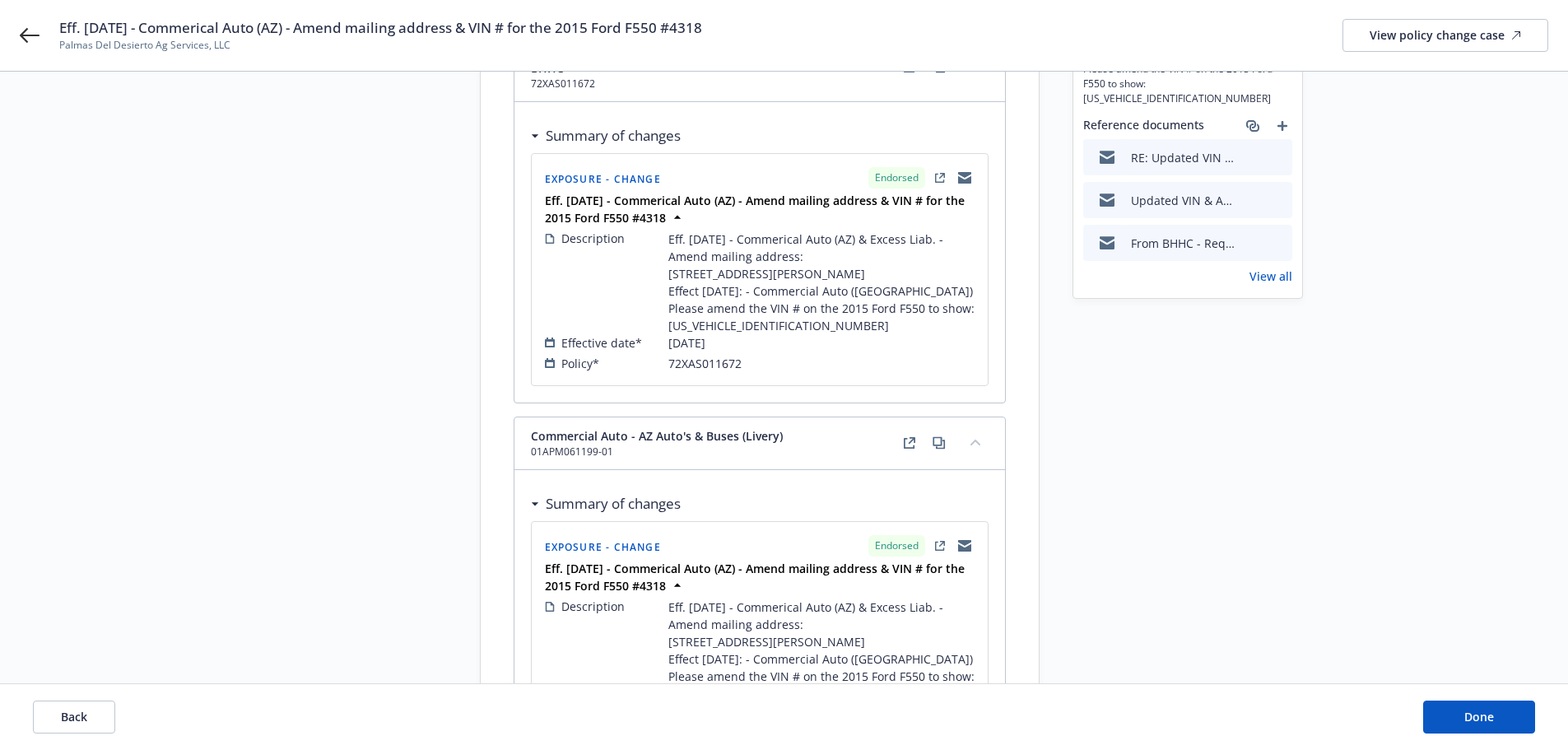
scroll to position [449, 0]
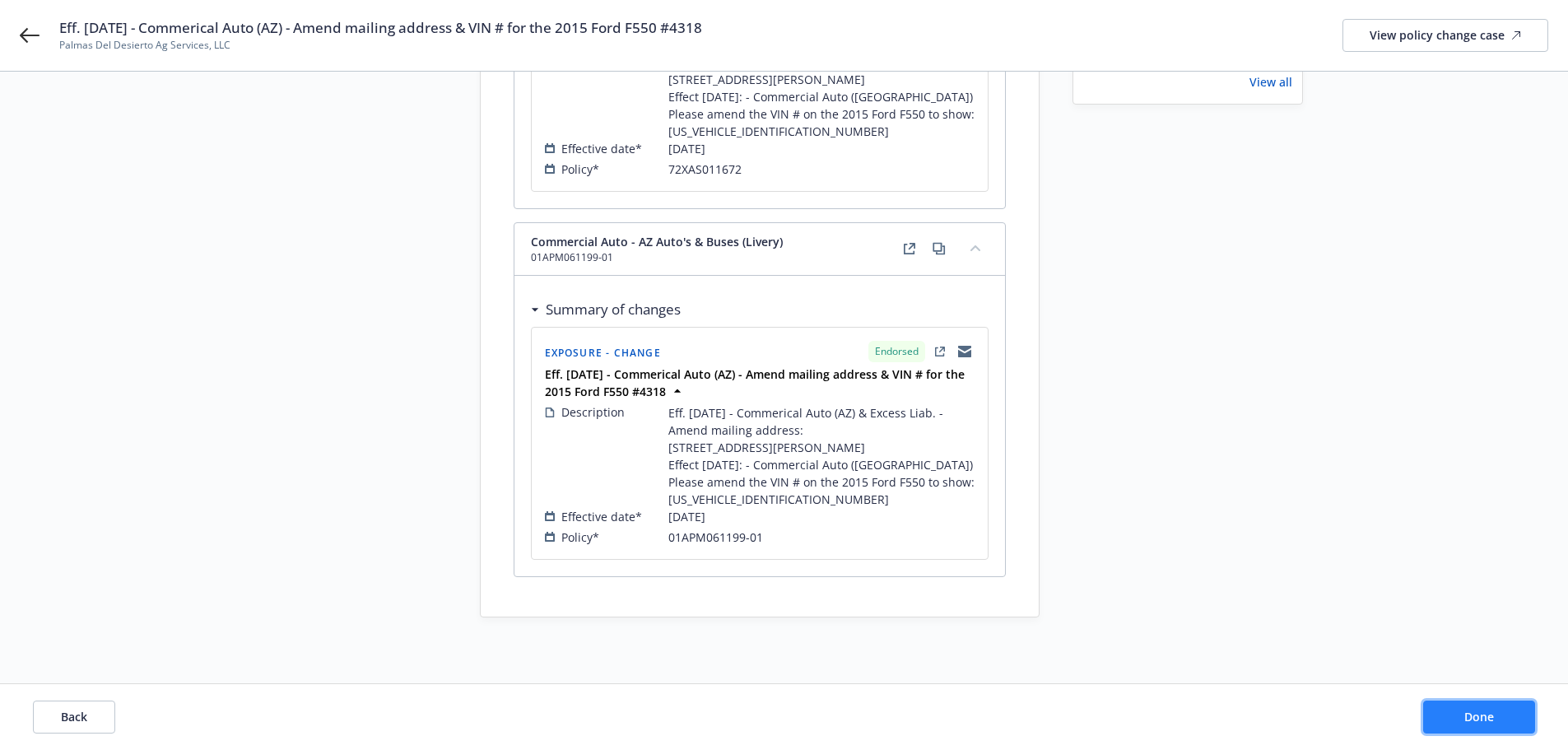
drag, startPoint x: 1476, startPoint y: 715, endPoint x: 1457, endPoint y: 714, distance: 19.0
click at [1476, 714] on span "Done" at bounding box center [1479, 716] width 30 height 15
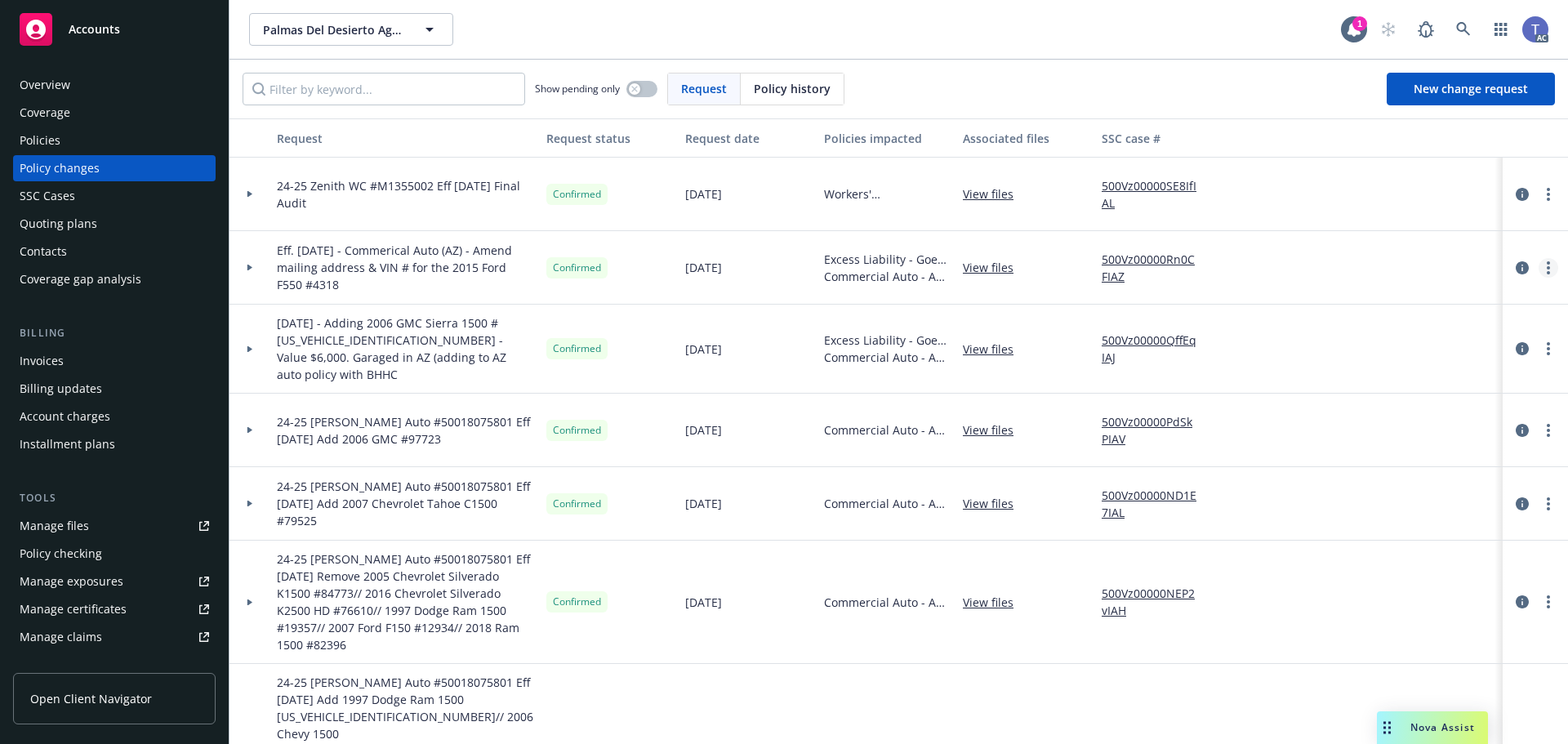
click at [1546, 267] on circle "more" at bounding box center [1548, 268] width 4 height 4
drag, startPoint x: 1365, startPoint y: 306, endPoint x: 1450, endPoint y: 300, distance: 85.2
click at [1365, 306] on link "Copy logging email" at bounding box center [1404, 301] width 280 height 33
click at [80, 243] on div "Contacts" at bounding box center [115, 251] width 190 height 26
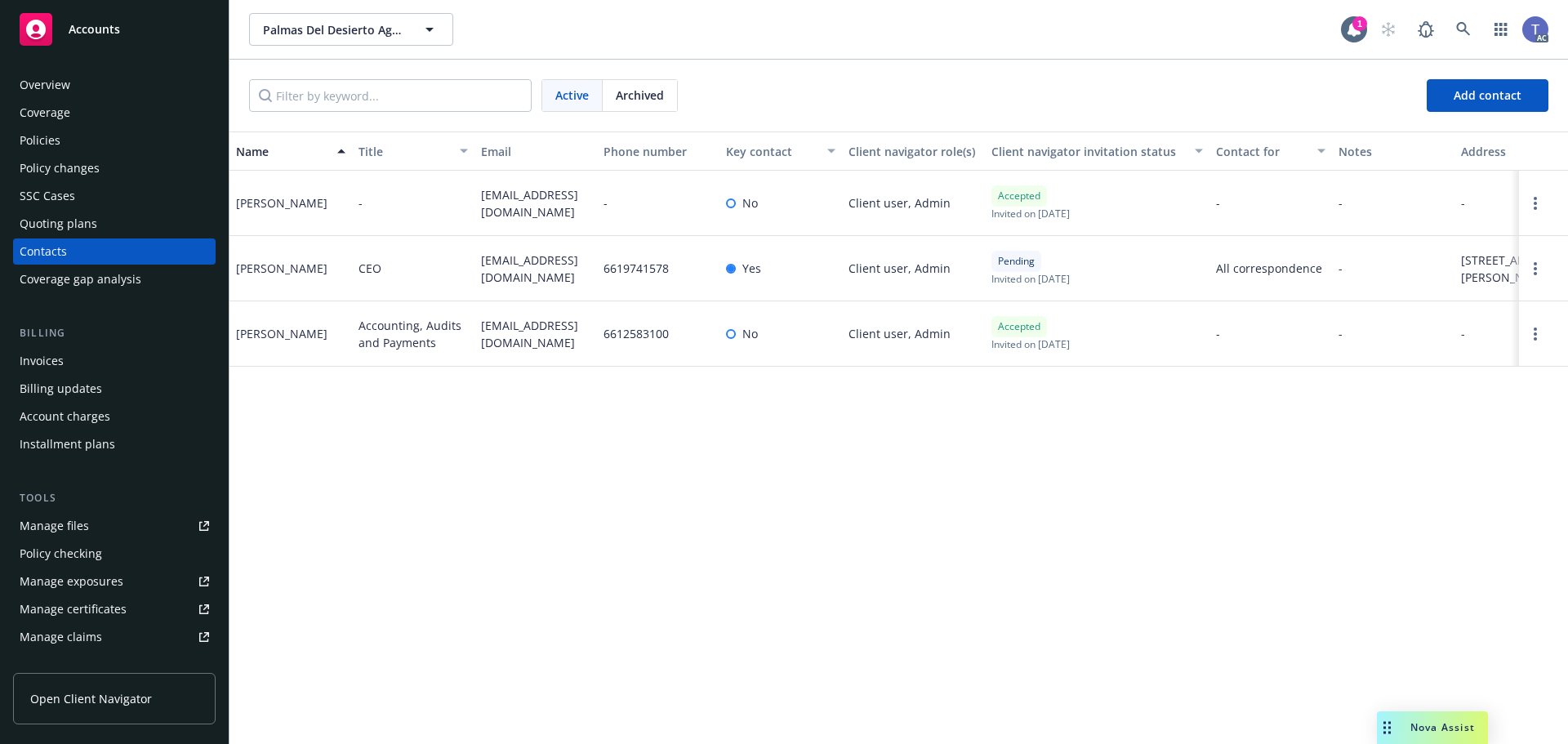
click at [67, 146] on div "Policies" at bounding box center [115, 140] width 190 height 26
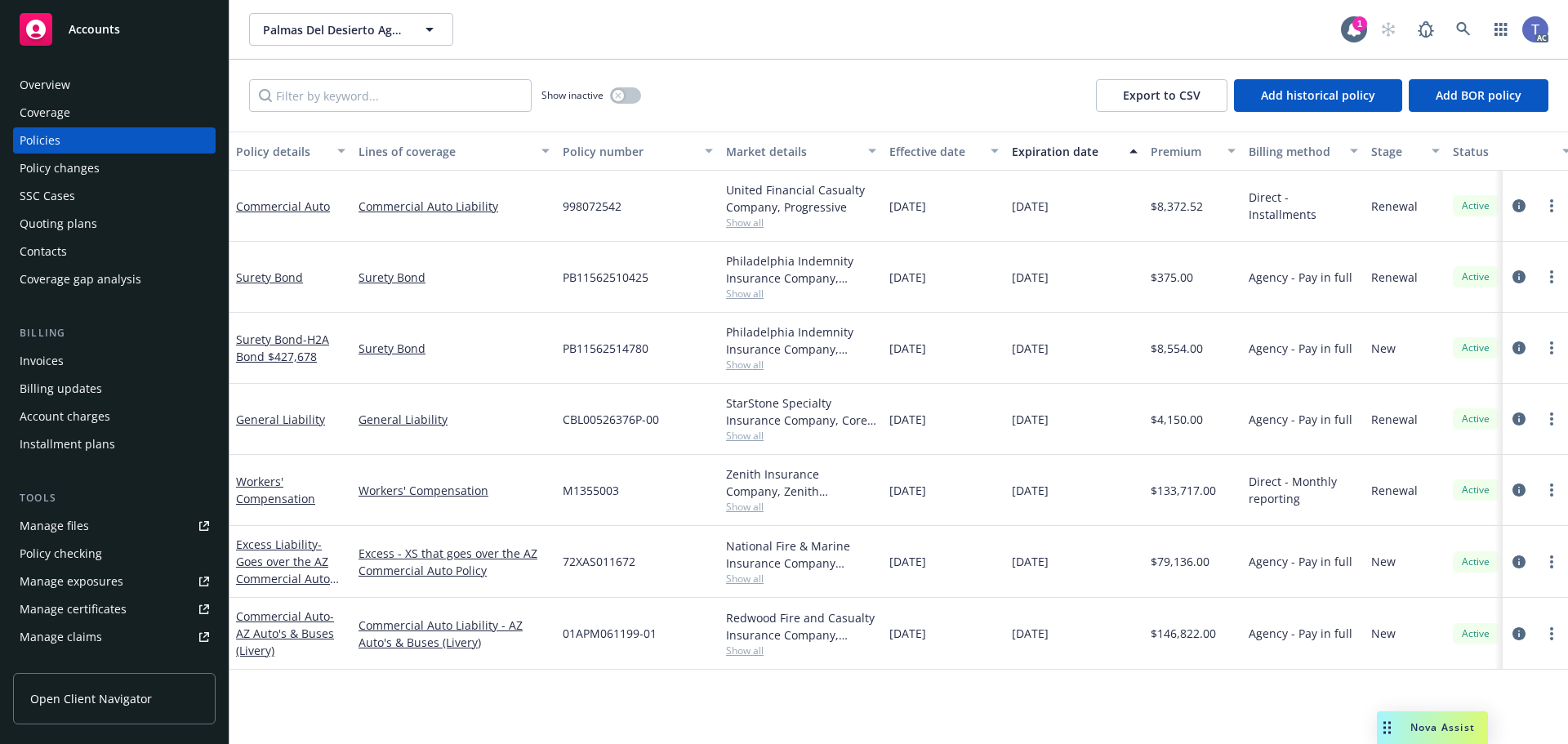
click at [611, 636] on span "01APM061199-01" at bounding box center [609, 633] width 94 height 17
click at [611, 635] on span "01APM061199-01" at bounding box center [609, 633] width 94 height 17
copy span "01APM061199-01"
click at [587, 557] on span "72XAS011672" at bounding box center [598, 561] width 72 height 17
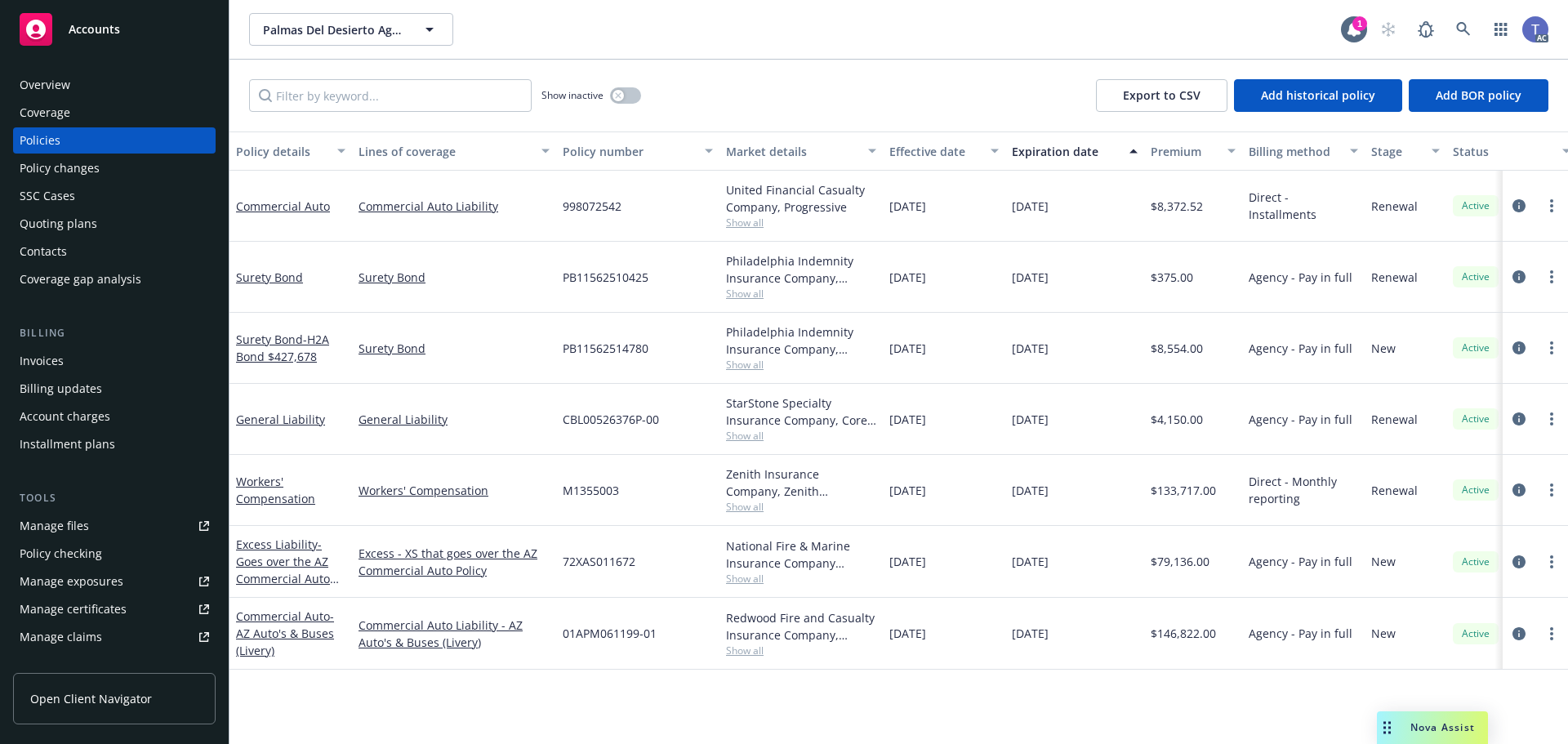
click at [587, 555] on span "72XAS011672" at bounding box center [598, 561] width 72 height 17
click at [587, 561] on span "72XAS011672" at bounding box center [598, 561] width 72 height 17
copy span "72XAS011672"
click at [754, 84] on div "Show inactive Export to CSV Add historical policy Add BOR policy" at bounding box center [898, 96] width 1338 height 72
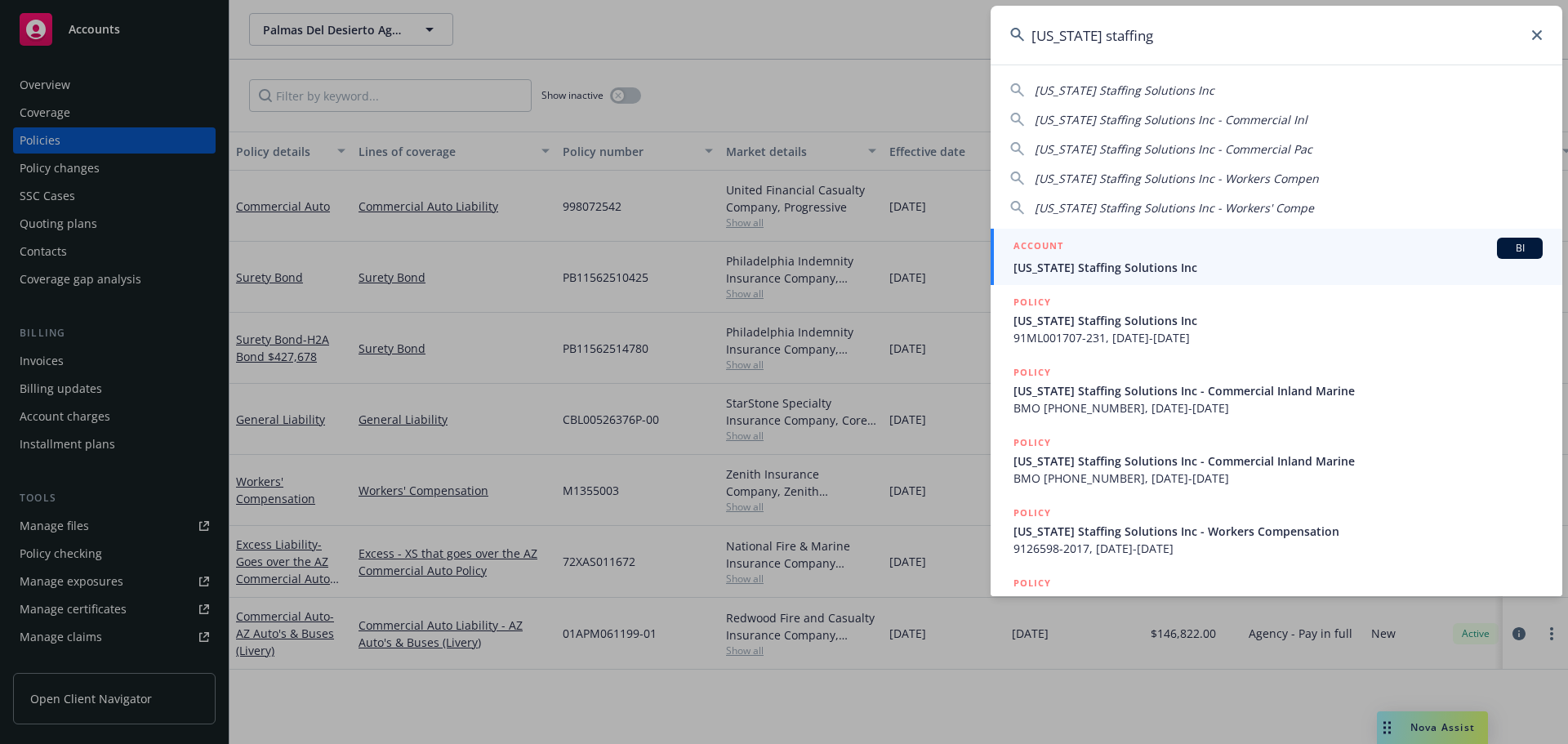
type input "california staffing"
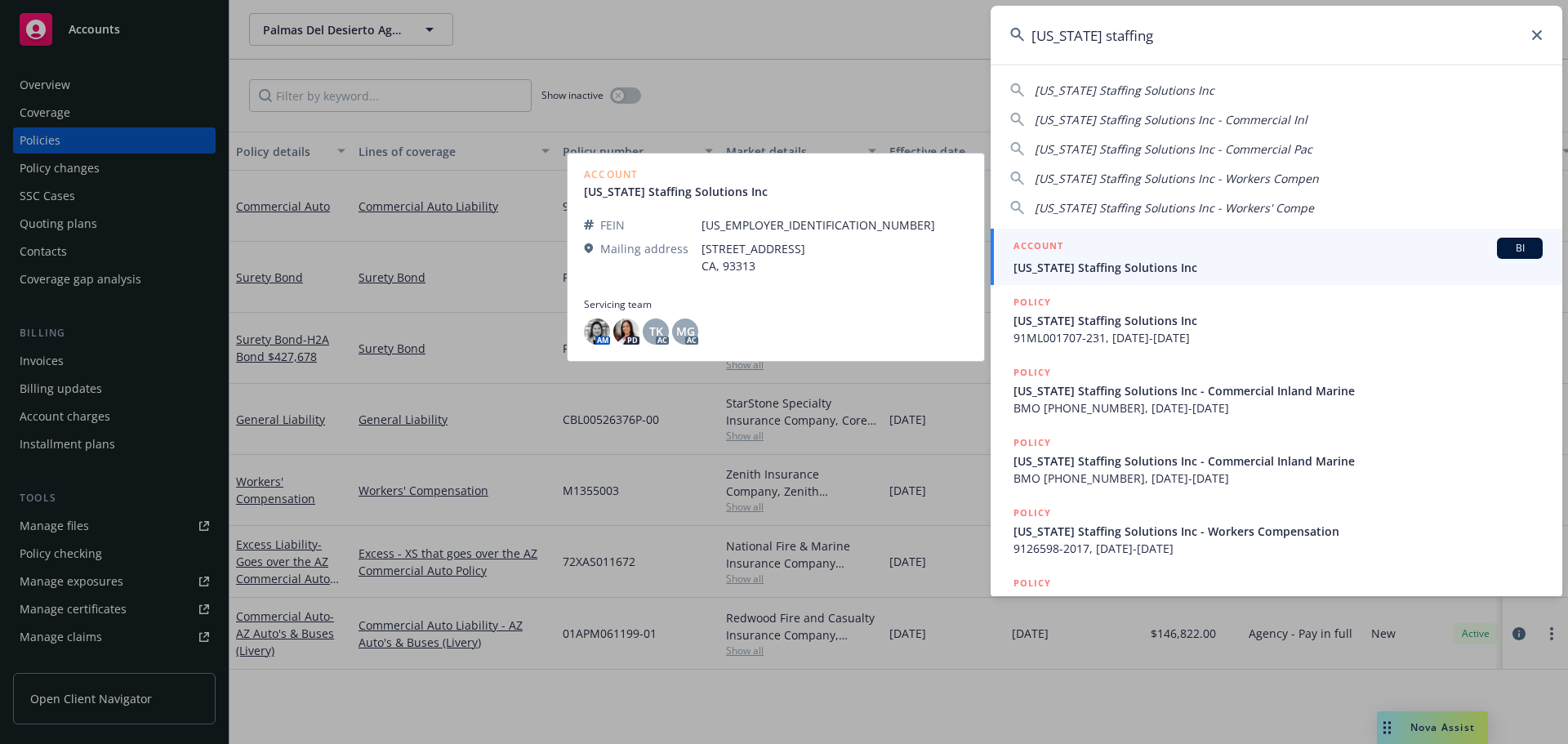
click at [1154, 259] on span "California Staffing Solutions Inc" at bounding box center [1277, 267] width 529 height 17
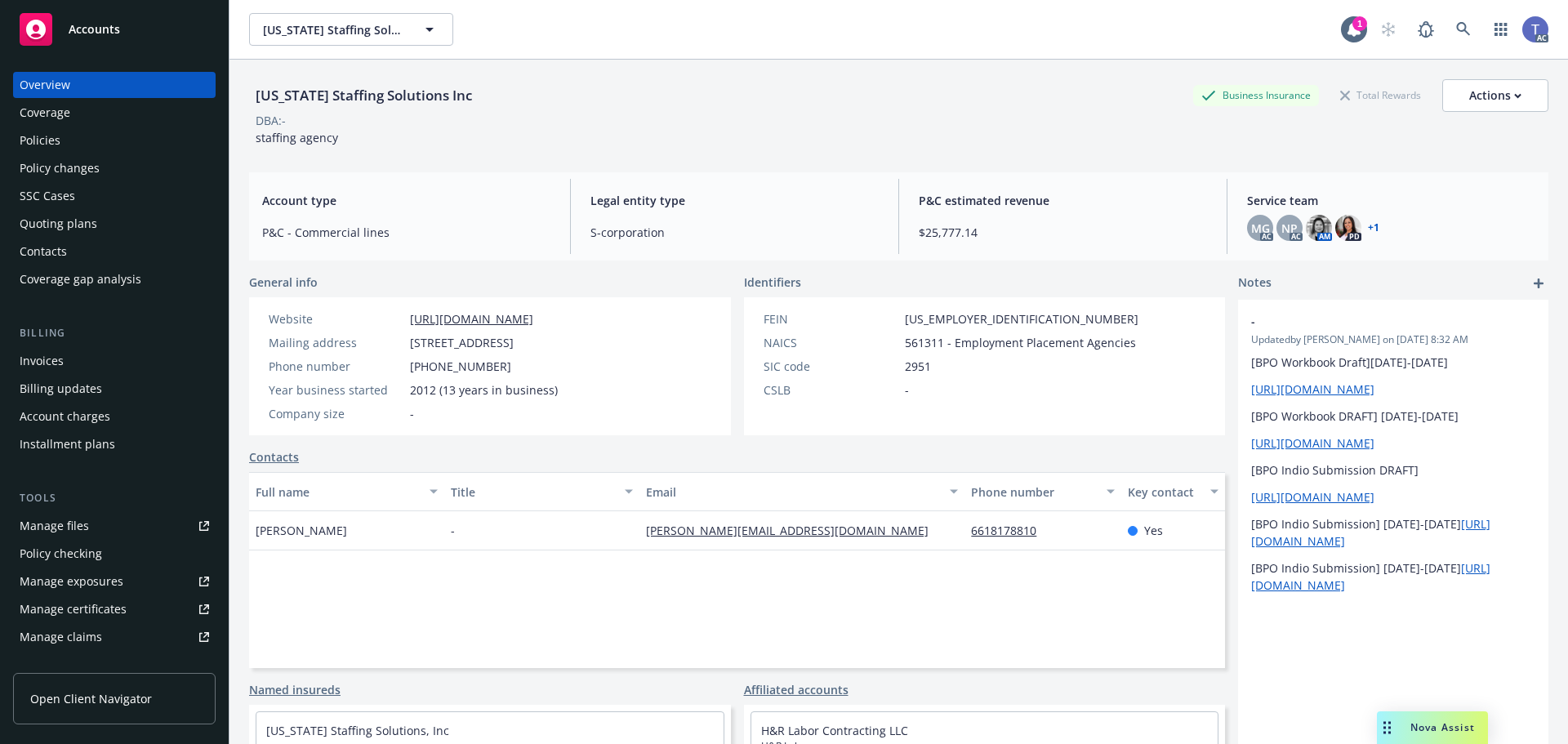
click at [77, 146] on div "Policies" at bounding box center [115, 140] width 190 height 26
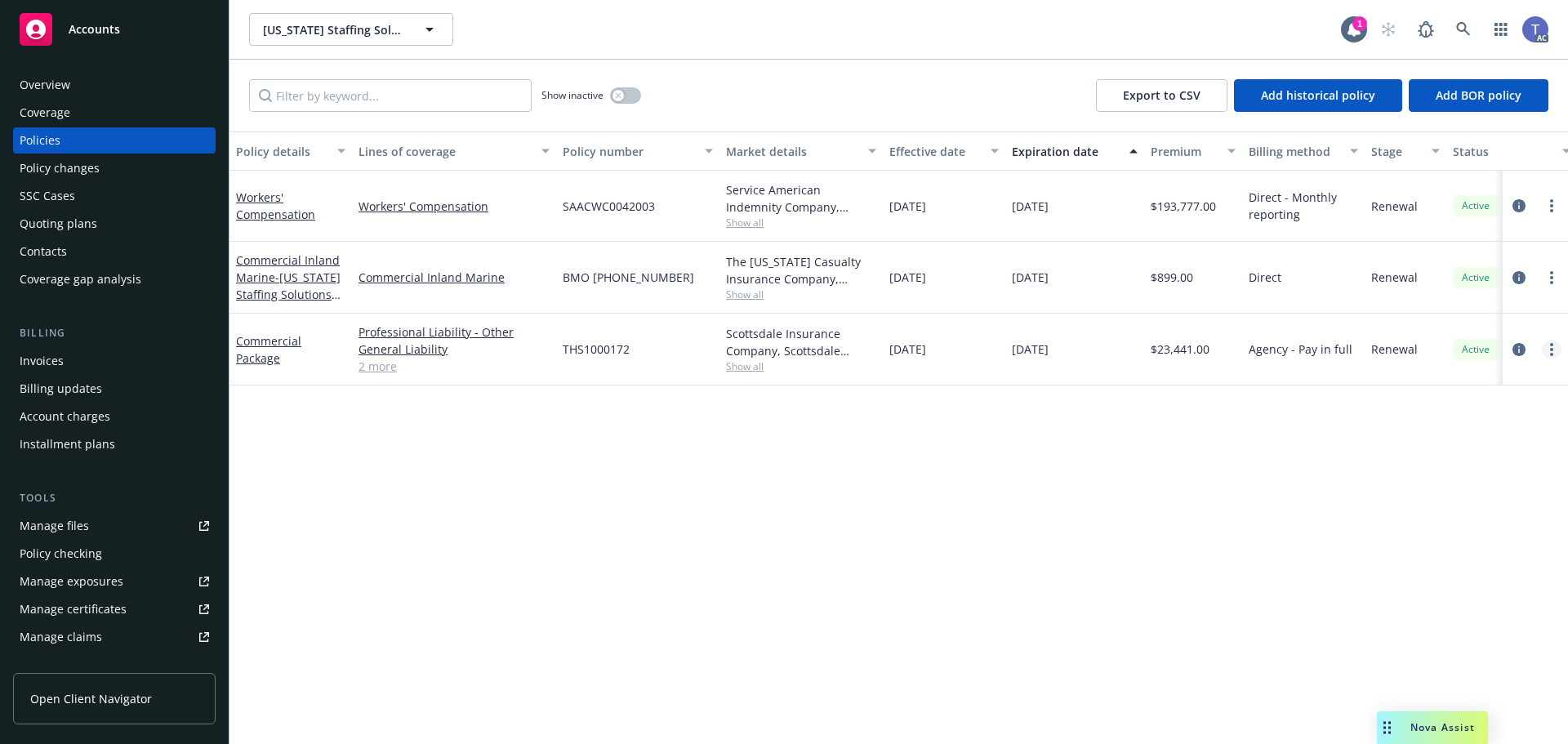
click at [1551, 350] on circle "more" at bounding box center [1552, 350] width 4 height 4
click at [1519, 349] on icon "circleInformation" at bounding box center [1518, 349] width 13 height 13
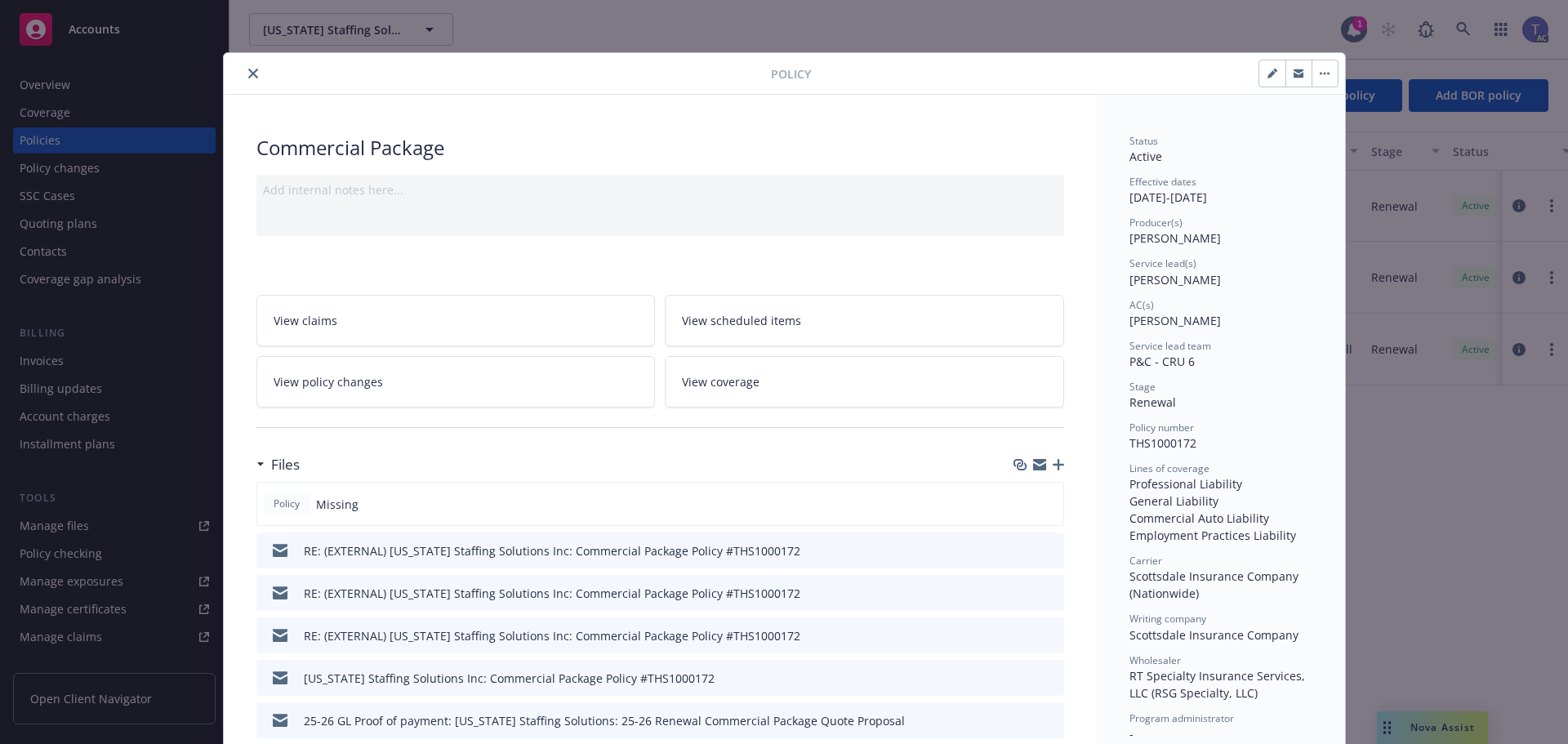
click at [516, 398] on link "View policy changes" at bounding box center [456, 381] width 399 height 52
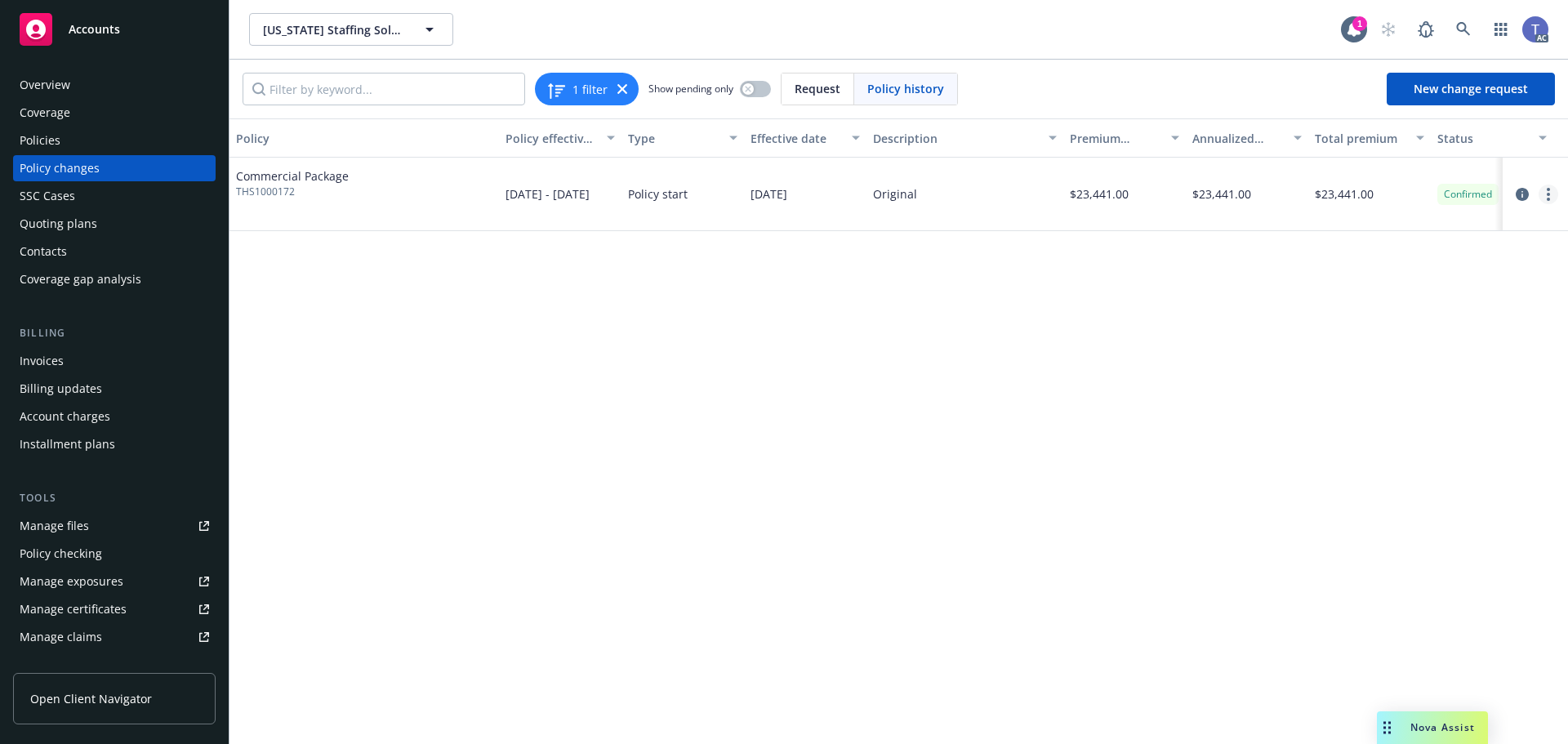
click at [1547, 191] on icon "more" at bounding box center [1548, 194] width 4 height 13
click at [1328, 325] on link "Edit billing info" at bounding box center [1417, 325] width 280 height 33
select select "CA"
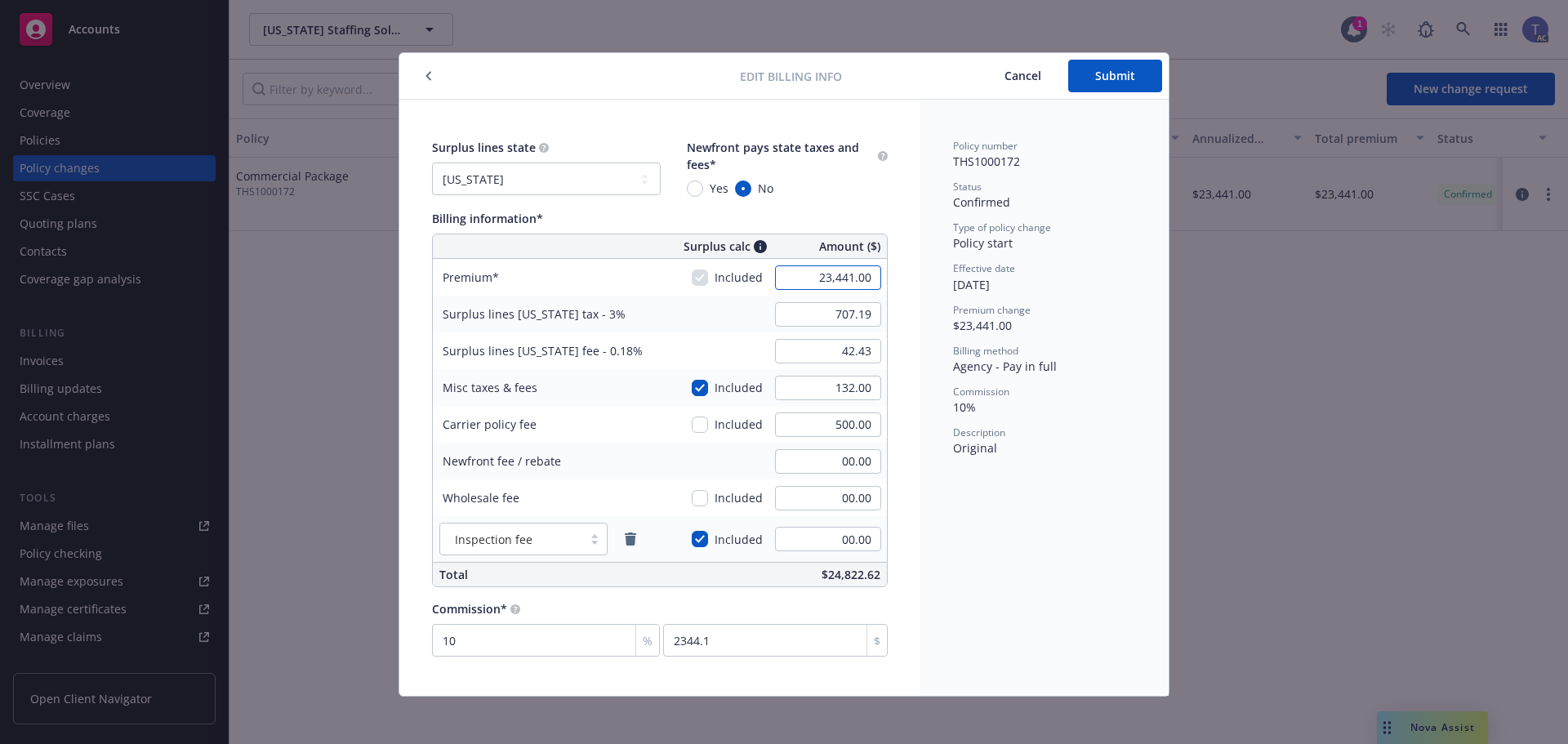
click at [792, 279] on input "23,441.00" at bounding box center [827, 278] width 106 height 24
type input "23,573.00"
type input "711.15"
type input "42.67"
type input "2357.3"
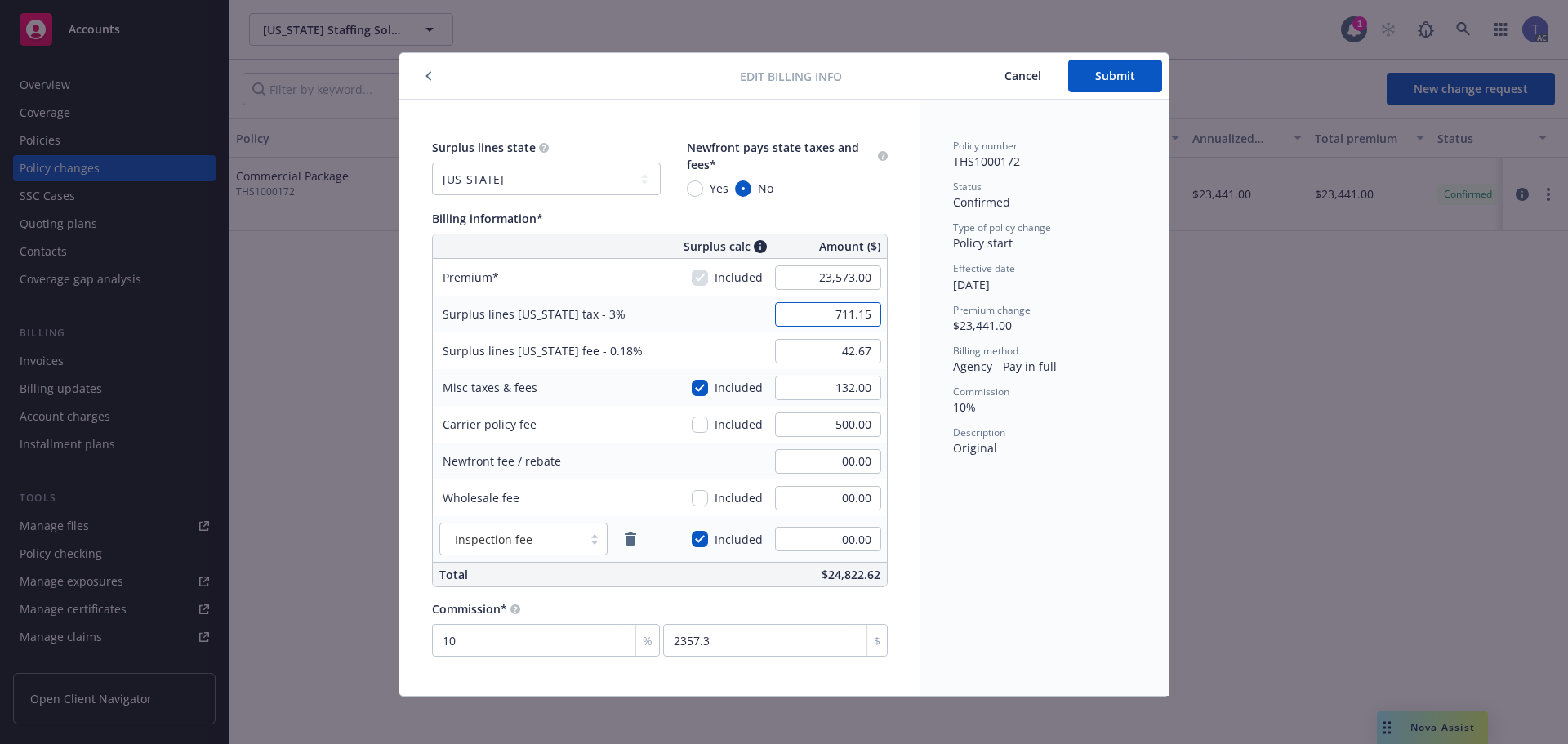
click at [819, 320] on input "711.15" at bounding box center [827, 314] width 106 height 24
click at [812, 317] on input "711.15" at bounding box center [827, 314] width 106 height 24
type input "707.19"
click at [828, 344] on input "42.67" at bounding box center [827, 351] width 106 height 24
click at [822, 347] on input "42.67" at bounding box center [827, 351] width 106 height 24
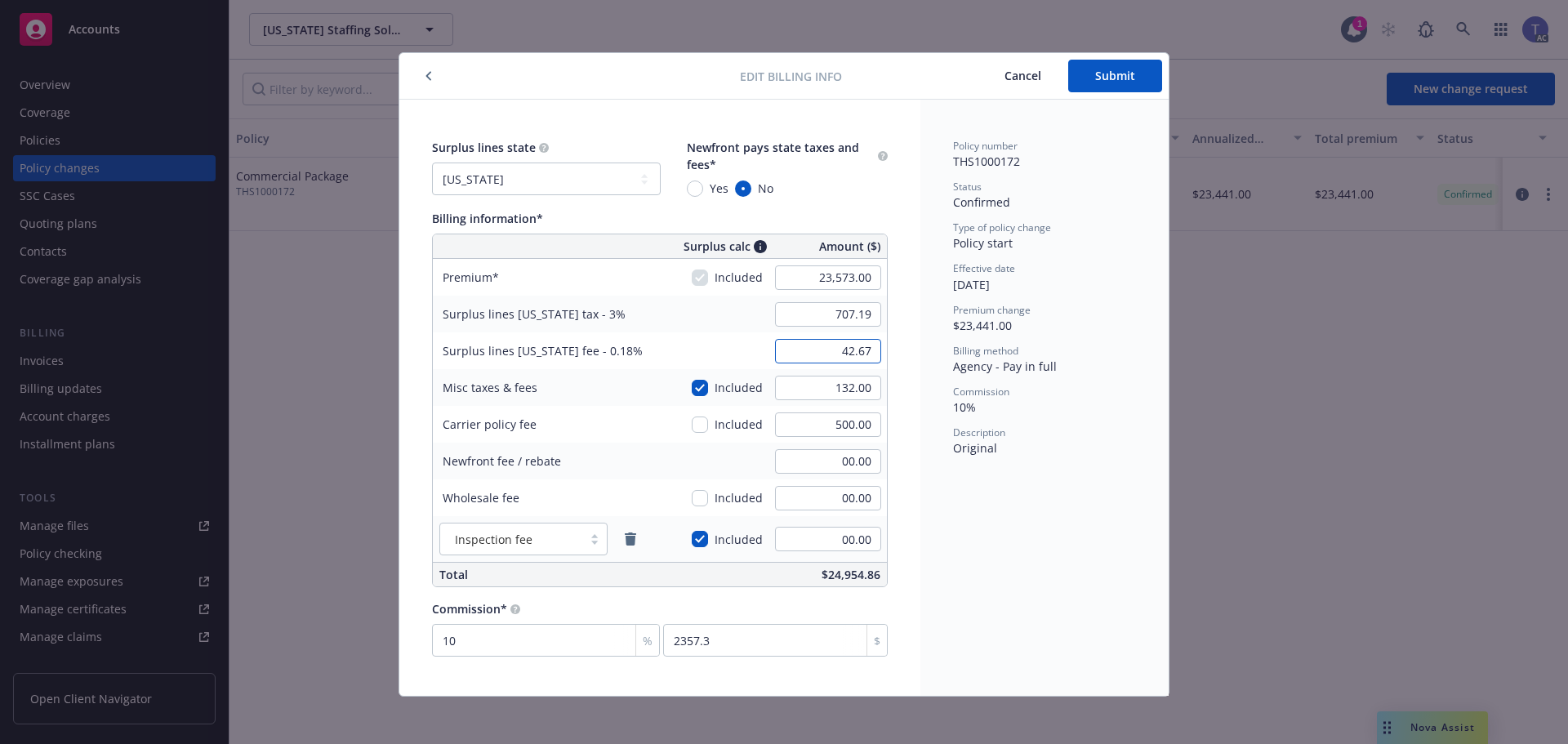
drag, startPoint x: 814, startPoint y: 351, endPoint x: 880, endPoint y: 348, distance: 66.1
click at [880, 351] on div "42.67" at bounding box center [828, 352] width 117 height 36
type input "42.43"
click at [827, 389] on input "132.00" at bounding box center [827, 388] width 106 height 24
type input "00.00"
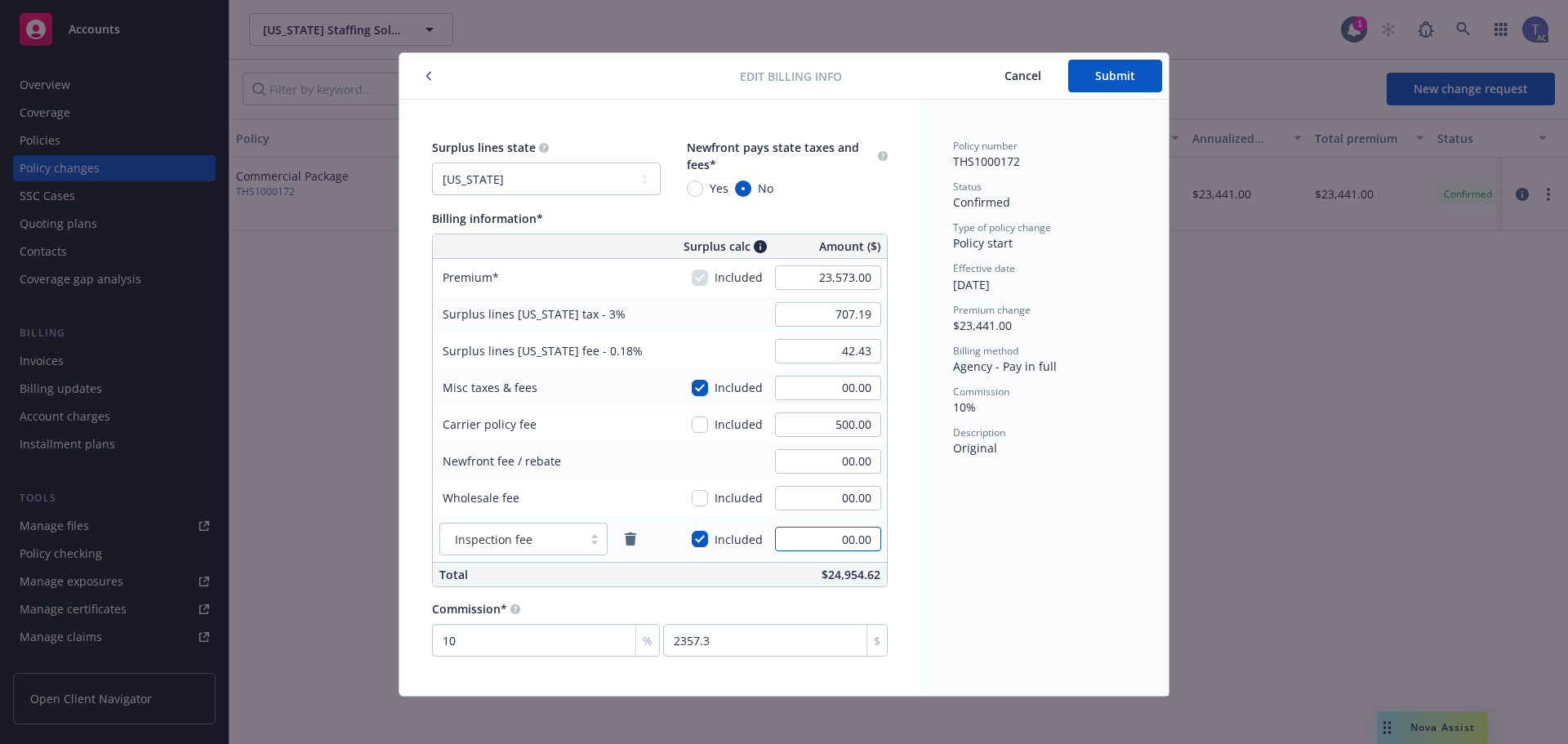
click at [816, 542] on input "00.00" at bounding box center [827, 539] width 106 height 24
click at [1096, 80] on span "Submit" at bounding box center [1115, 75] width 40 height 15
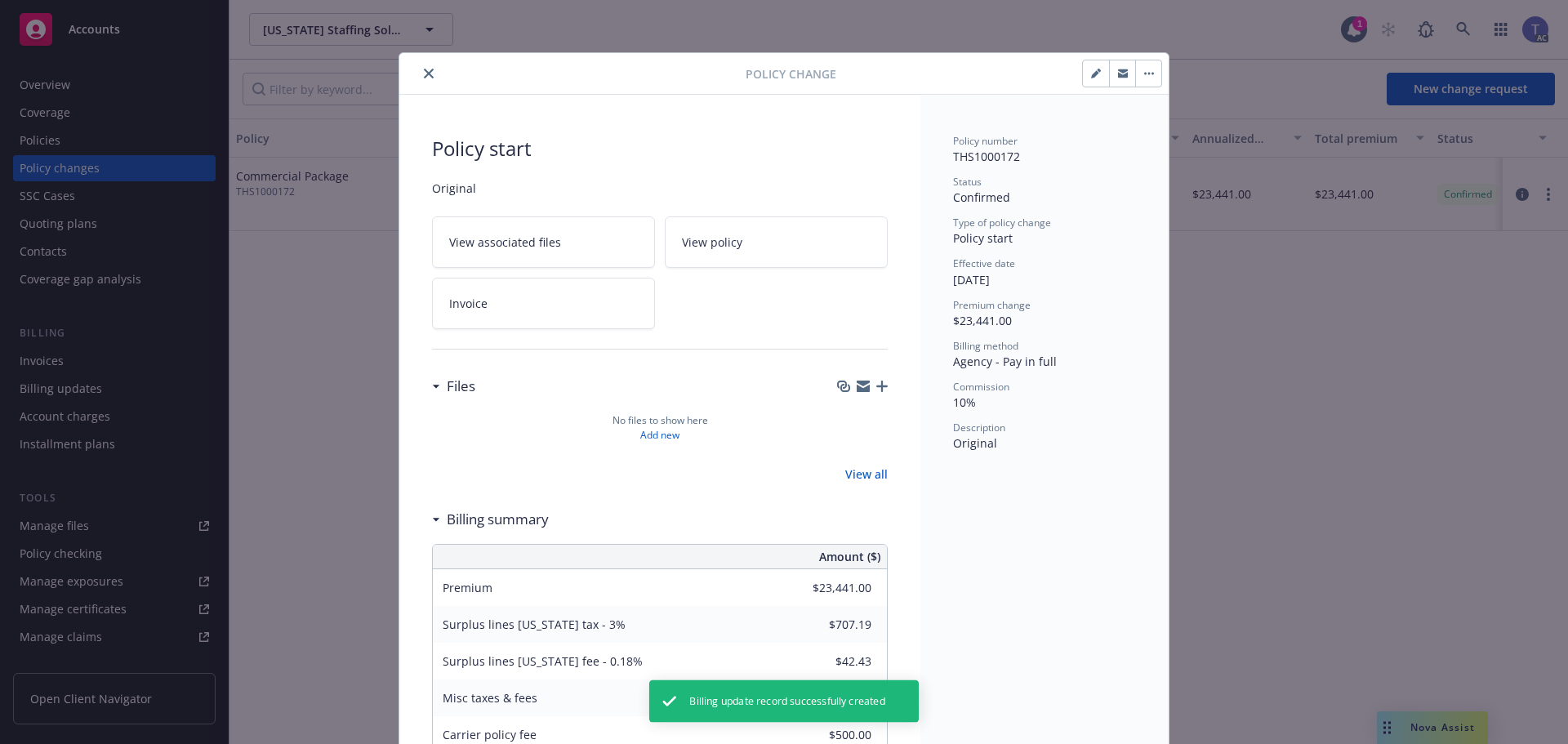
type input "$23,573.00"
type input "$0.00"
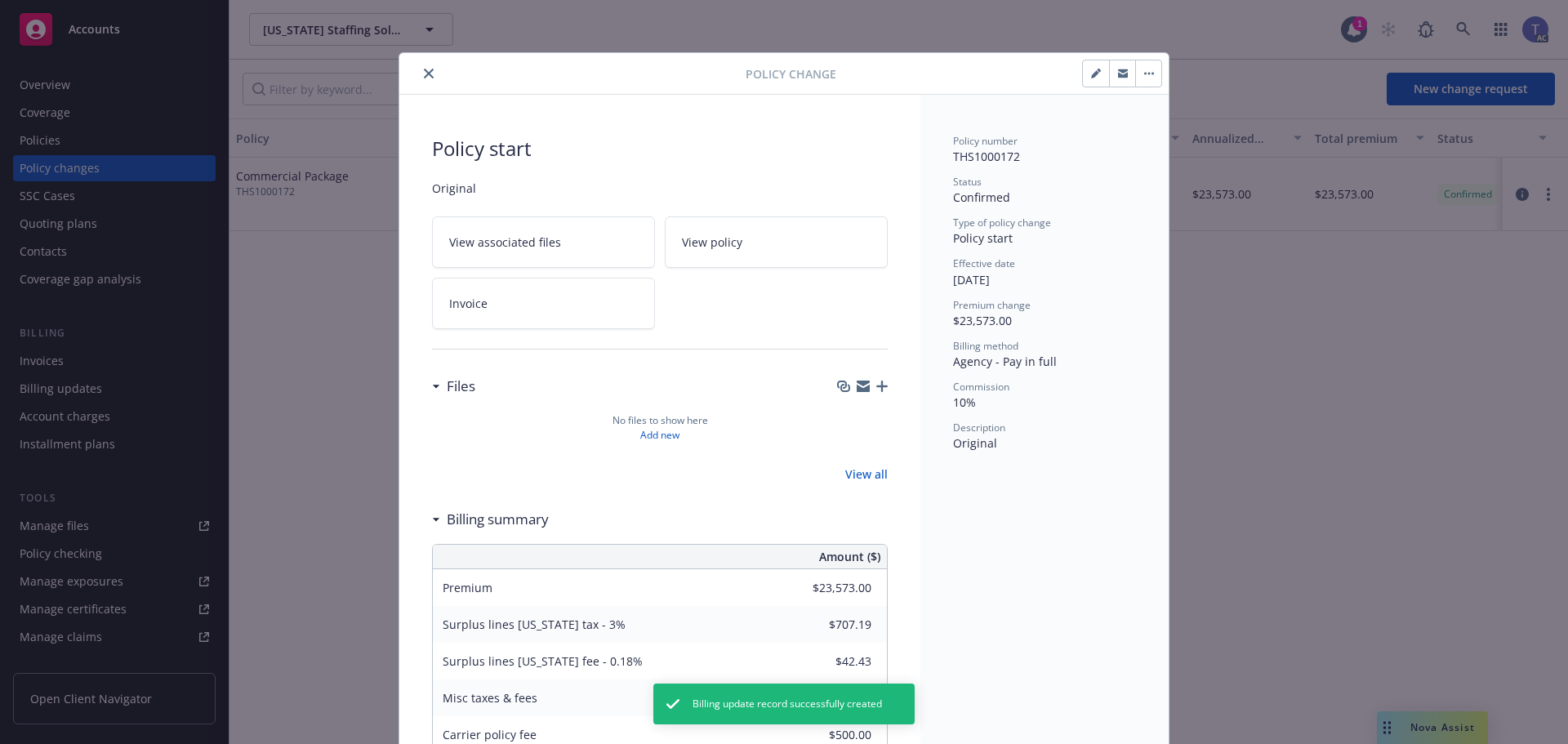
click at [427, 76] on button "close" at bounding box center [428, 73] width 20 height 20
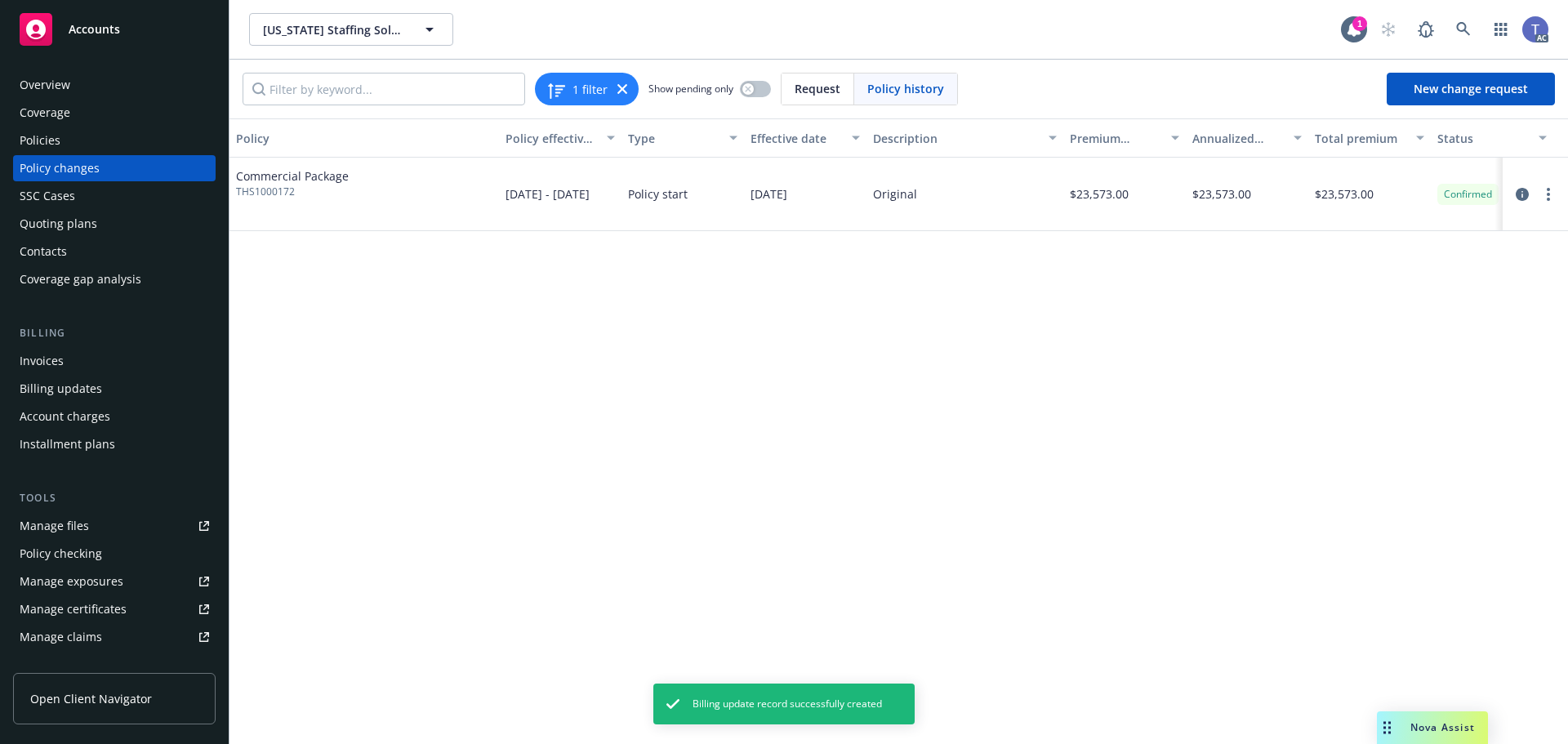
click at [80, 143] on div "Policies" at bounding box center [115, 140] width 190 height 26
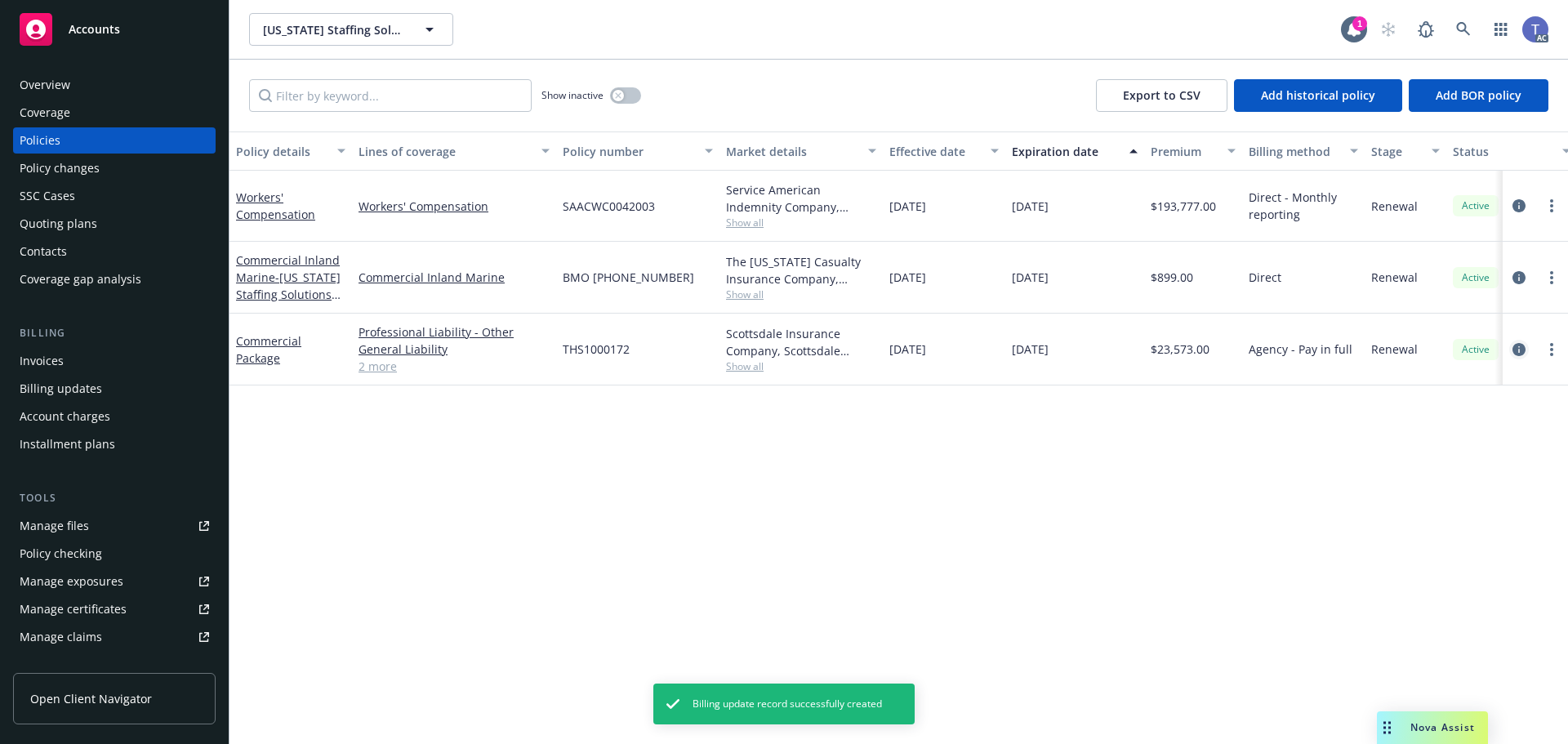
click at [1518, 348] on icon "circleInformation" at bounding box center [1518, 349] width 13 height 13
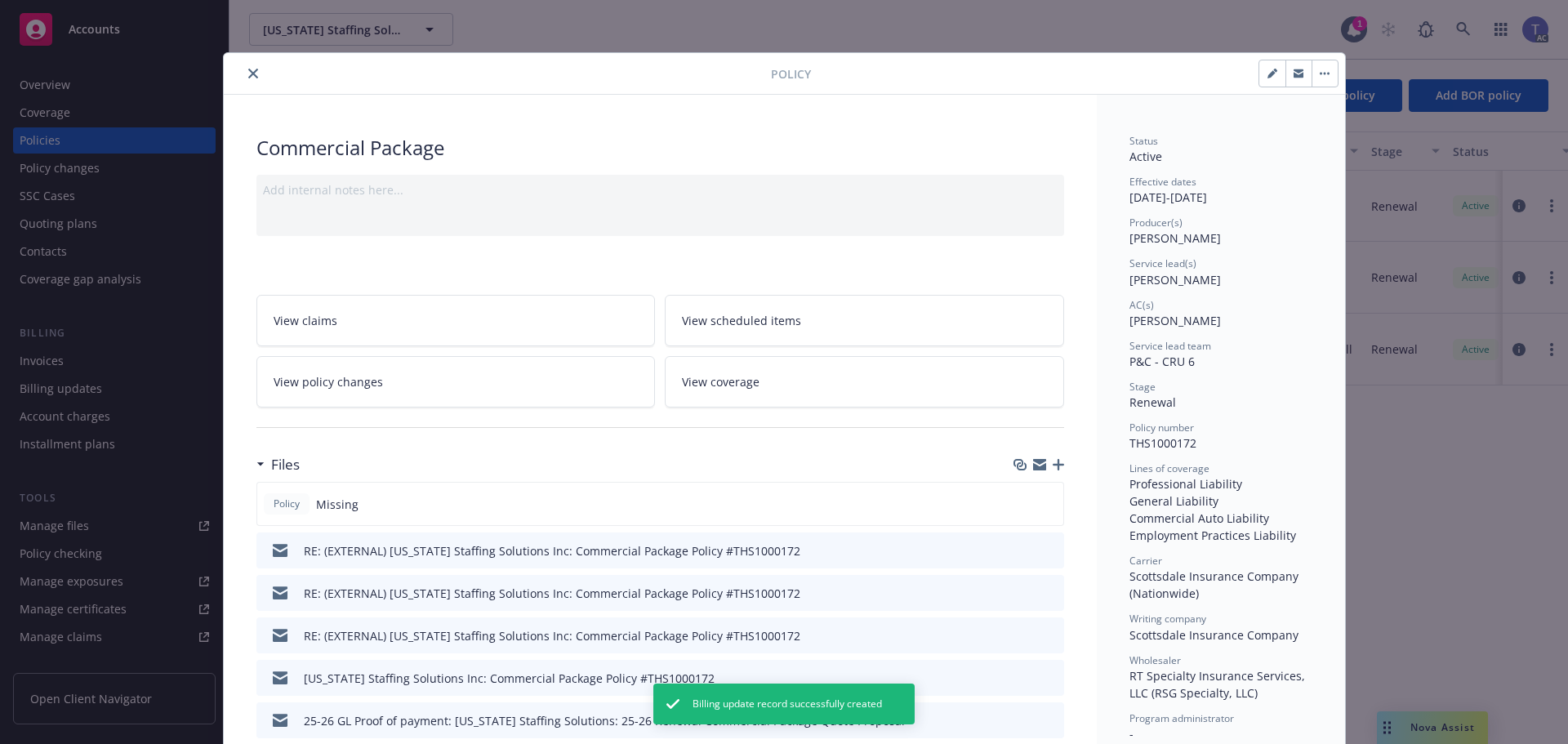
scroll to position [49, 0]
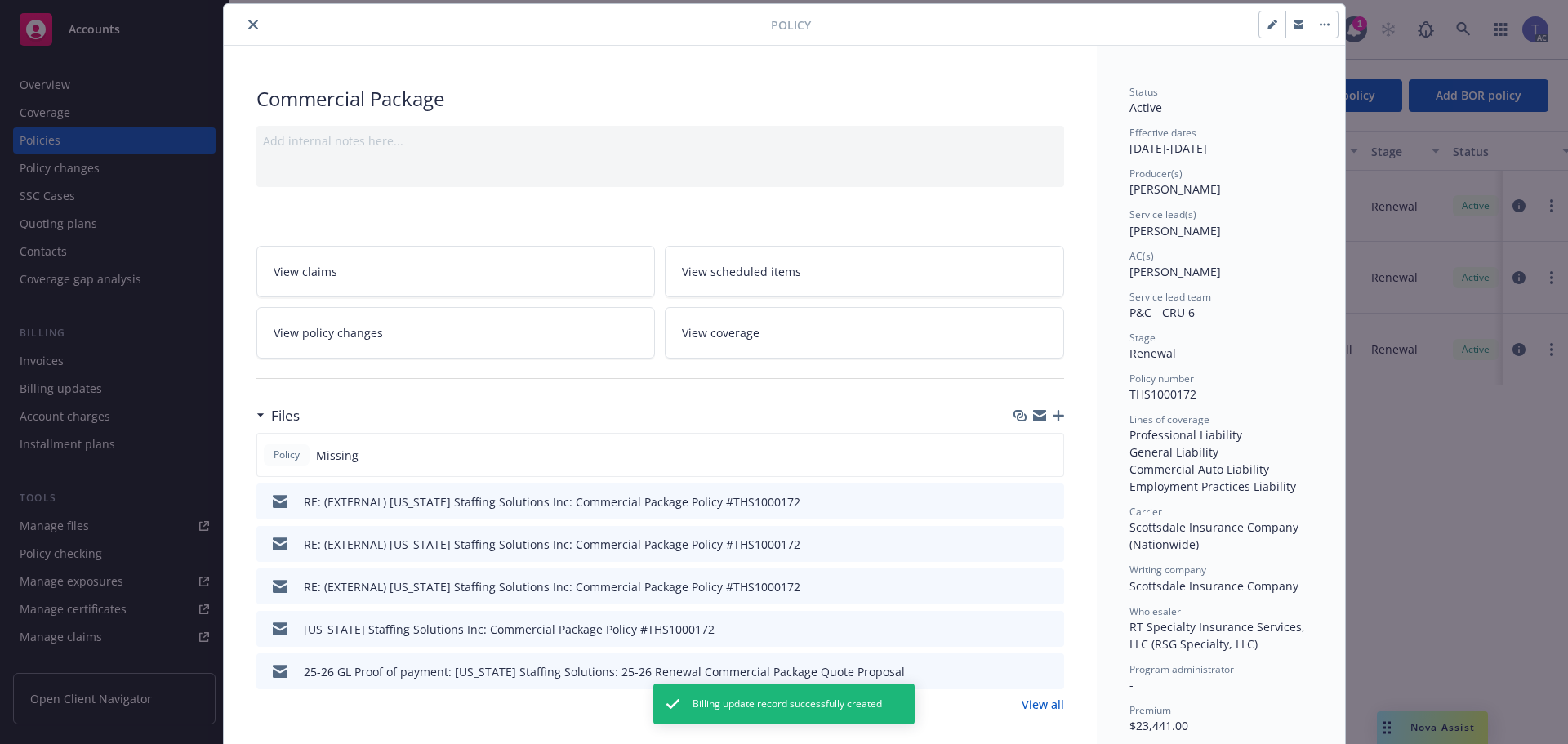
type input "$23,573.00"
type input "$0.00"
click at [765, 343] on link "View coverage" at bounding box center [864, 333] width 399 height 52
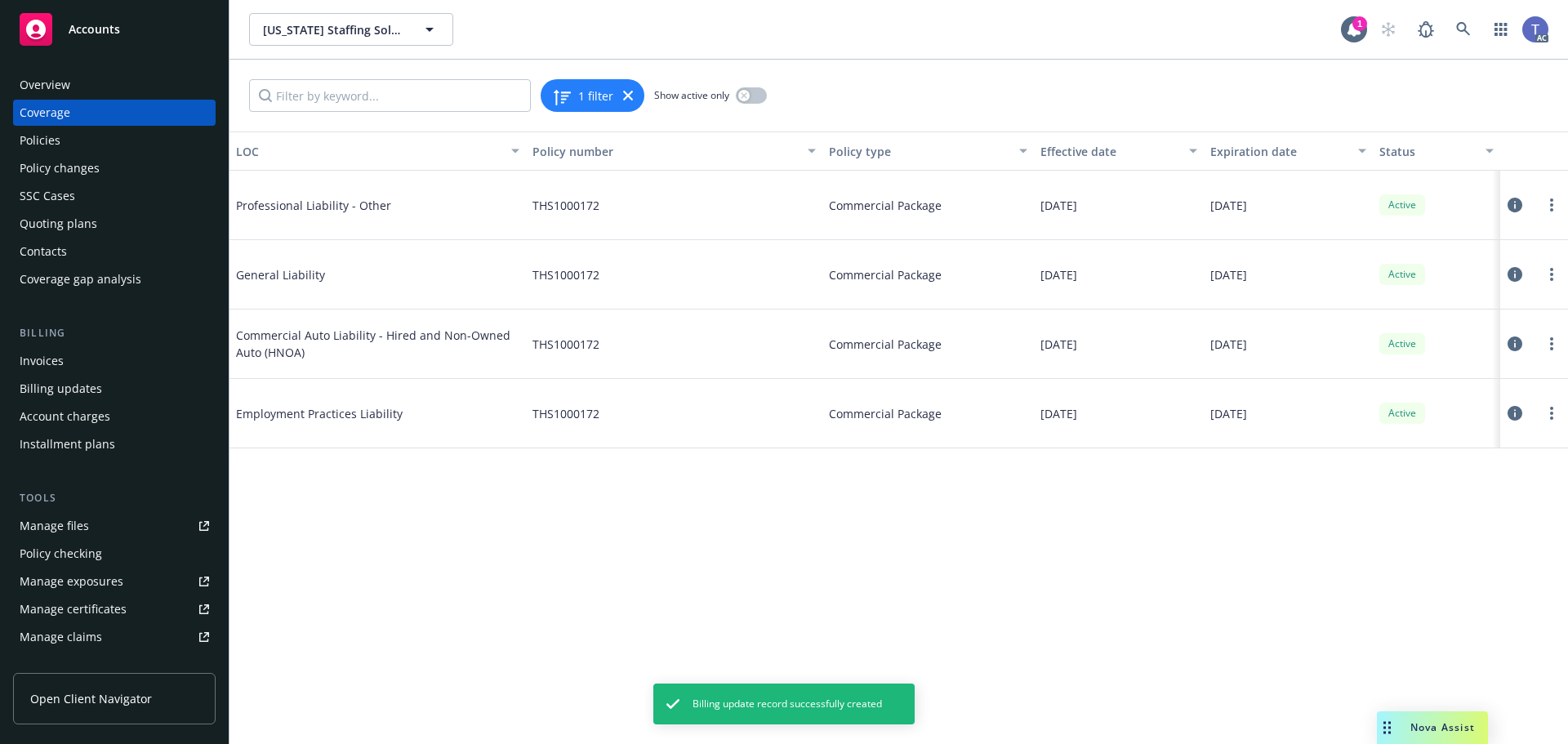
click at [1516, 202] on icon at bounding box center [1515, 205] width 14 height 14
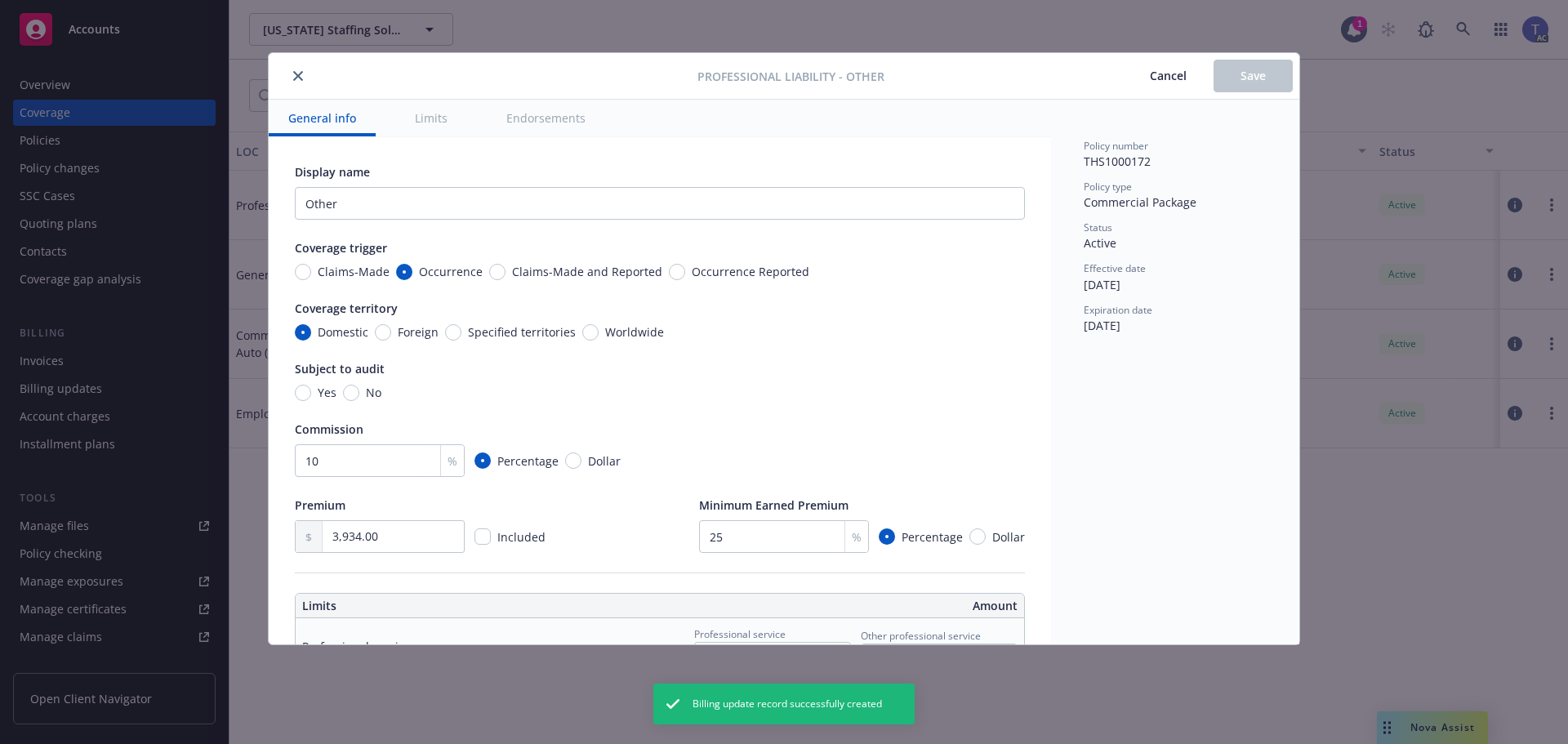
click at [299, 68] on button "close" at bounding box center [298, 76] width 20 height 20
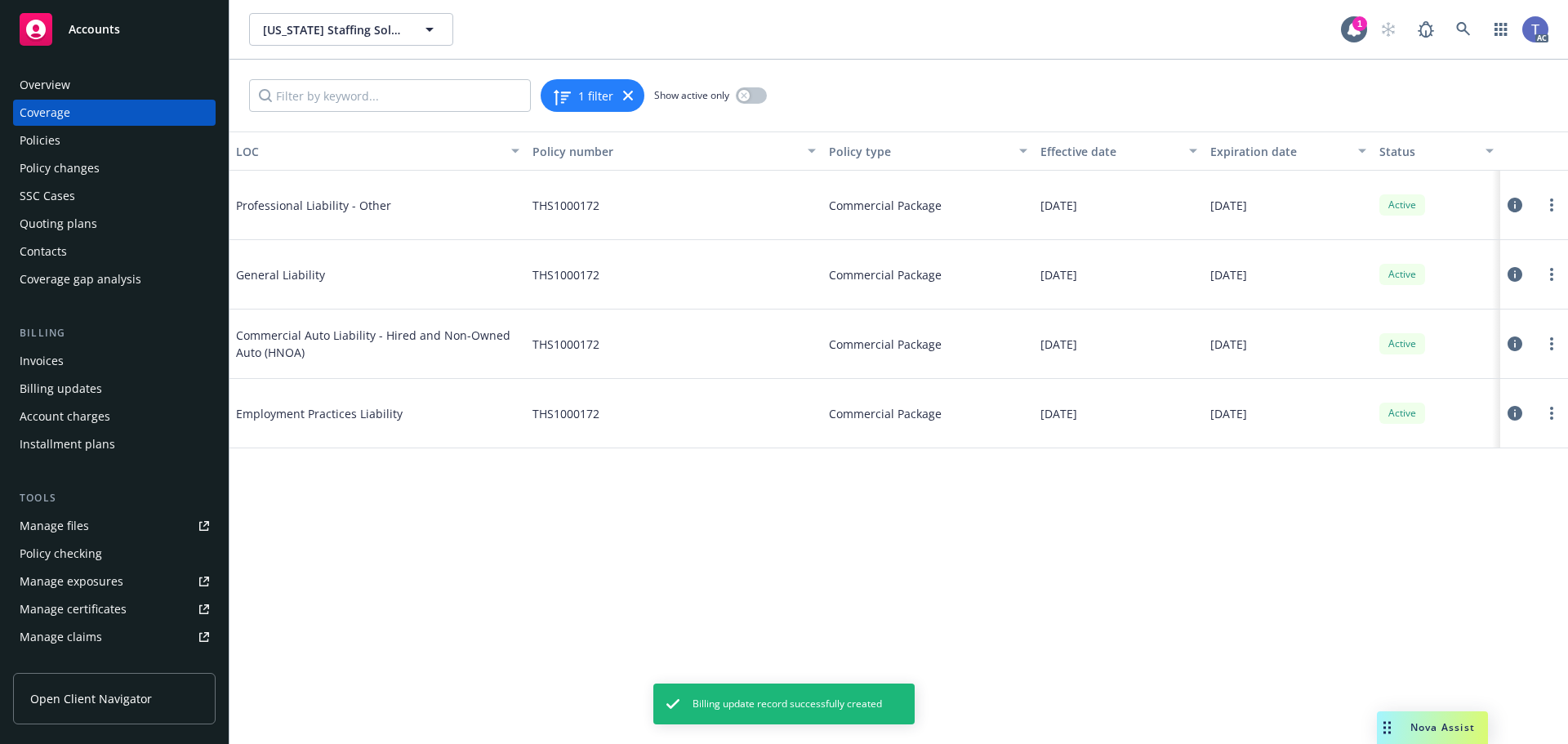
click at [1515, 270] on icon at bounding box center [1515, 274] width 14 height 14
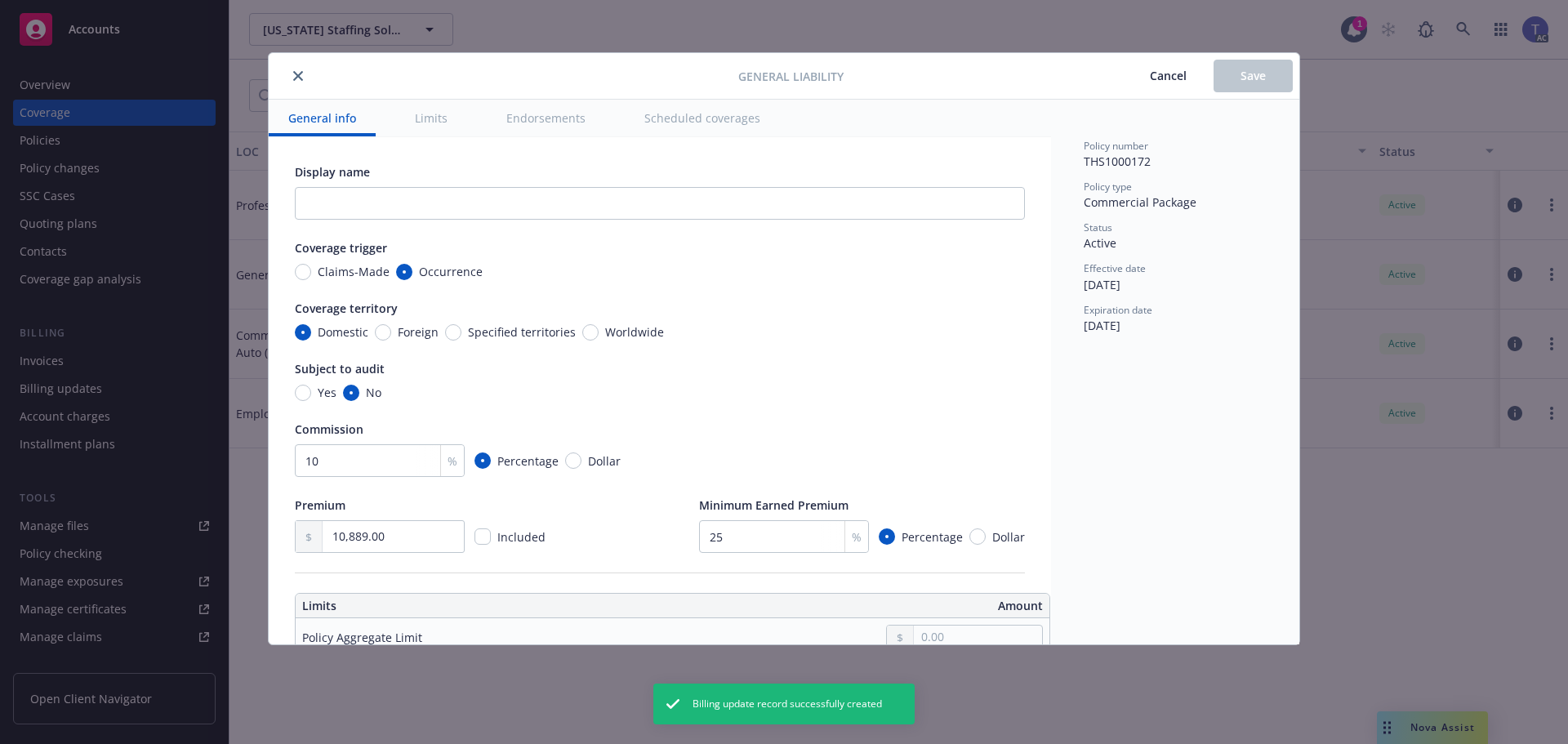
click at [302, 81] on button "close" at bounding box center [298, 76] width 20 height 20
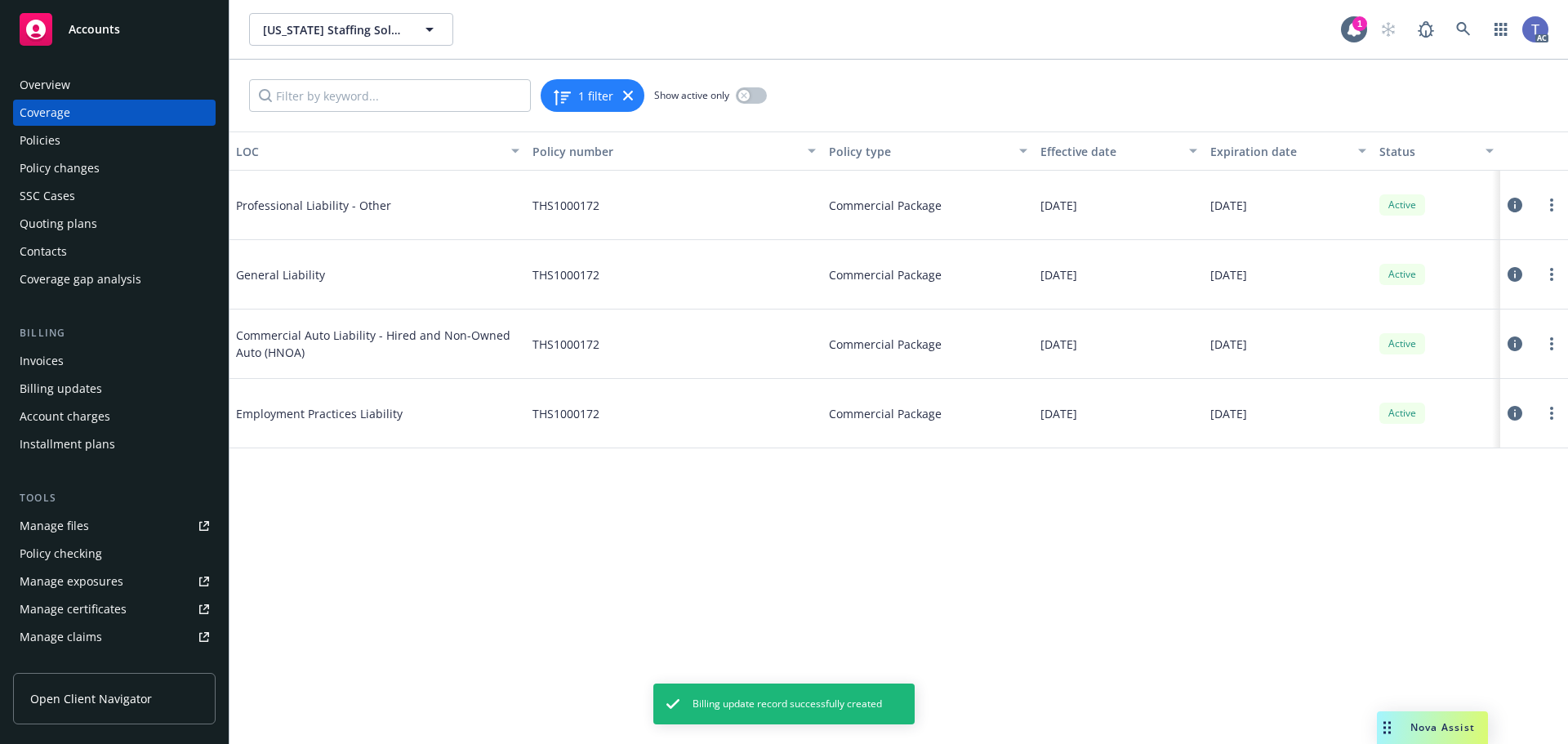
click at [1519, 344] on icon at bounding box center [1515, 344] width 14 height 14
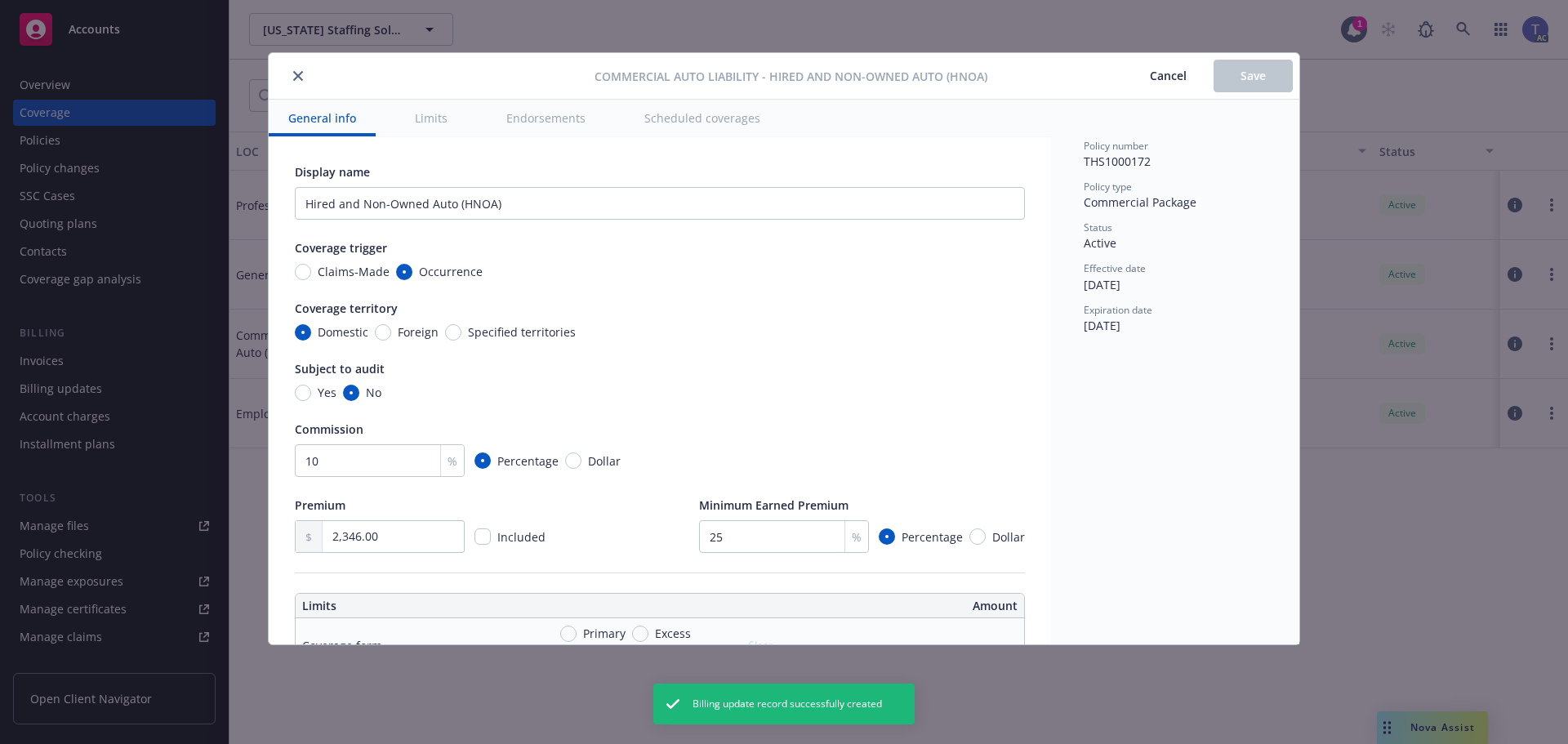
click at [304, 73] on button "close" at bounding box center [298, 76] width 20 height 20
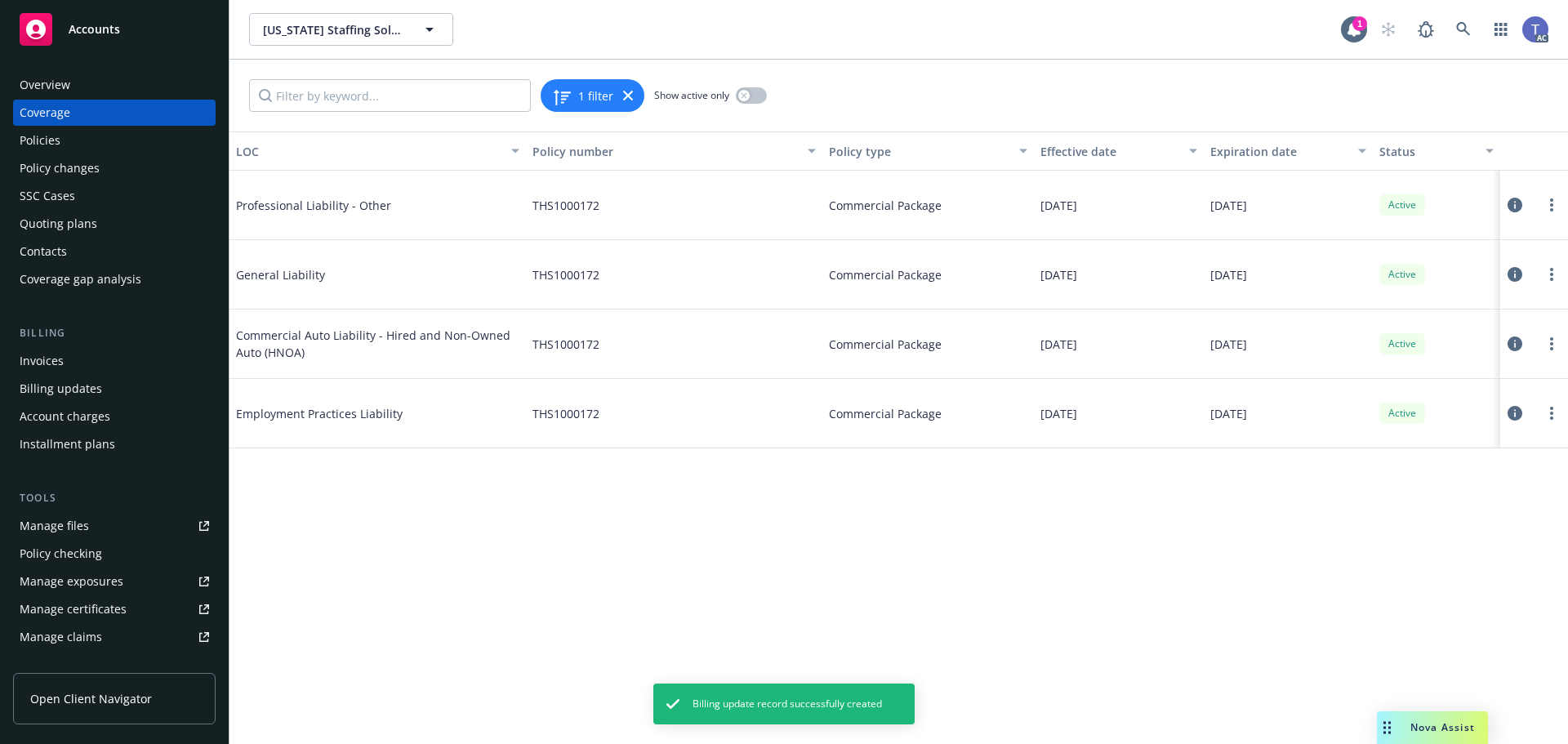
click at [1508, 408] on icon at bounding box center [1515, 413] width 14 height 14
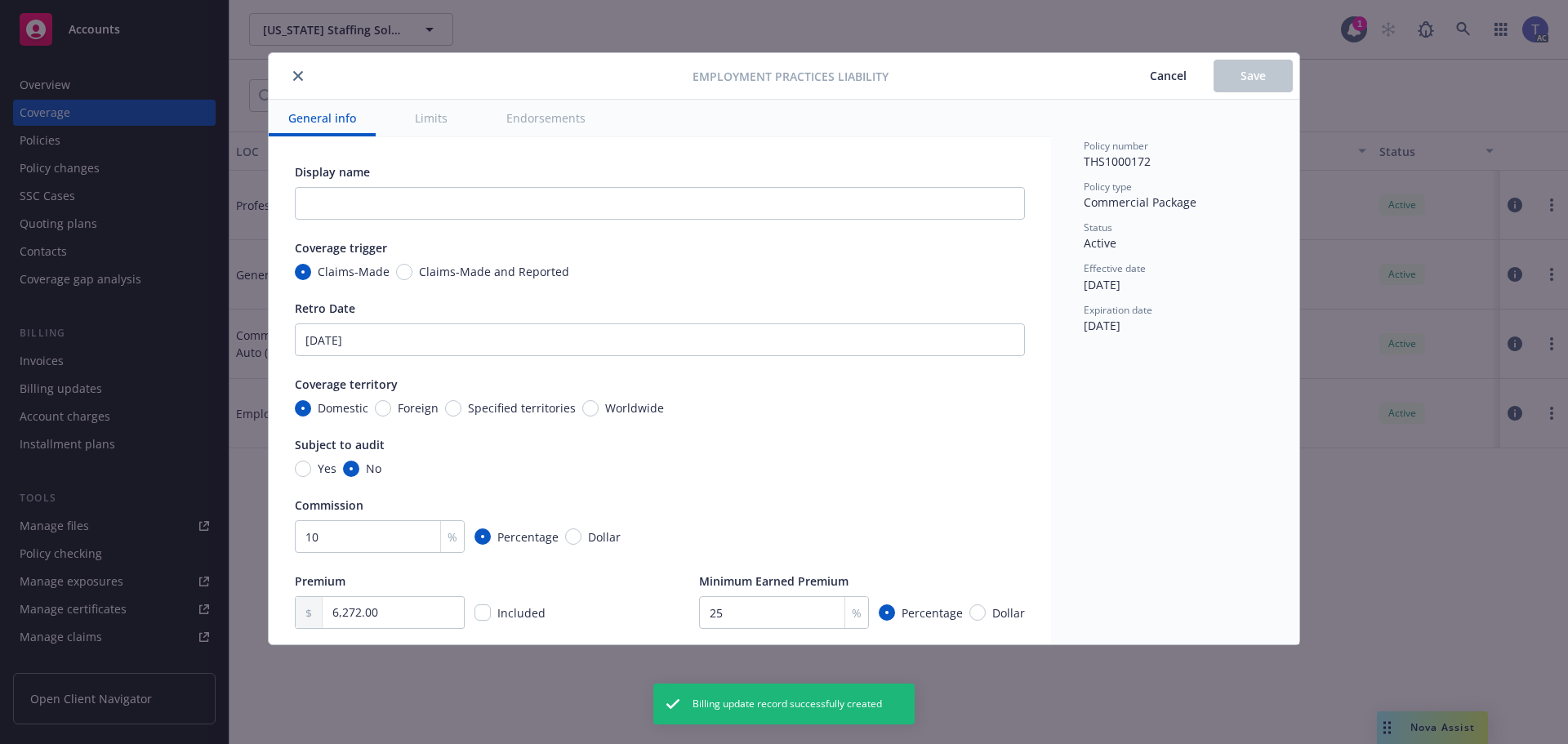
drag, startPoint x: 302, startPoint y: 73, endPoint x: 333, endPoint y: 88, distance: 34.4
click at [300, 73] on button "close" at bounding box center [298, 76] width 20 height 20
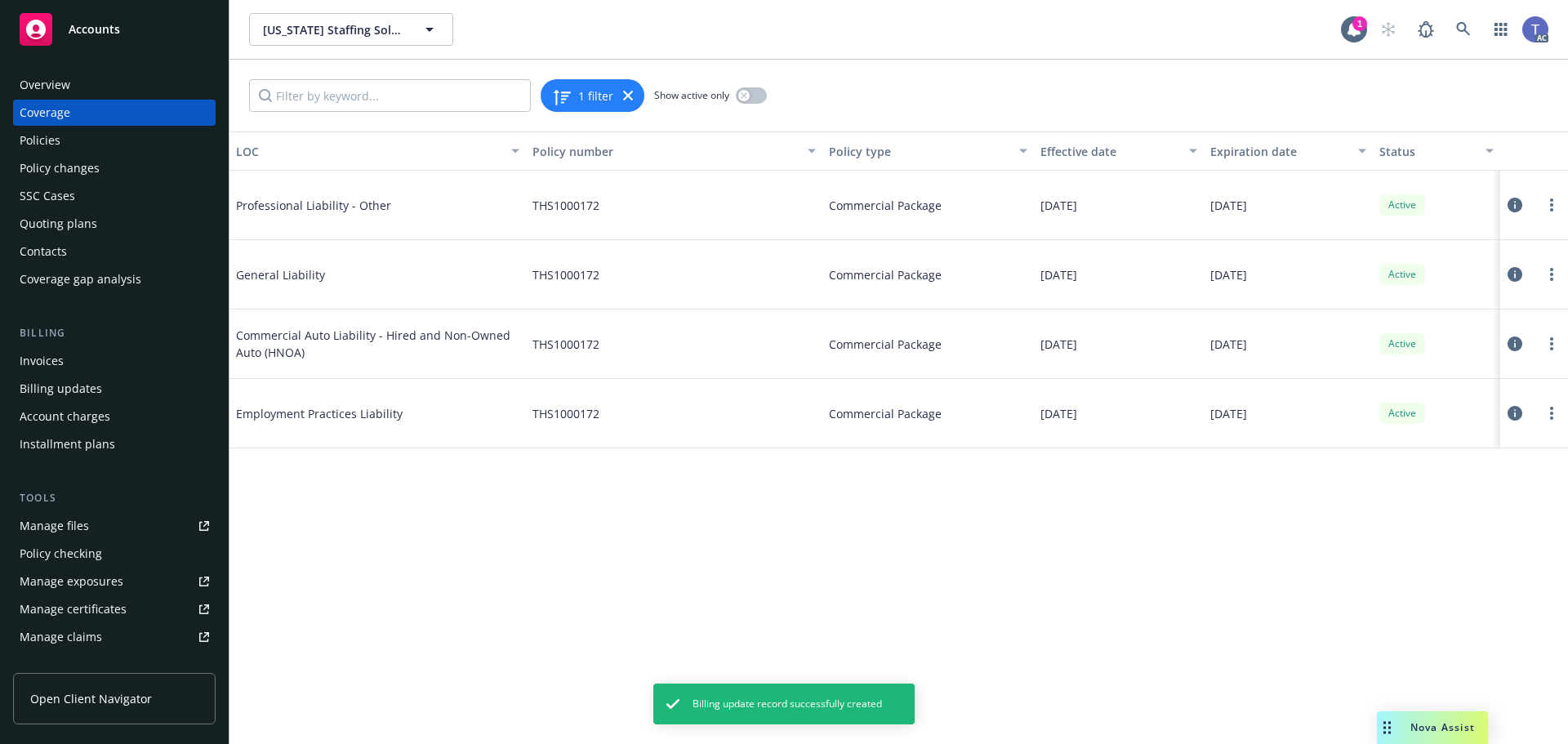
drag, startPoint x: 1510, startPoint y: 342, endPoint x: 1565, endPoint y: 332, distance: 55.9
click at [1511, 343] on icon at bounding box center [1515, 344] width 14 height 14
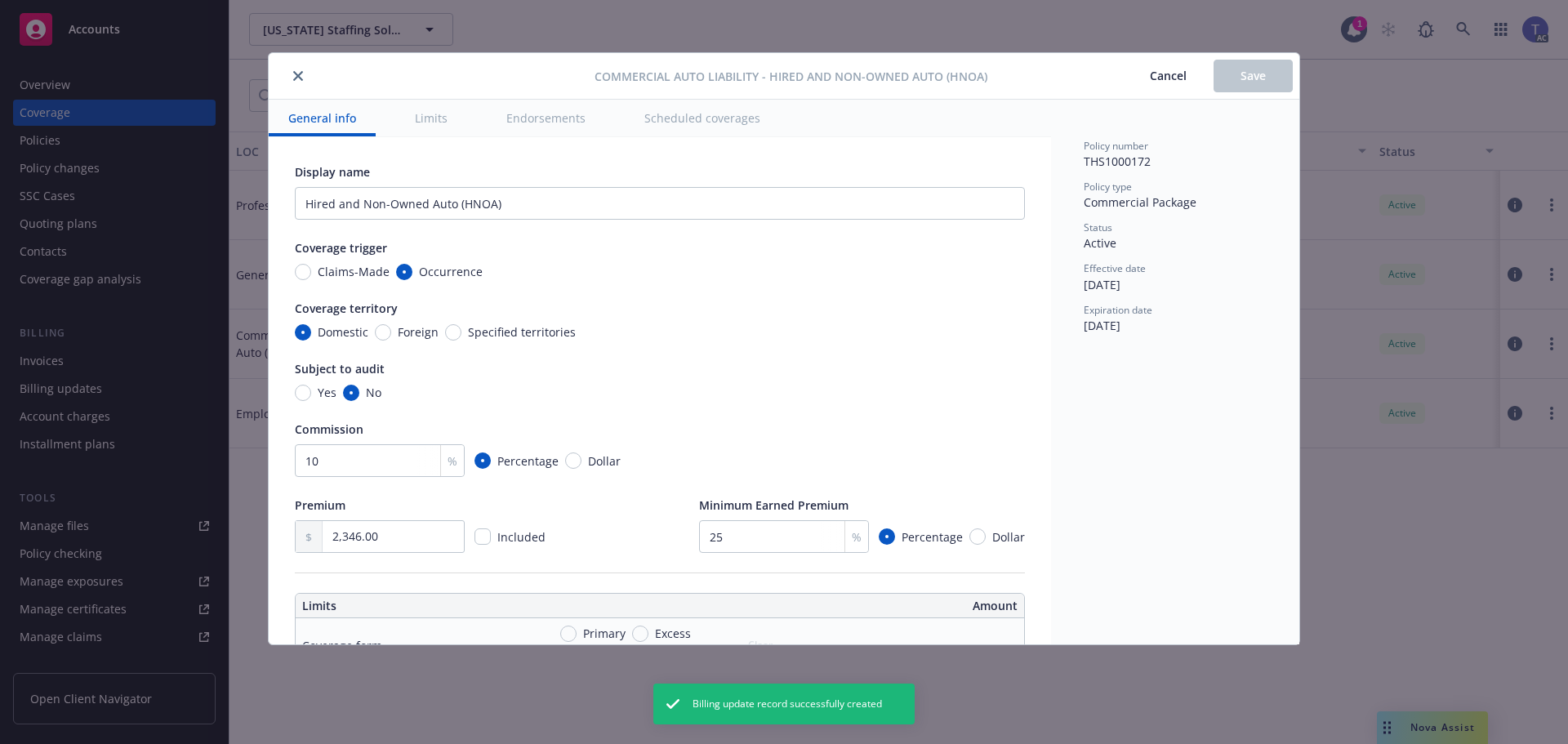
type textarea "x"
click at [302, 77] on icon "close" at bounding box center [297, 76] width 10 height 10
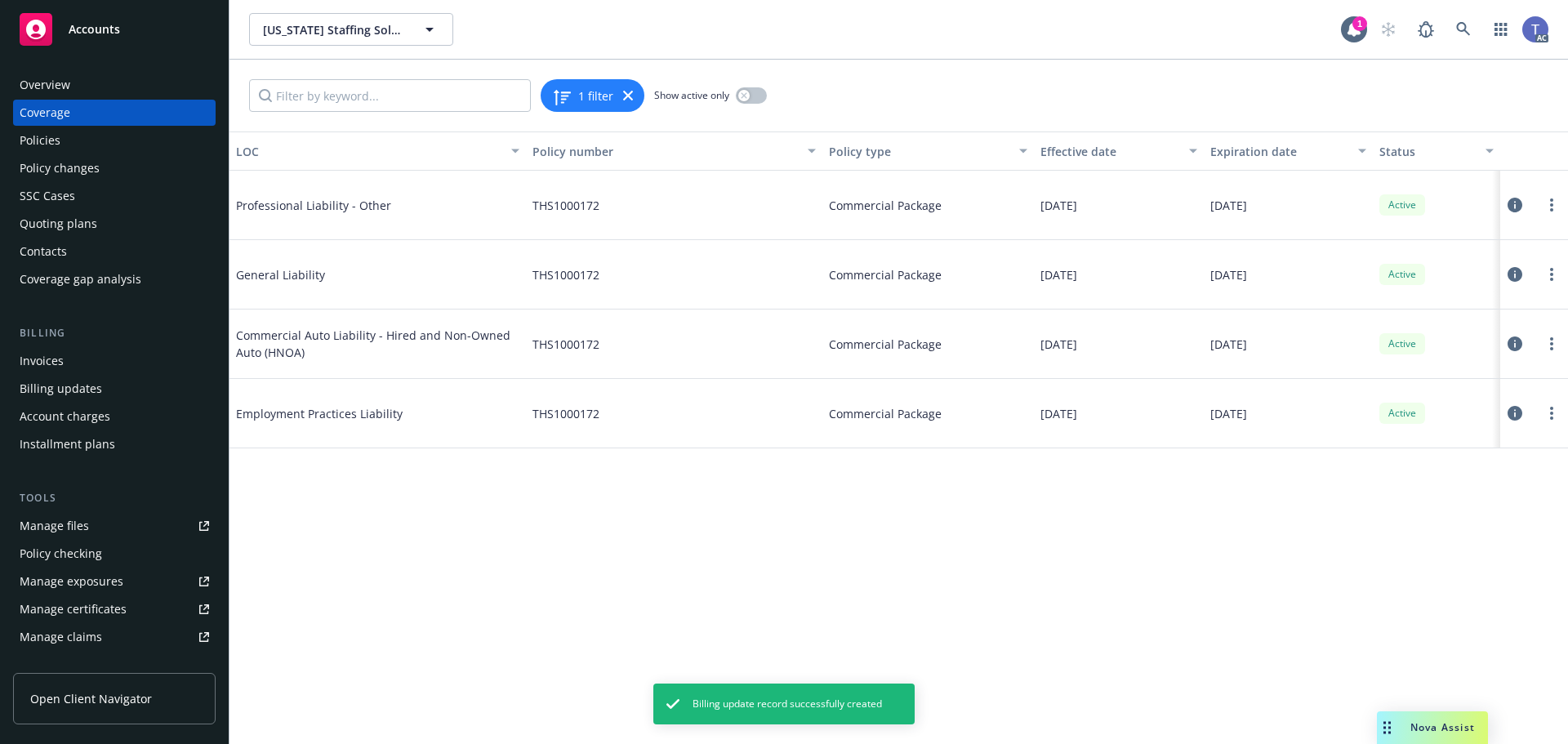
click at [1521, 275] on icon at bounding box center [1515, 274] width 14 height 14
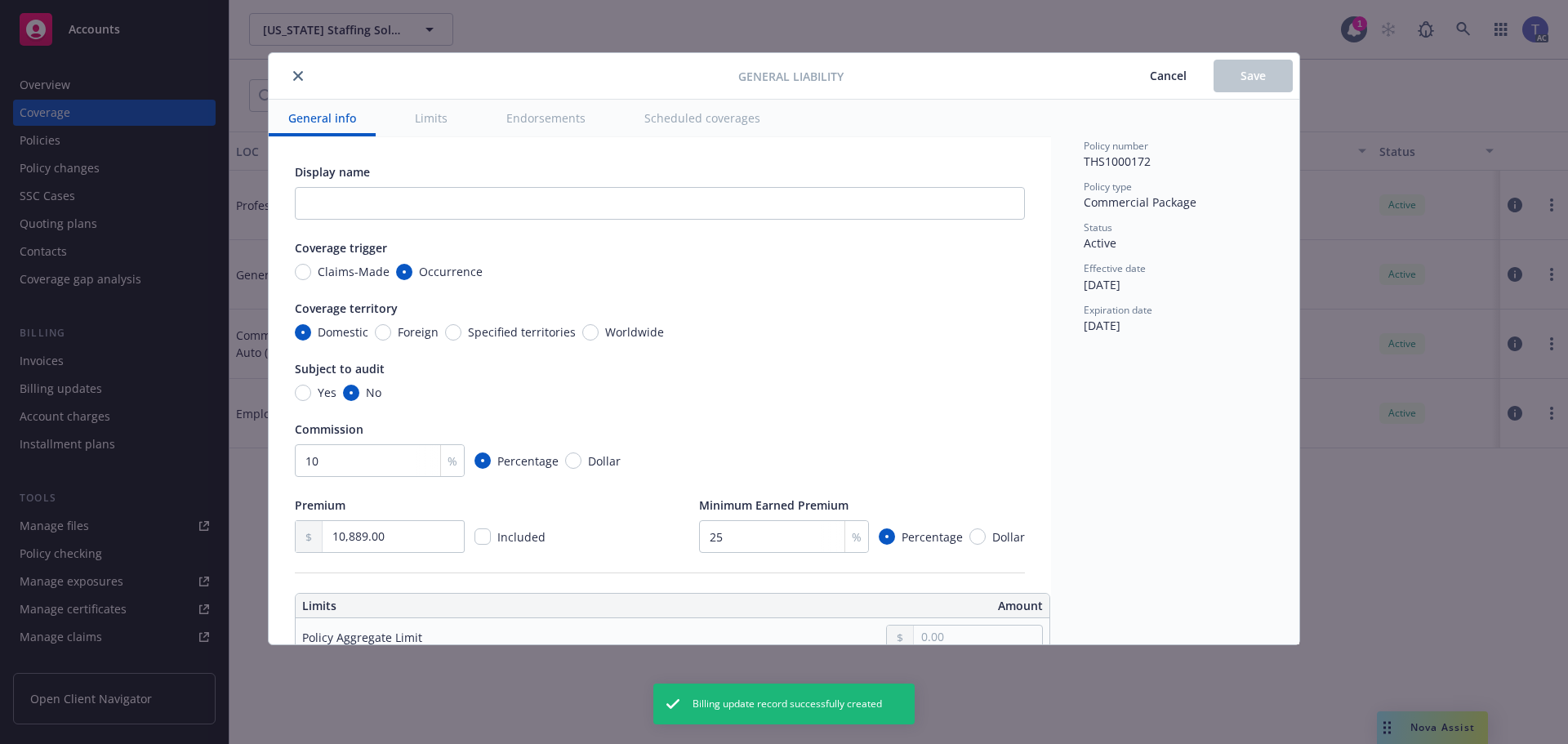
click at [293, 74] on icon "close" at bounding box center [297, 76] width 10 height 10
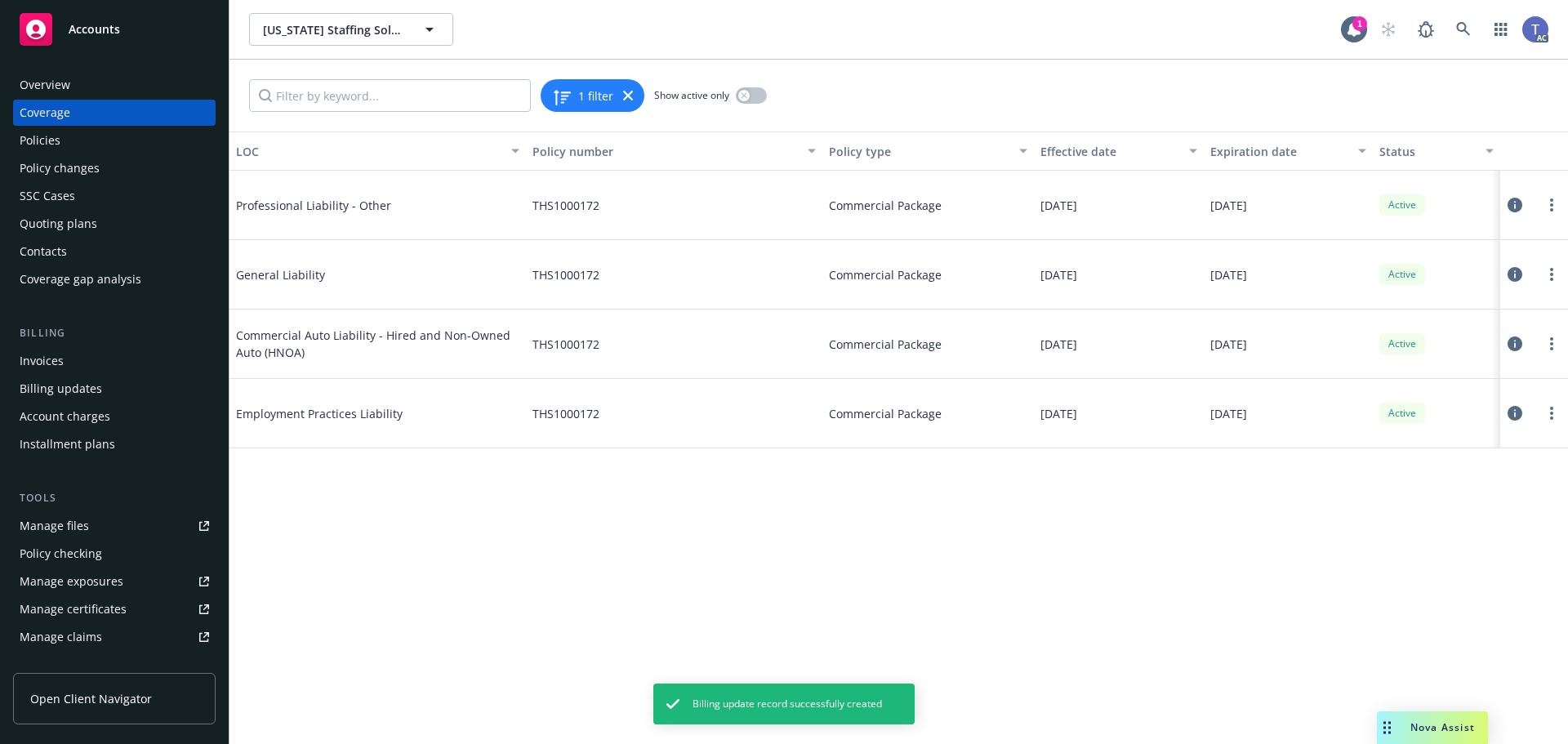
click at [1513, 204] on icon at bounding box center [1515, 205] width 14 height 14
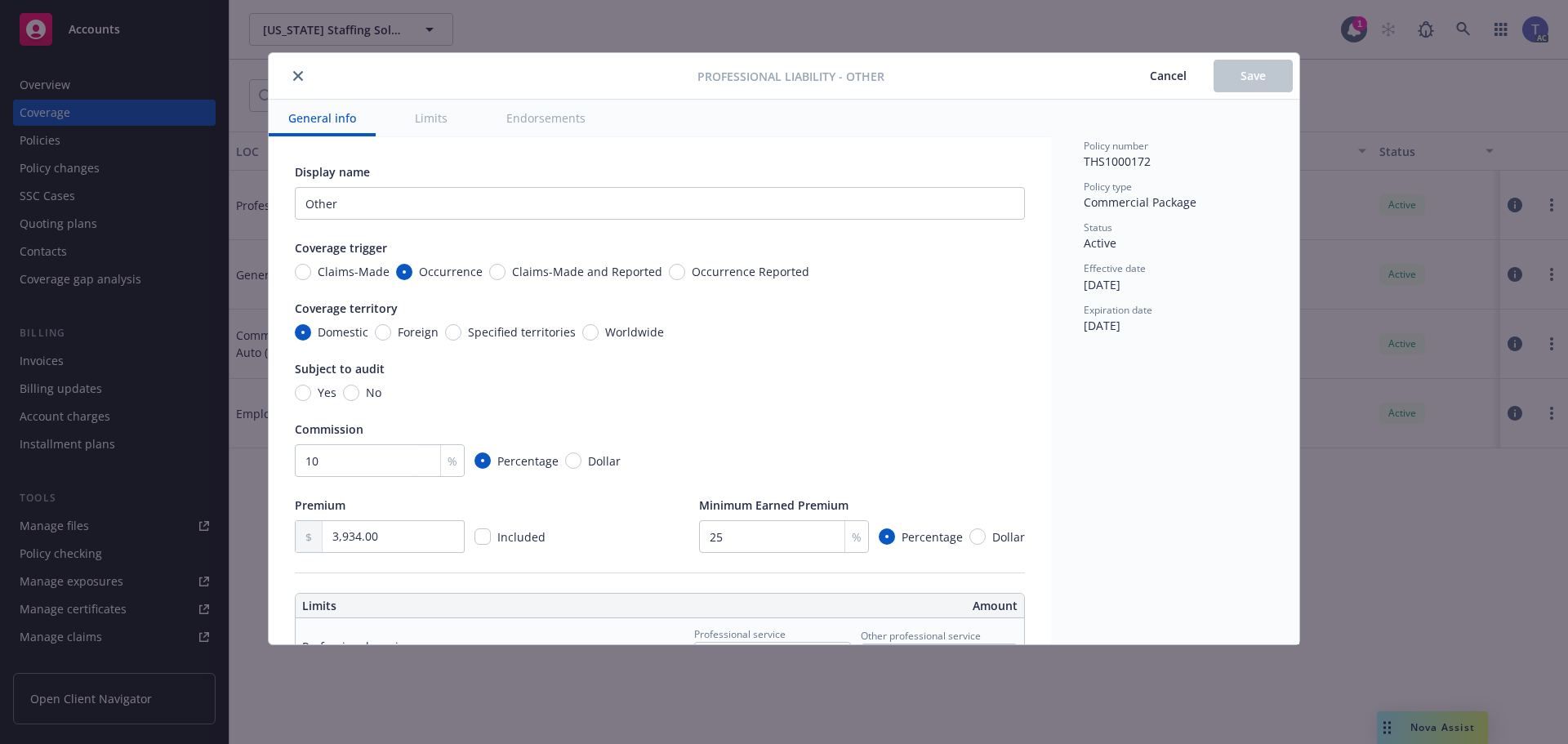
click at [299, 73] on icon "close" at bounding box center [297, 76] width 10 height 10
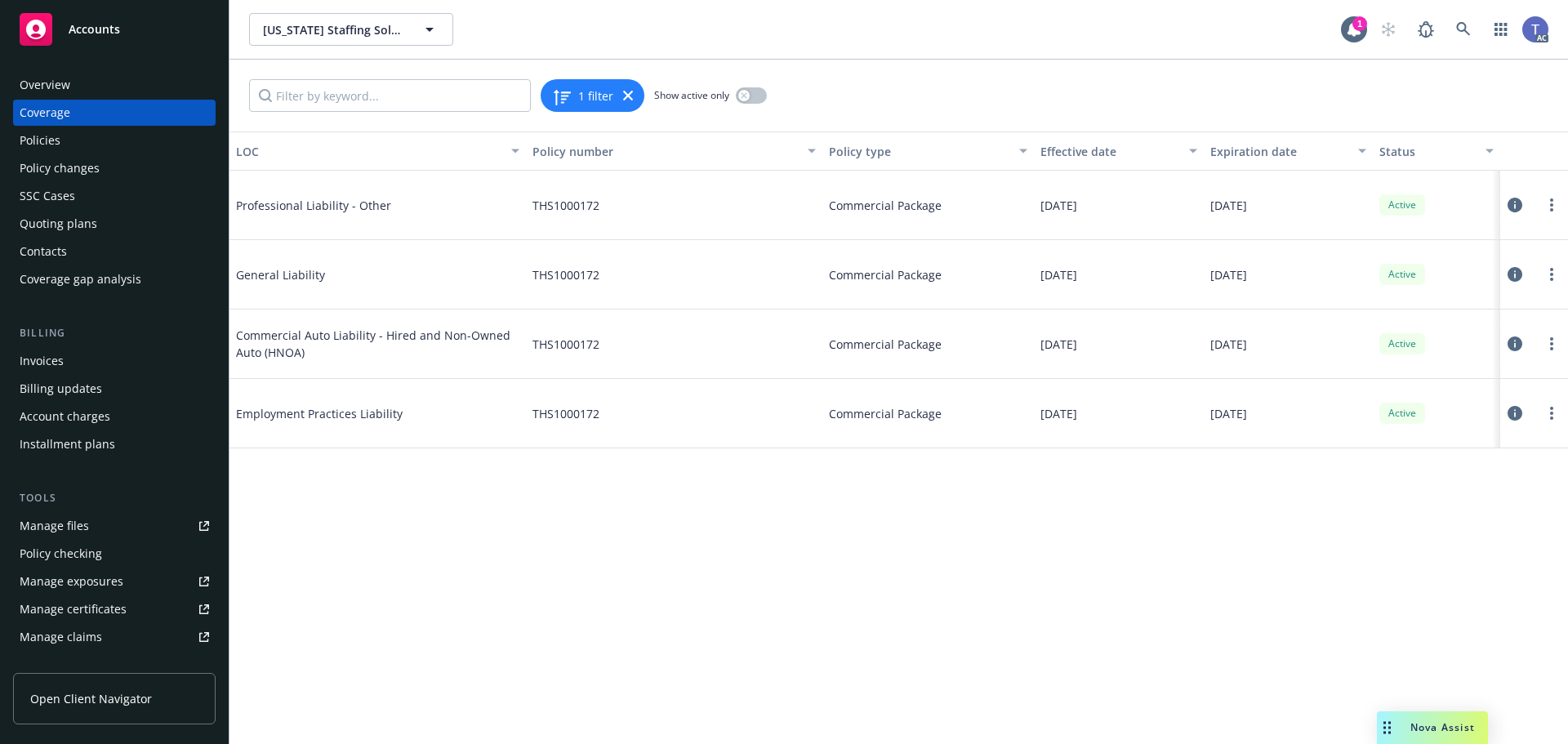
click at [52, 134] on div "Policies" at bounding box center [40, 140] width 41 height 26
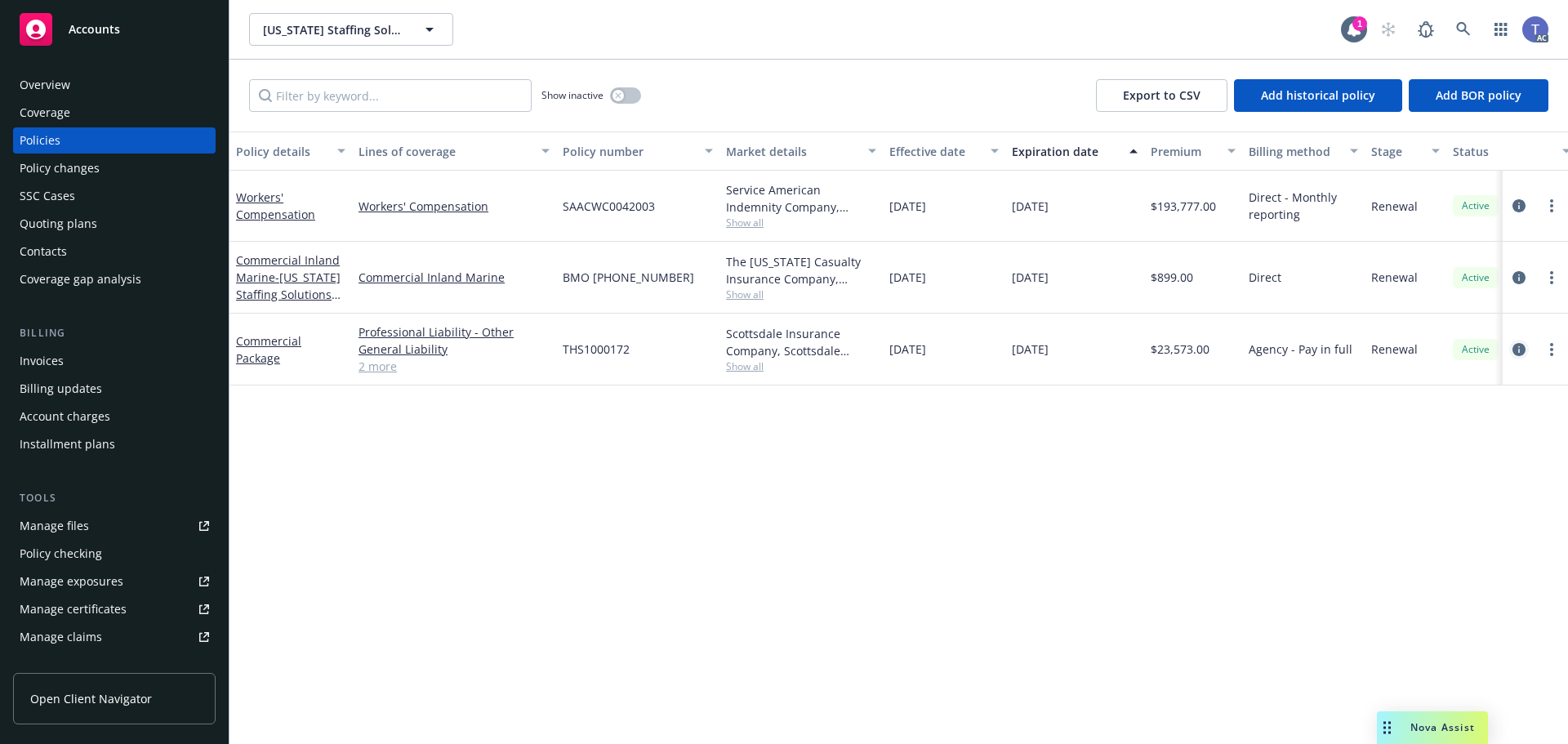
click at [1523, 348] on icon "circleInformation" at bounding box center [1518, 349] width 13 height 13
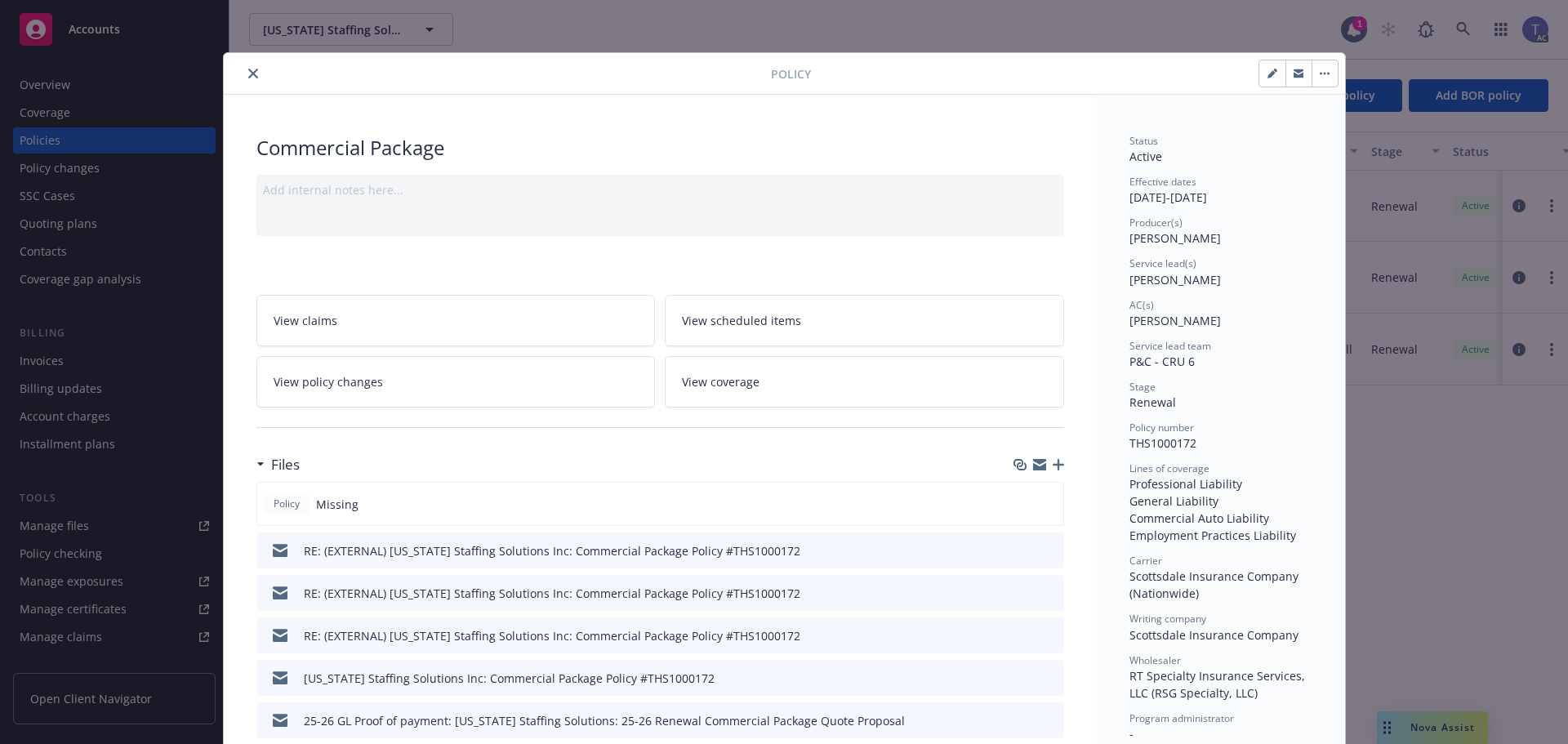
scroll to position [49, 0]
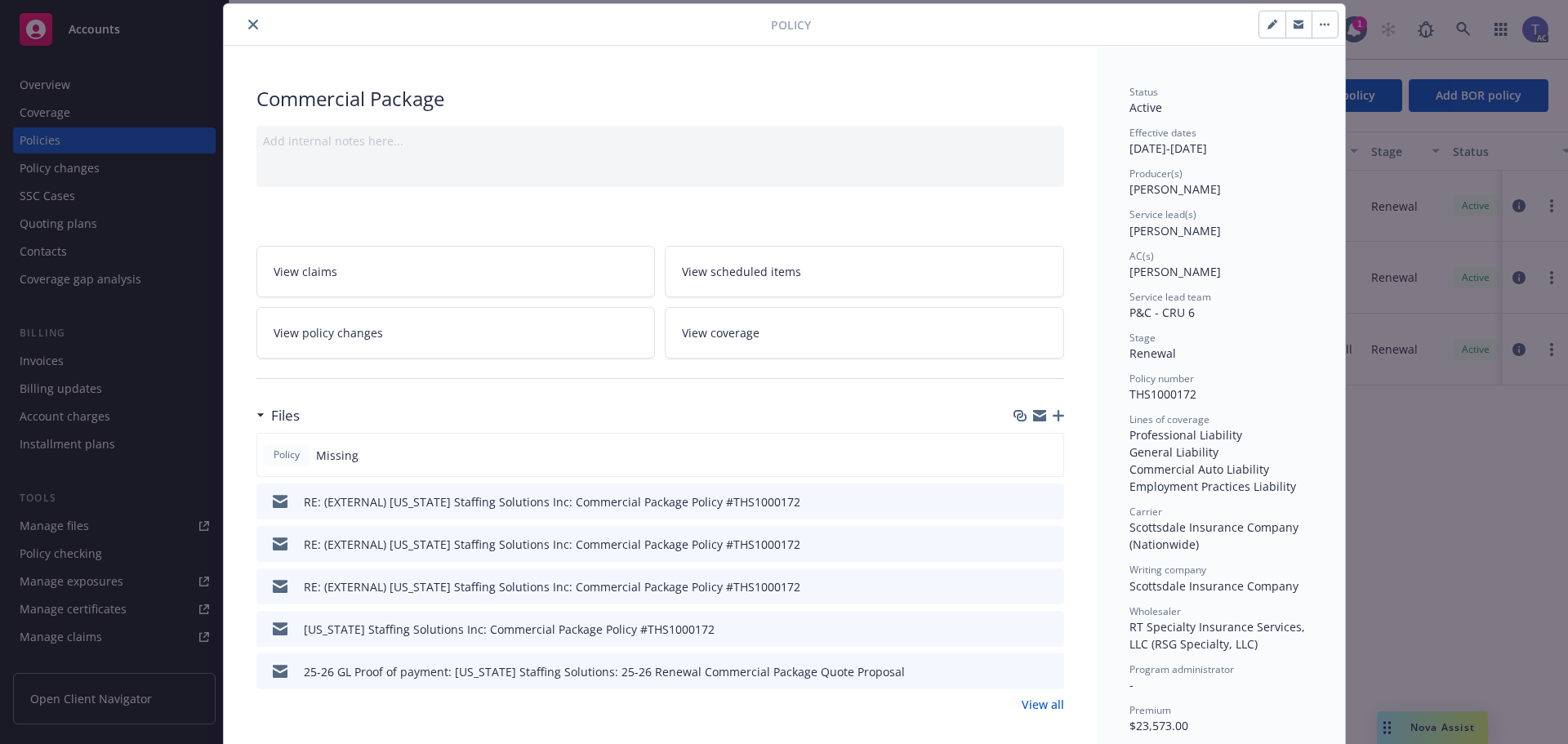
click at [1026, 706] on link "View all" at bounding box center [1042, 704] width 42 height 17
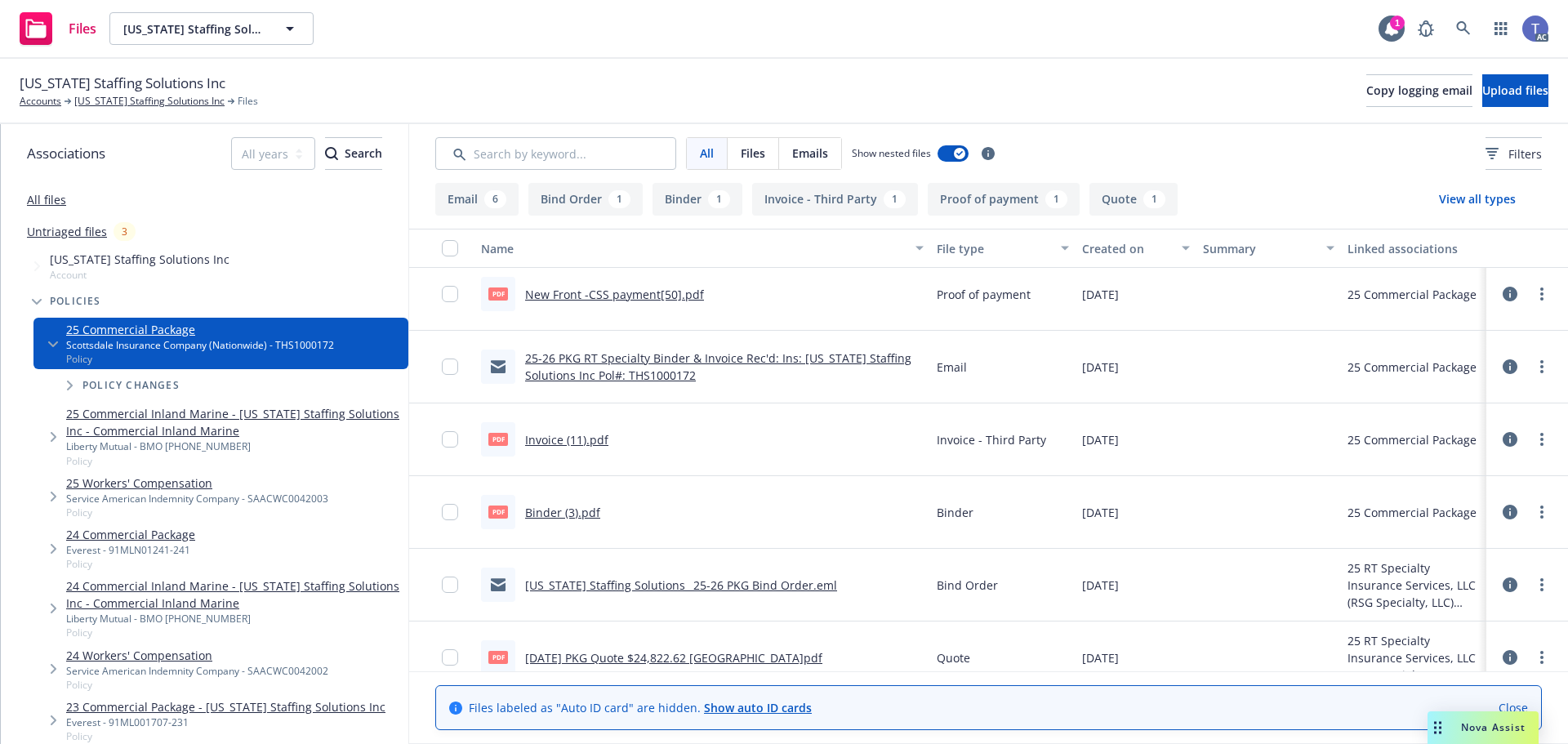
scroll to position [393, 0]
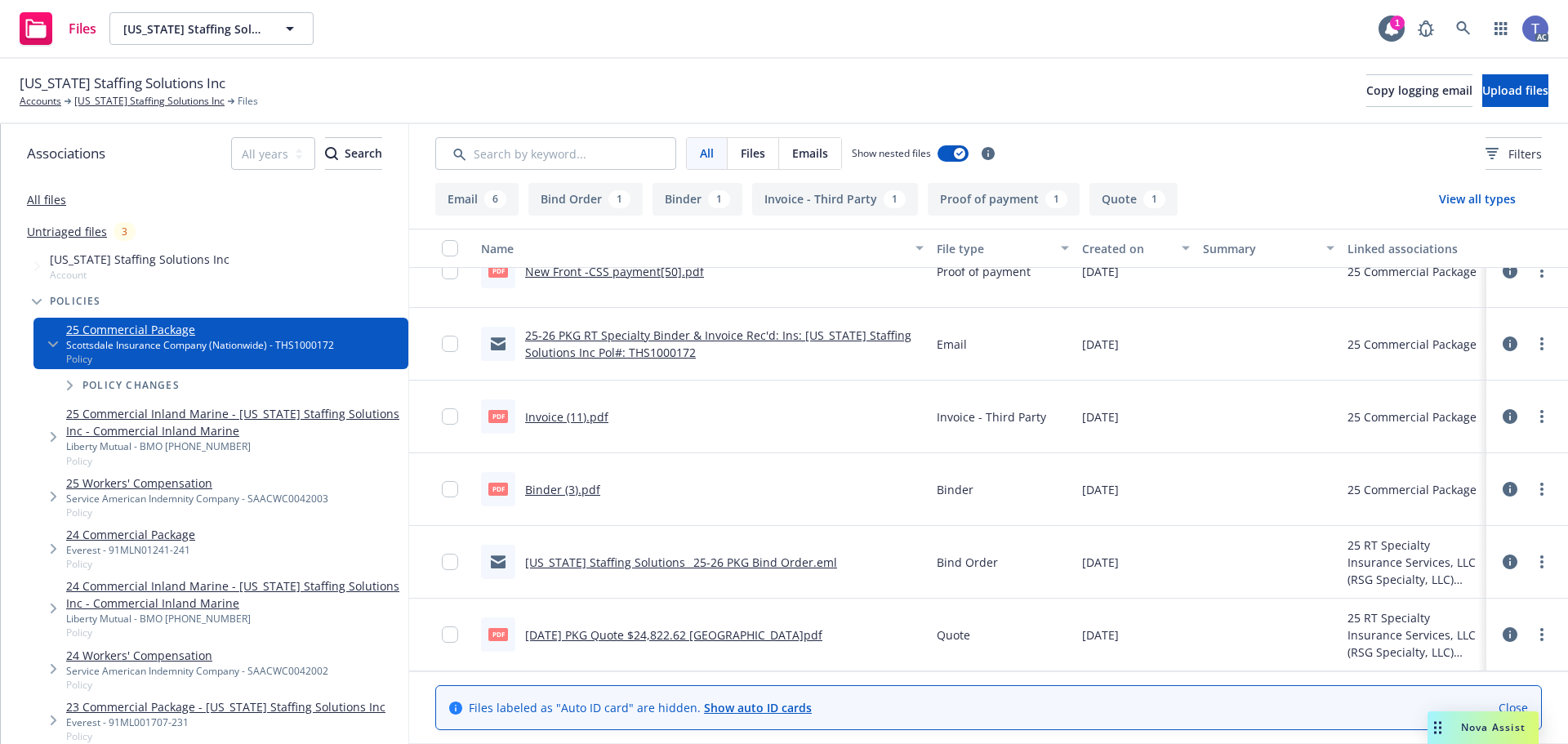
click at [541, 490] on link "Binder (3).pdf" at bounding box center [562, 489] width 75 height 15
click at [52, 98] on link "Accounts" at bounding box center [41, 101] width 42 height 14
